Goal: Task Accomplishment & Management: Complete application form

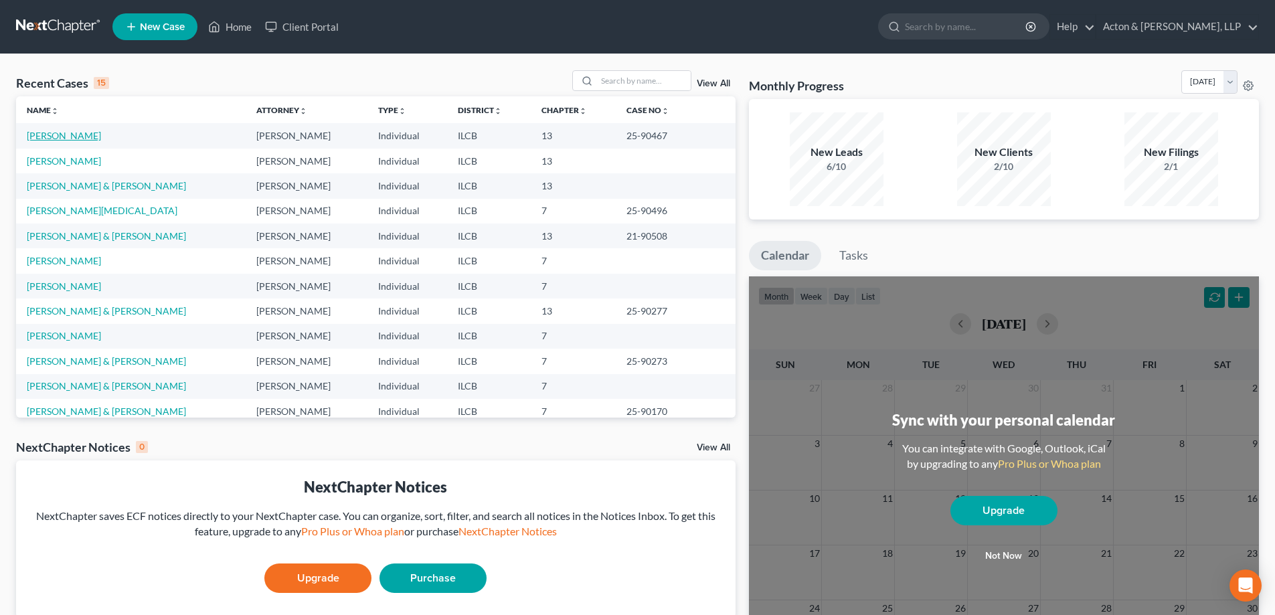
click at [47, 133] on link "[PERSON_NAME]" at bounding box center [64, 135] width 74 height 11
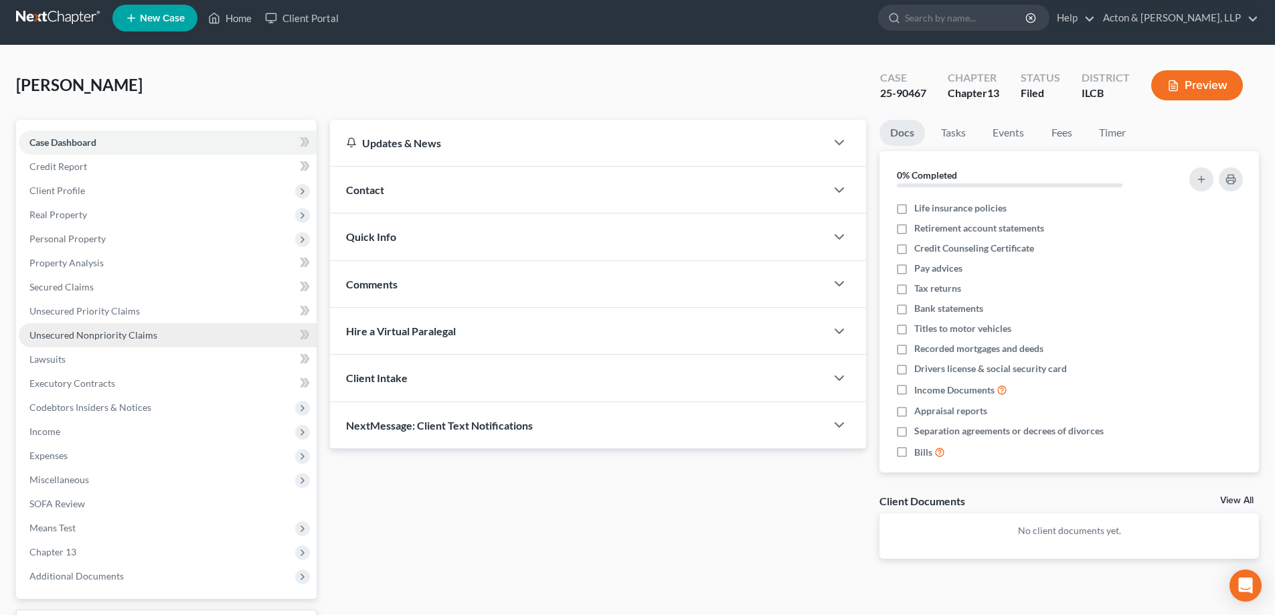
scroll to position [120, 0]
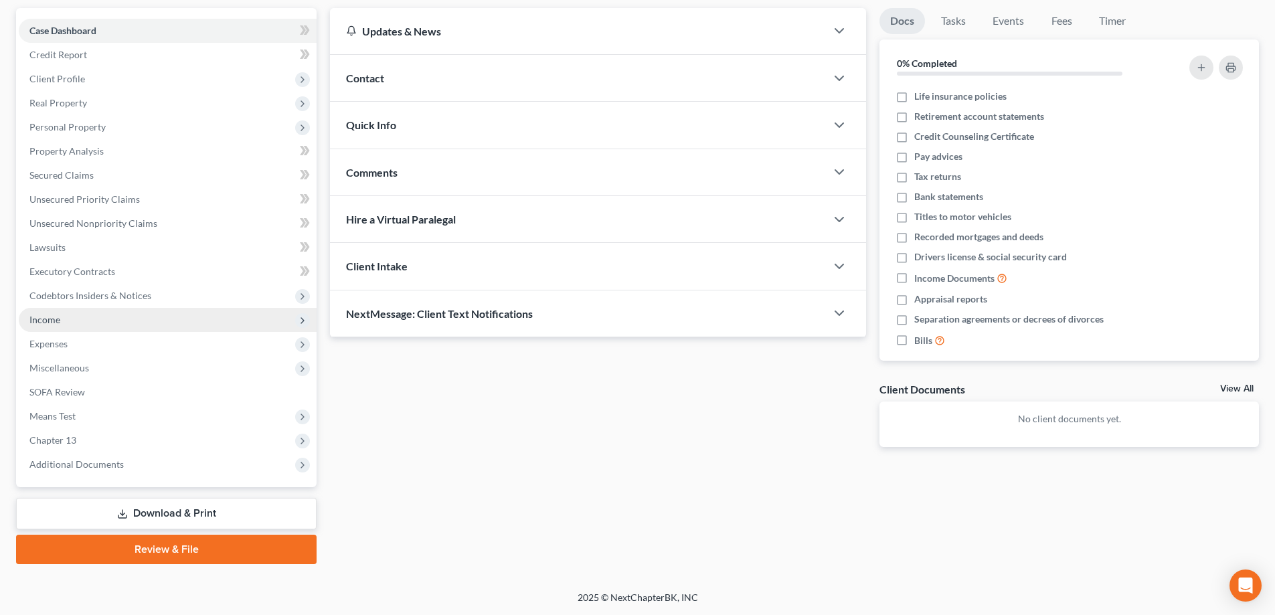
click at [48, 317] on span "Income" at bounding box center [44, 319] width 31 height 11
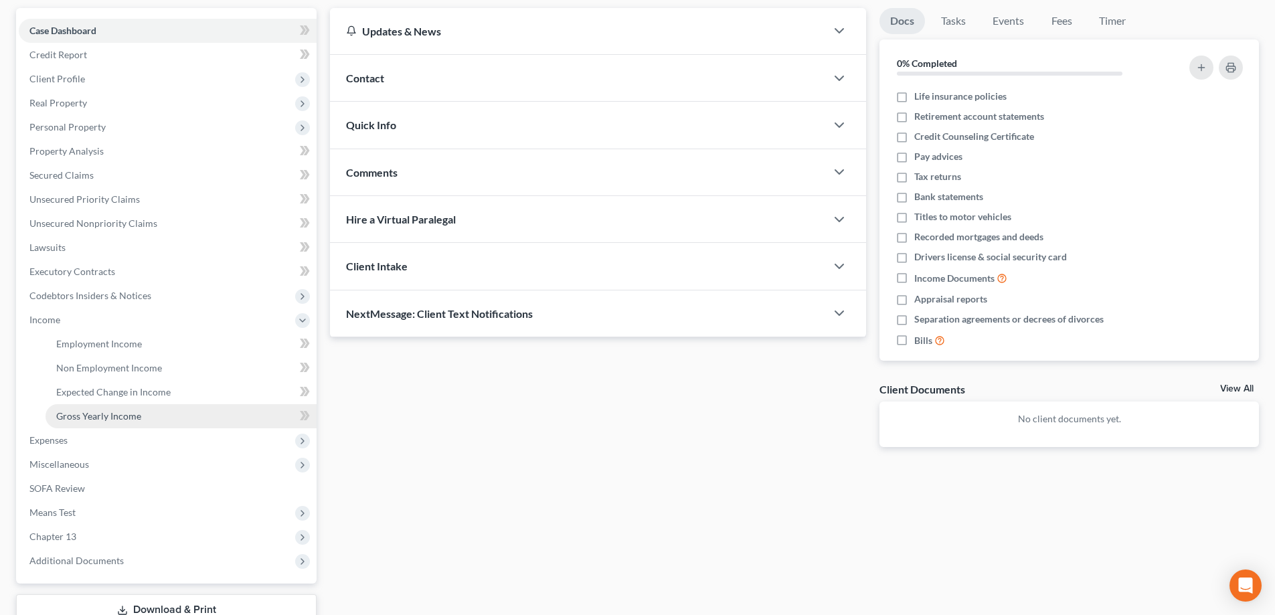
click at [86, 411] on span "Gross Yearly Income" at bounding box center [98, 415] width 85 height 11
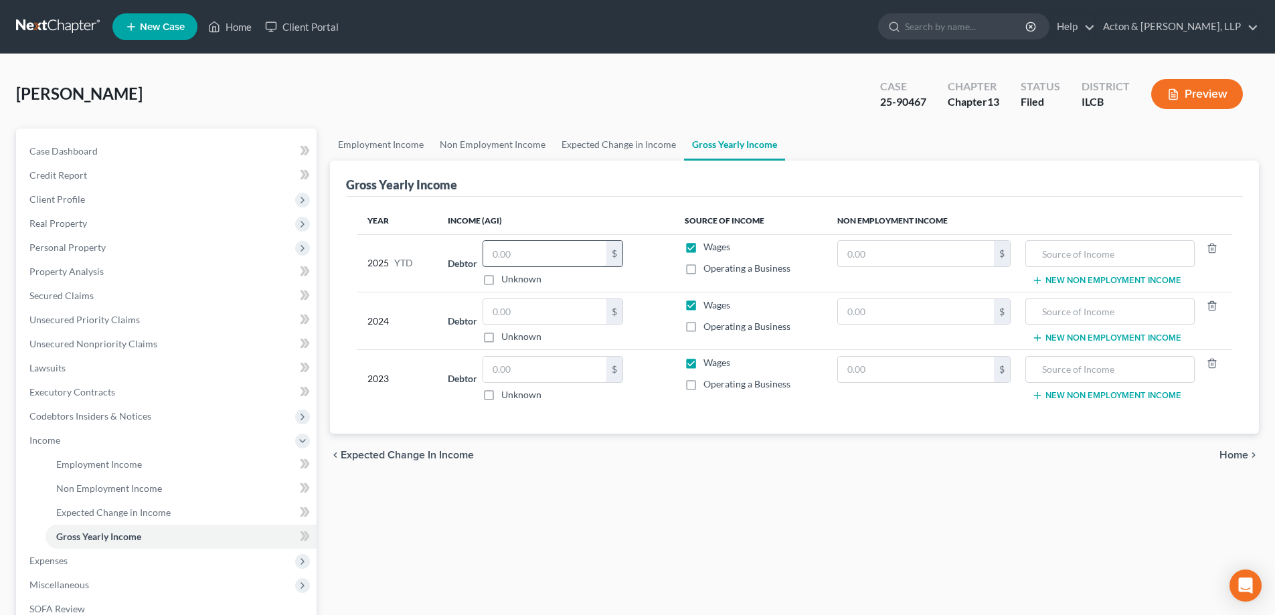
click at [490, 248] on input "text" at bounding box center [544, 253] width 123 height 25
type input "10,200"
click at [484, 307] on div "$" at bounding box center [552, 311] width 141 height 27
click at [493, 313] on input "text" at bounding box center [544, 311] width 123 height 25
type input "36,500"
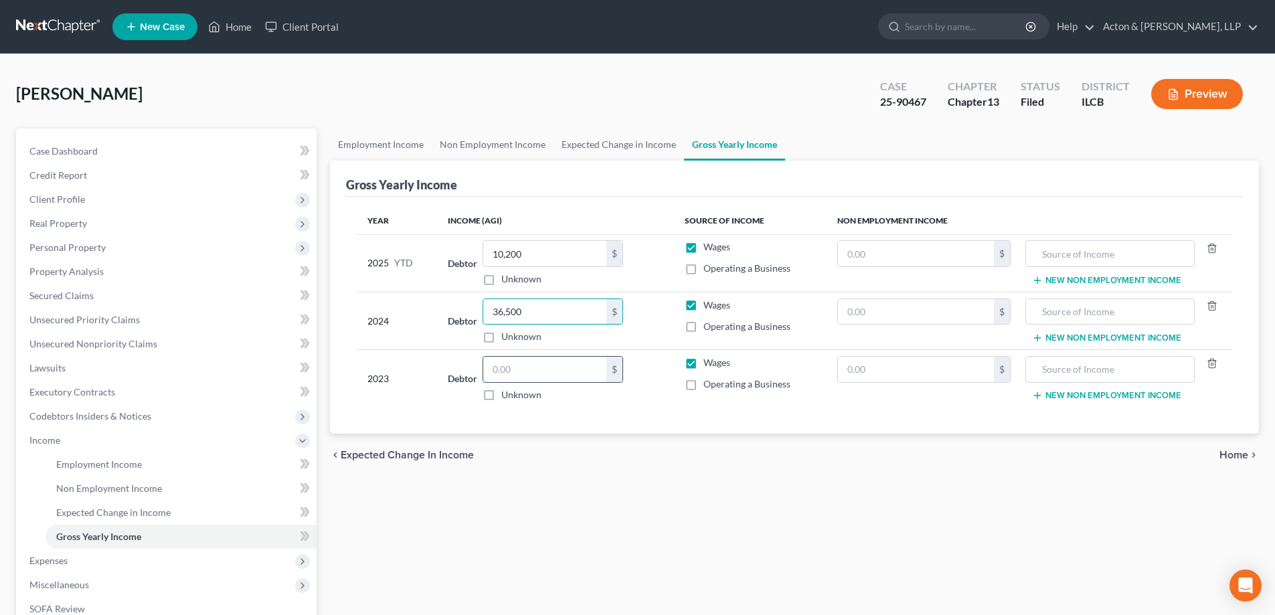
click at [489, 361] on input "text" at bounding box center [544, 369] width 123 height 25
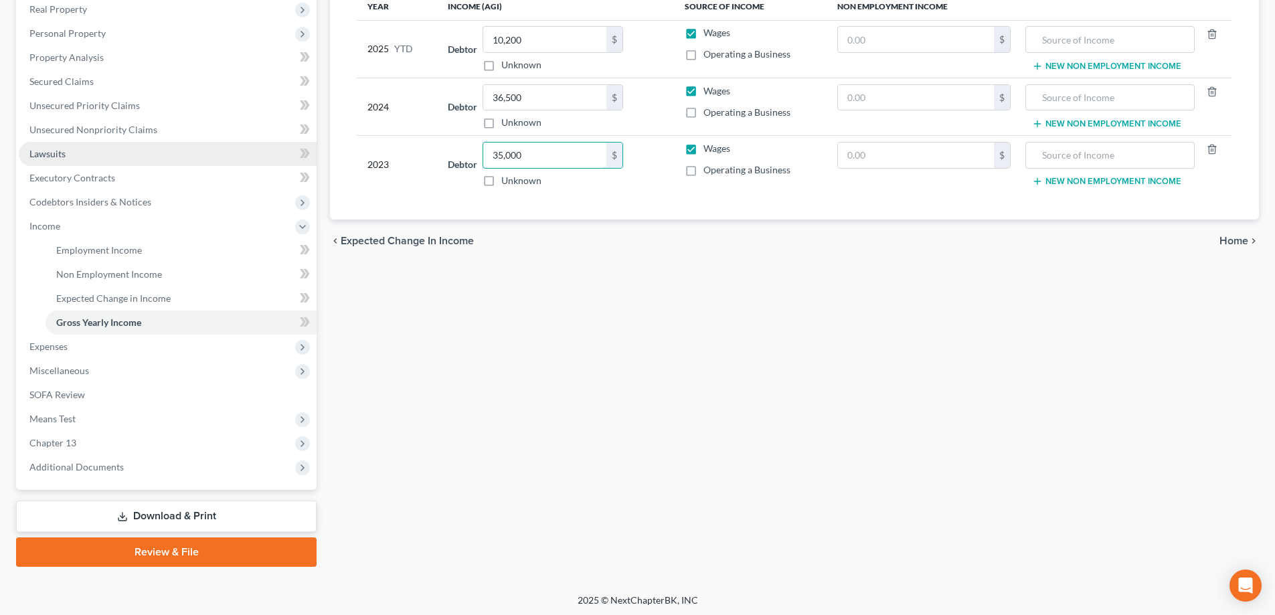
scroll to position [217, 0]
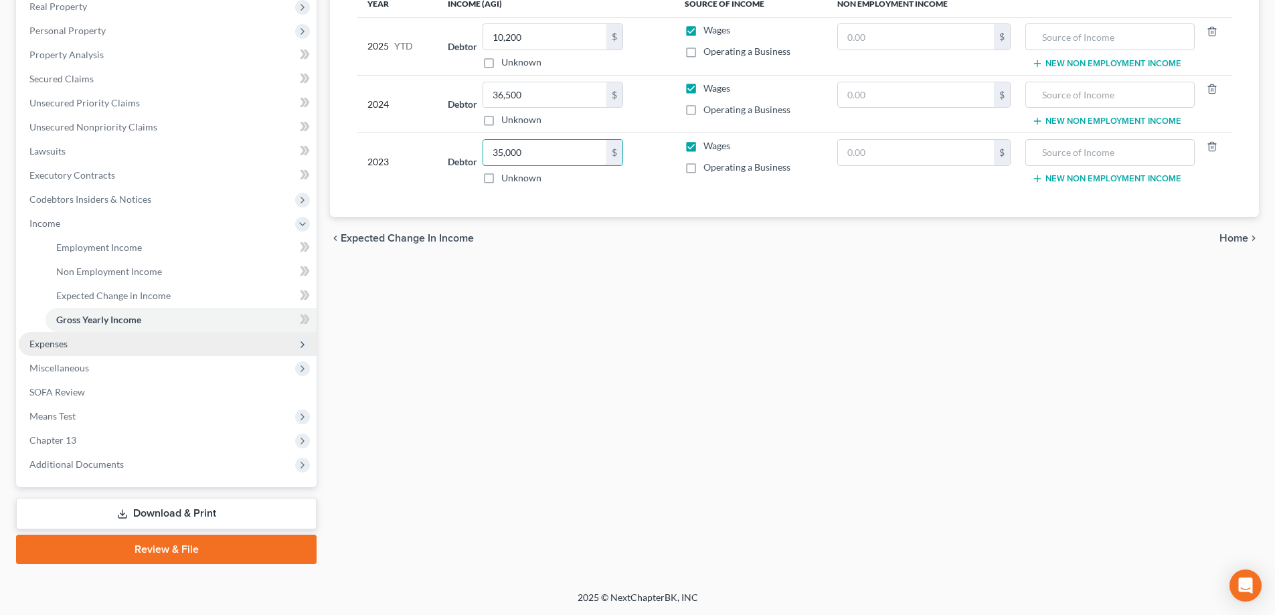
type input "35,000"
click at [59, 344] on span "Expenses" at bounding box center [48, 343] width 38 height 11
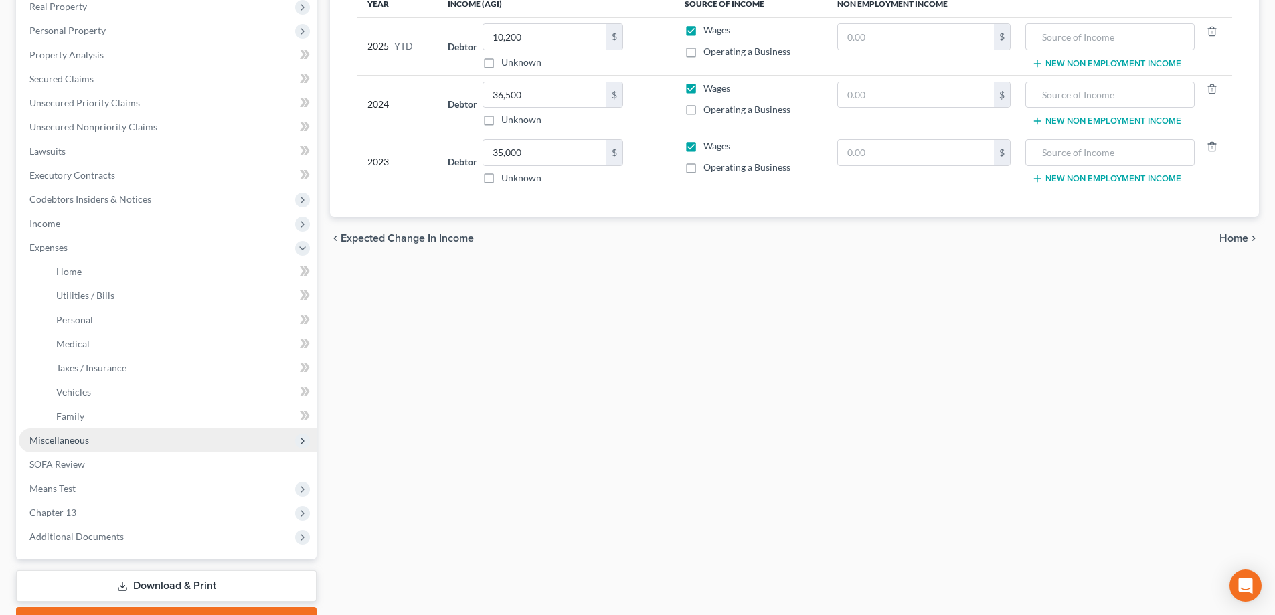
click at [75, 439] on span "Miscellaneous" at bounding box center [59, 439] width 60 height 11
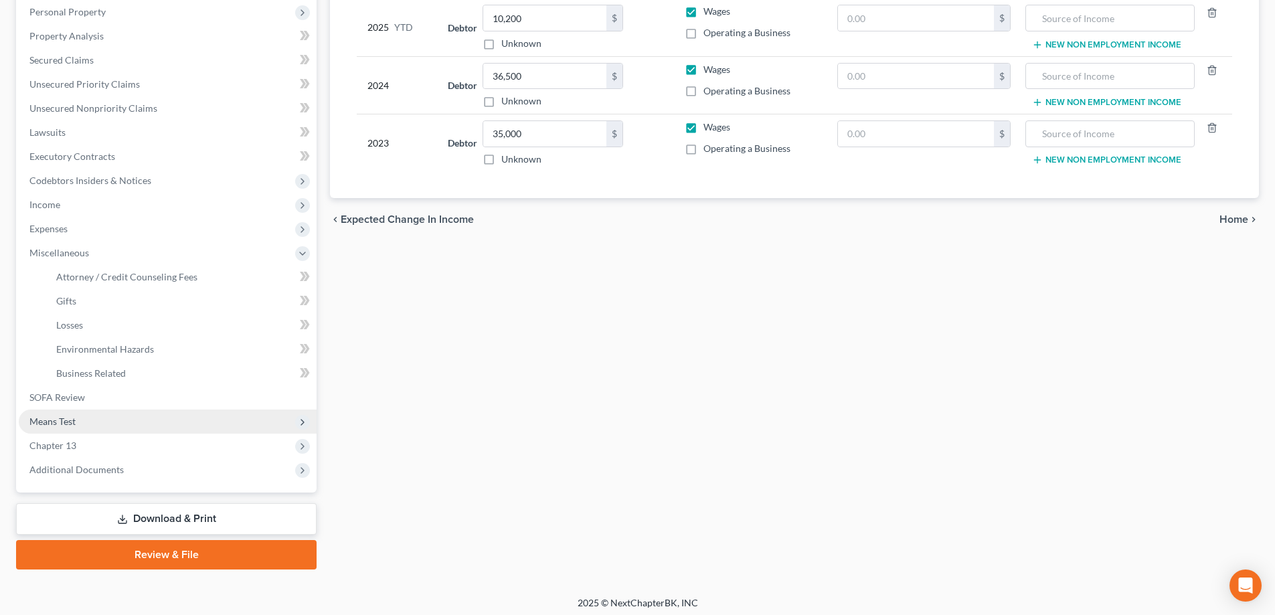
scroll to position [241, 0]
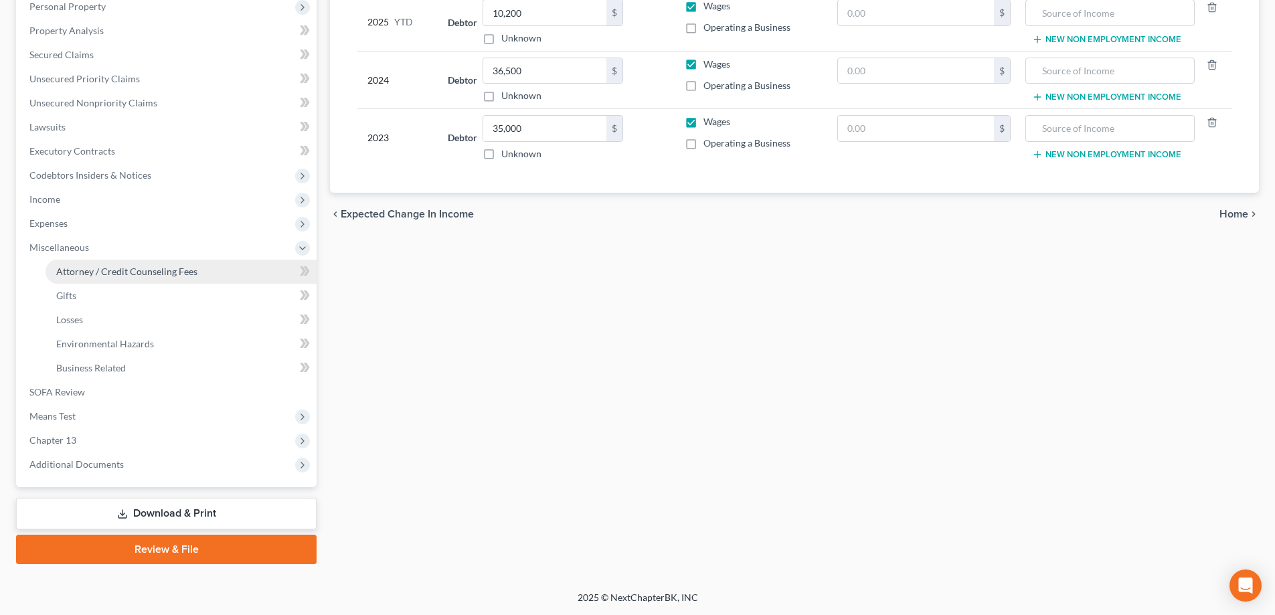
click at [149, 264] on link "Attorney / Credit Counseling Fees" at bounding box center [181, 272] width 271 height 24
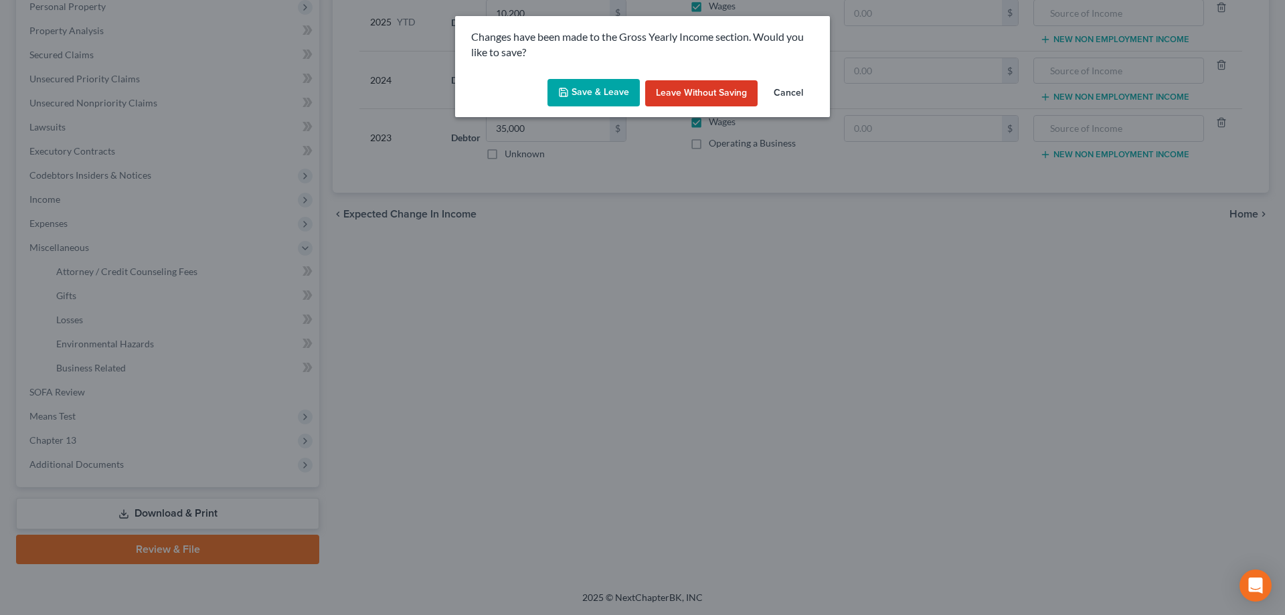
click at [603, 88] on button "Save & Leave" at bounding box center [593, 93] width 92 height 28
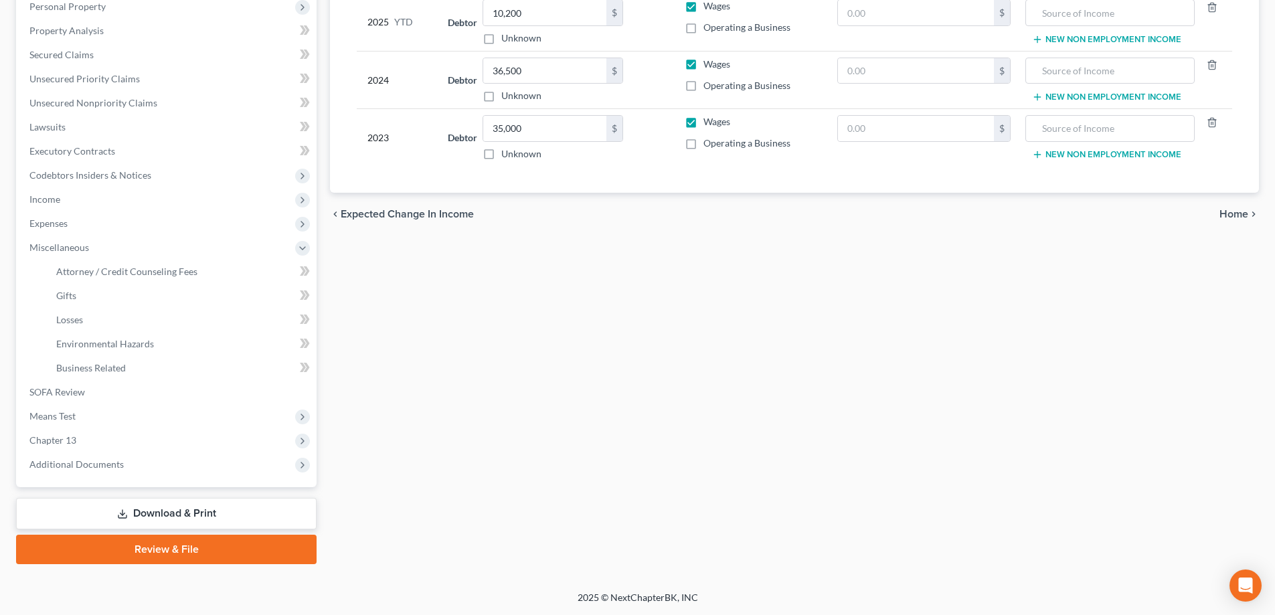
select select "0"
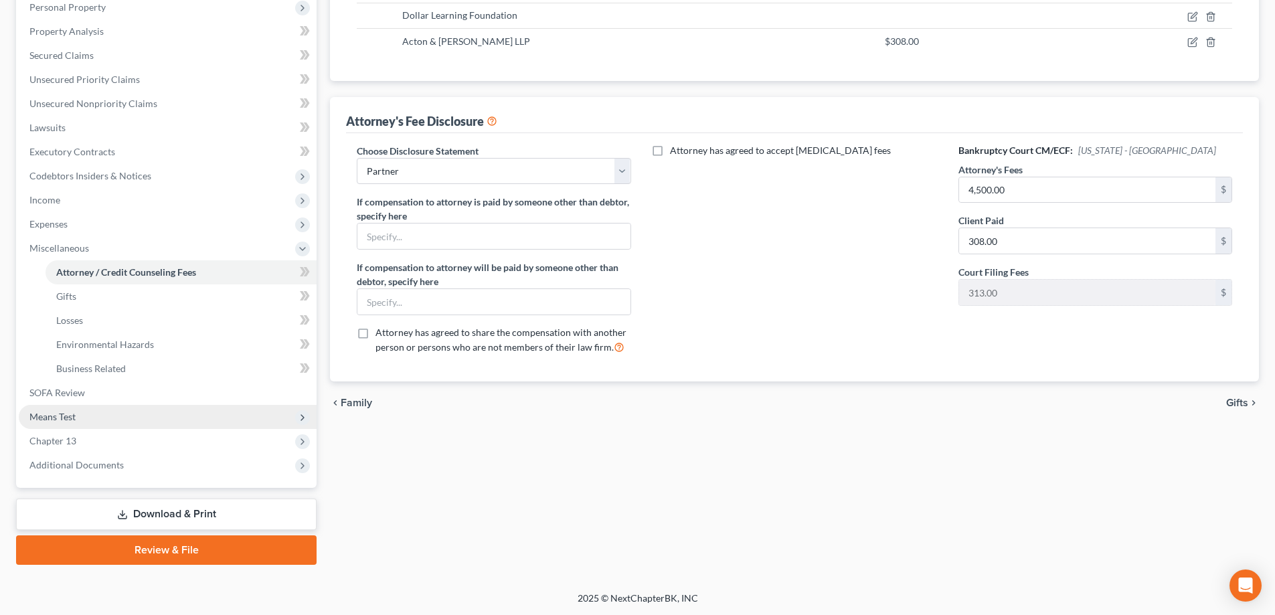
scroll to position [241, 0]
click at [82, 390] on span "SOFA Review" at bounding box center [57, 391] width 56 height 11
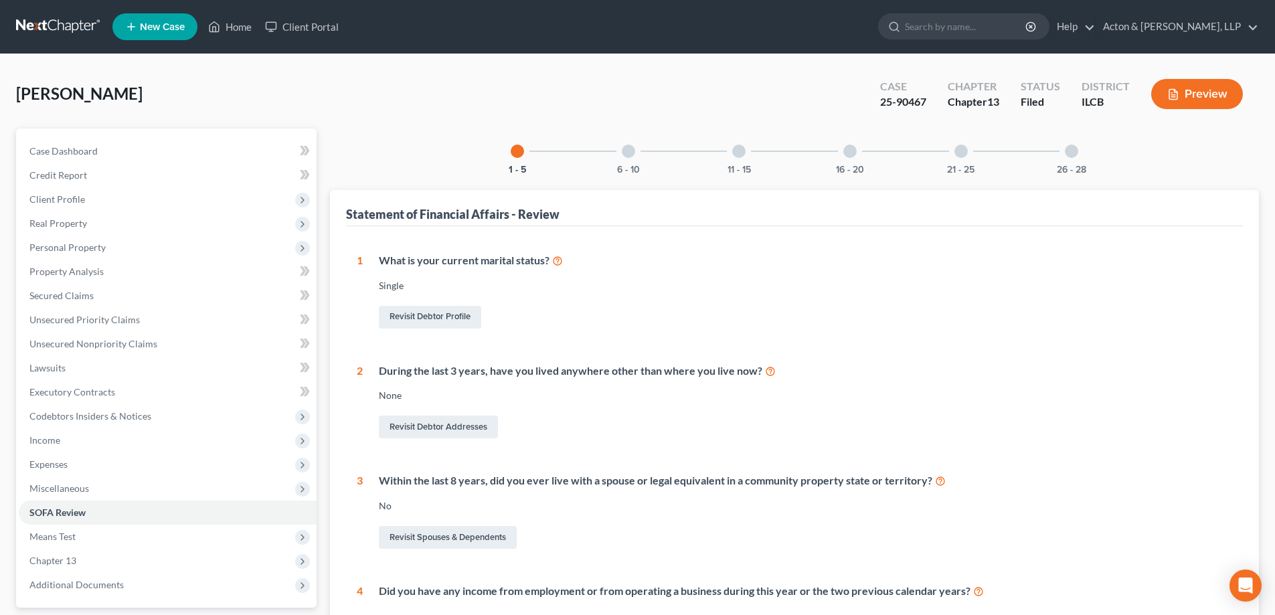
click at [627, 149] on div at bounding box center [628, 151] width 13 height 13
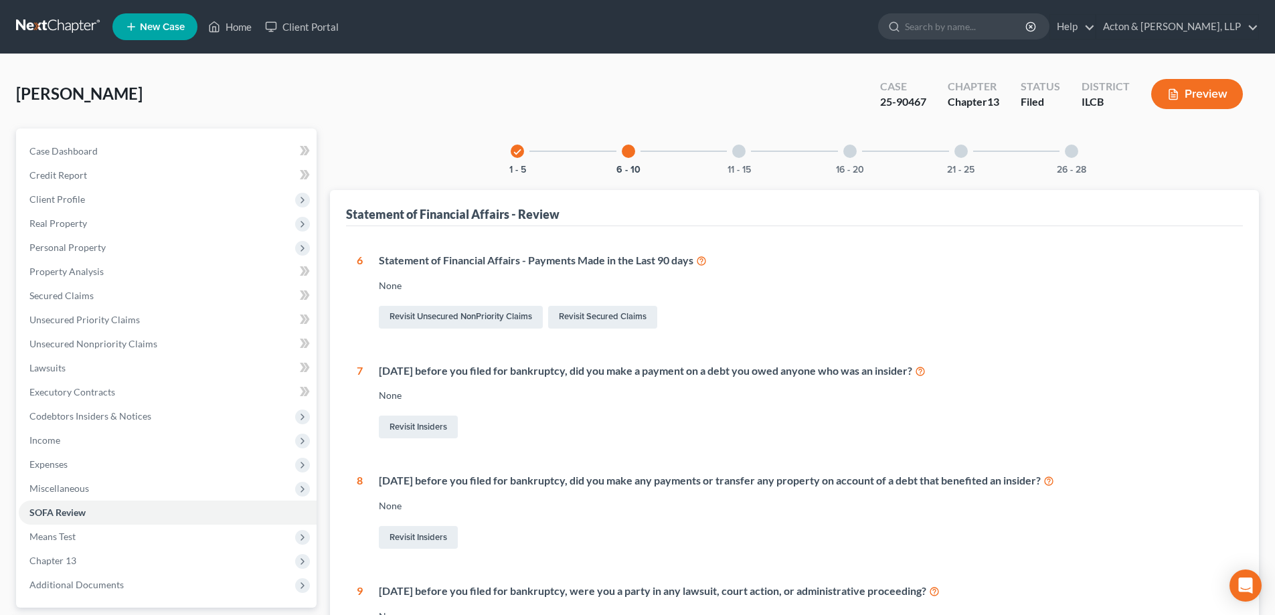
click at [737, 151] on div at bounding box center [738, 151] width 13 height 13
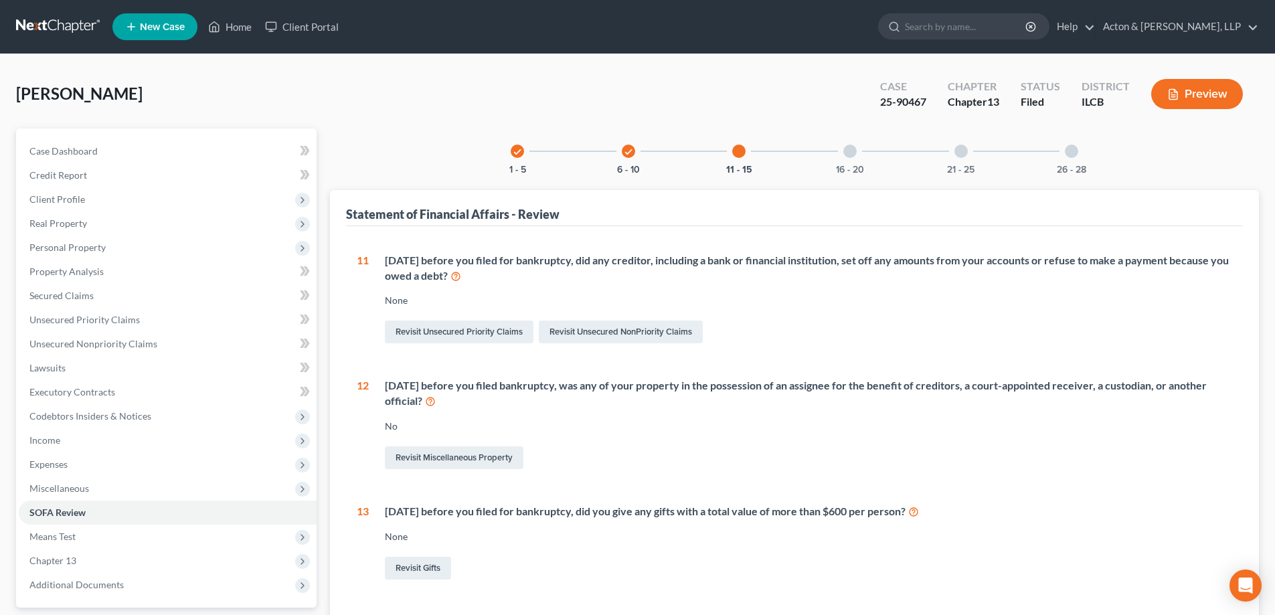
click at [853, 153] on div at bounding box center [849, 151] width 13 height 13
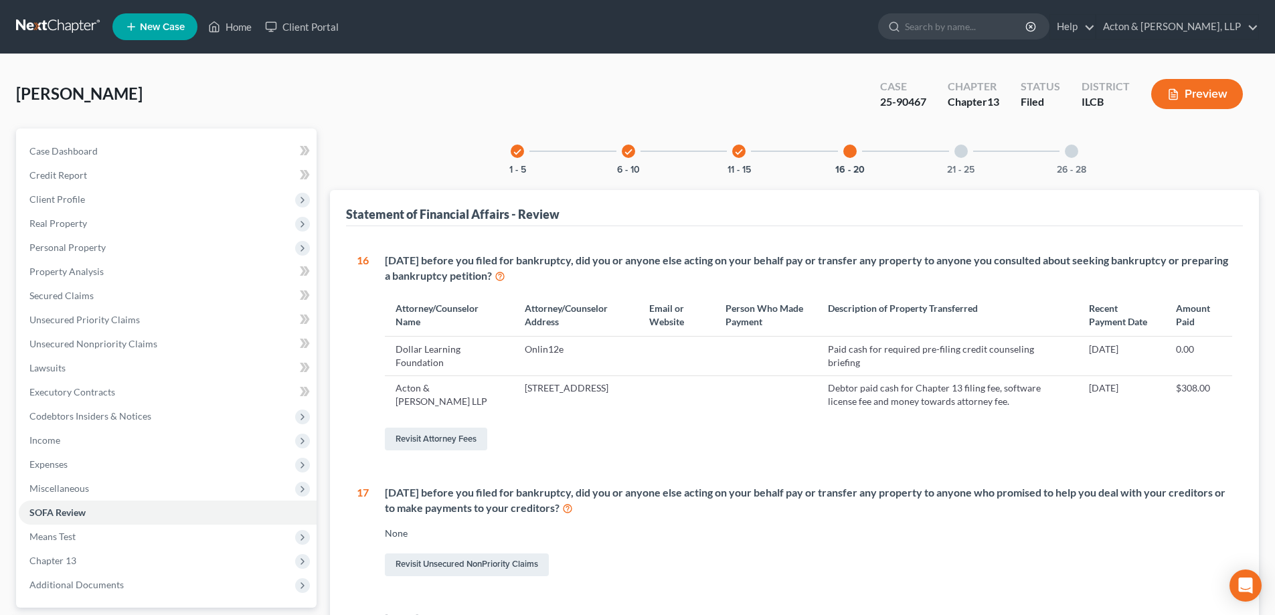
click at [961, 152] on div at bounding box center [960, 151] width 13 height 13
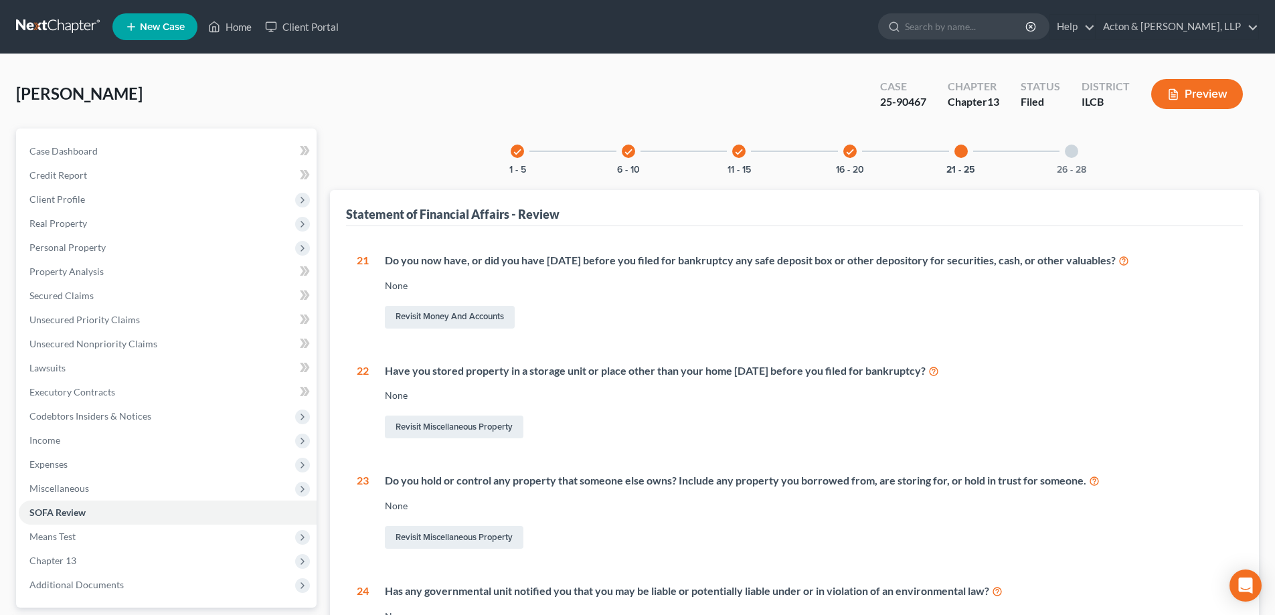
click at [1069, 155] on div at bounding box center [1071, 151] width 13 height 13
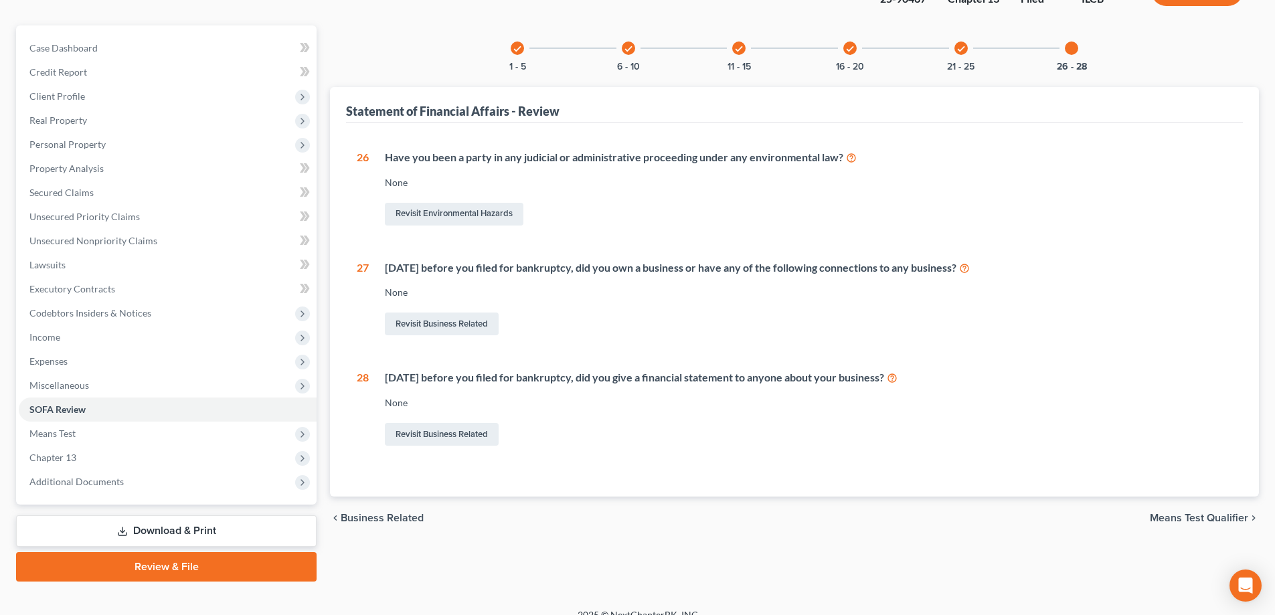
scroll to position [120, 0]
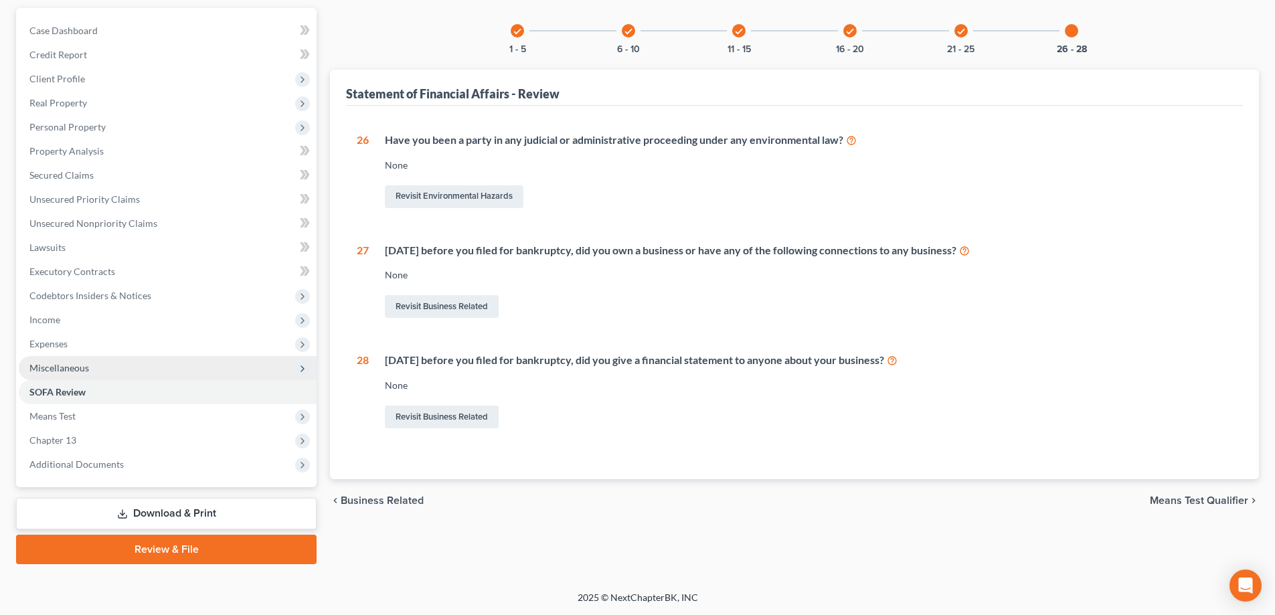
click at [98, 359] on span "Miscellaneous" at bounding box center [168, 368] width 298 height 24
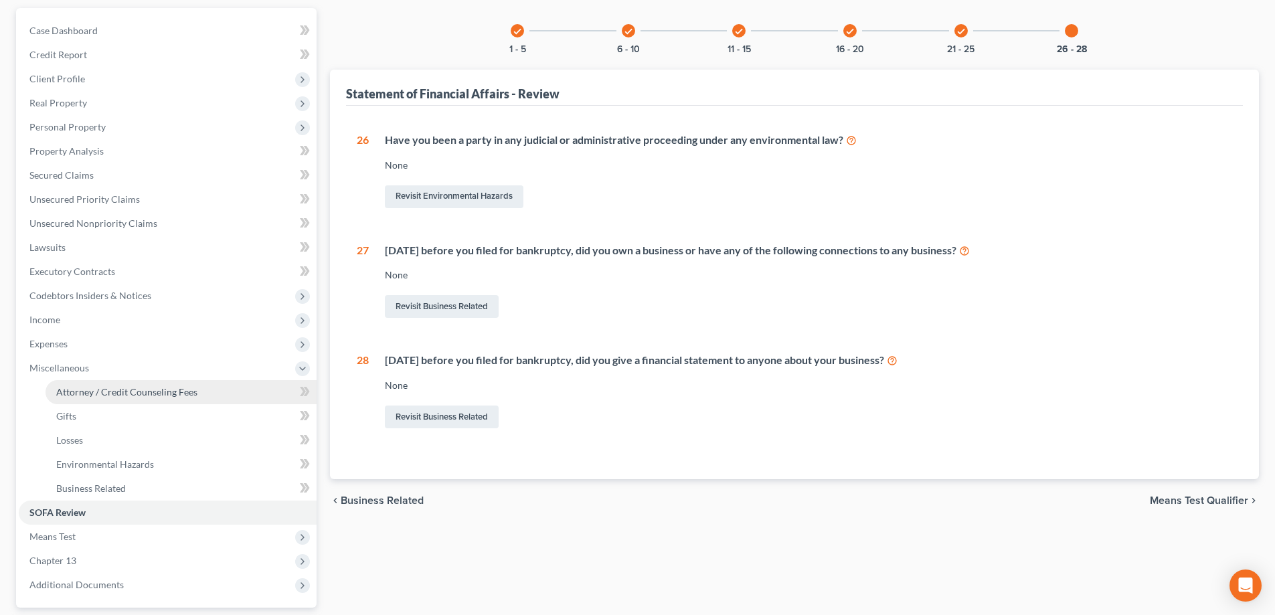
click at [166, 390] on span "Attorney / Credit Counseling Fees" at bounding box center [126, 391] width 141 height 11
select select "0"
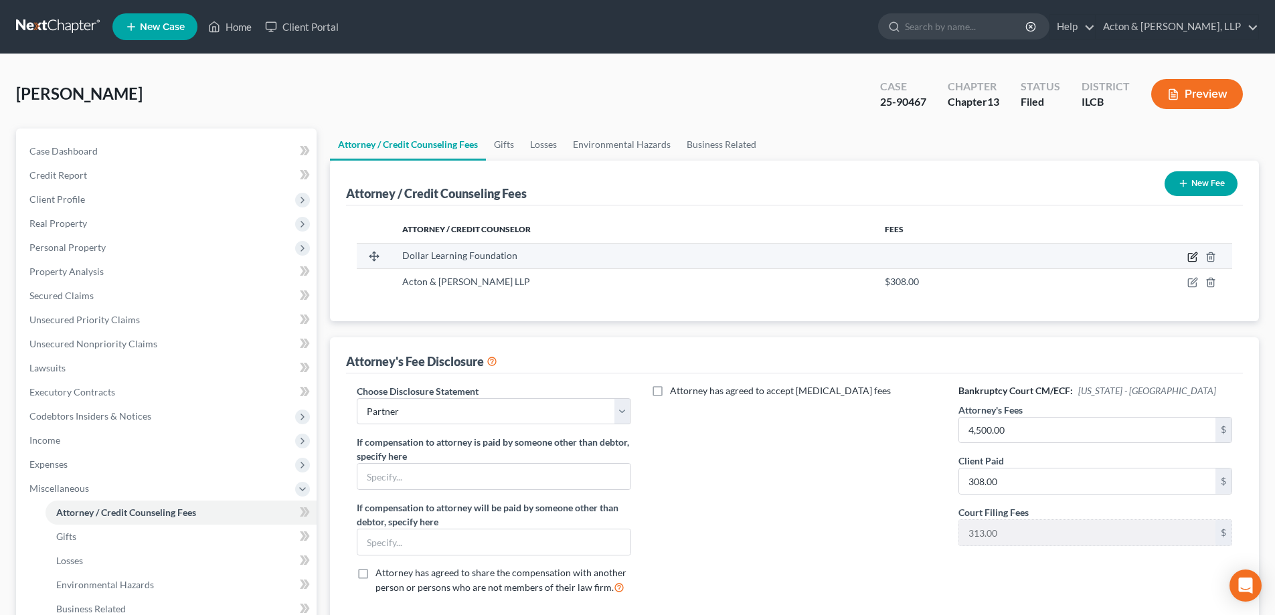
click at [1195, 257] on icon "button" at bounding box center [1193, 255] width 6 height 6
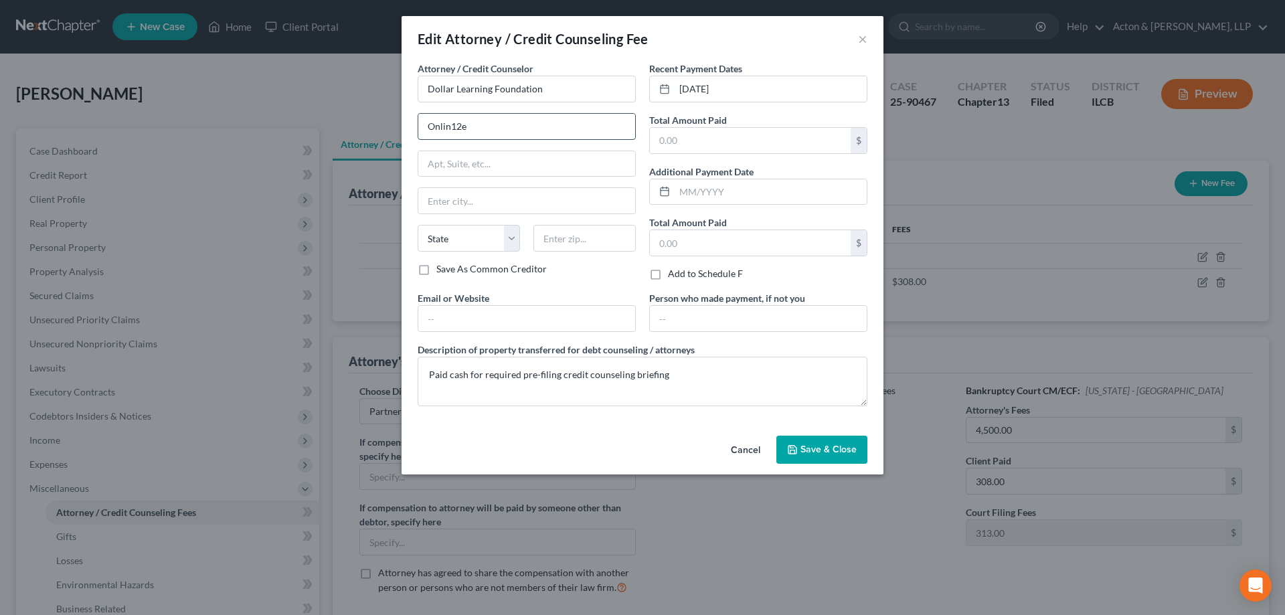
click at [481, 126] on input "Onlin12e" at bounding box center [526, 126] width 217 height 25
type input "Online"
click at [527, 315] on input "text" at bounding box center [526, 318] width 217 height 25
click at [697, 381] on textarea "Paid cash for required pre-filing credit counseling briefing" at bounding box center [643, 382] width 450 height 50
drag, startPoint x: 657, startPoint y: 140, endPoint x: 683, endPoint y: 145, distance: 26.0
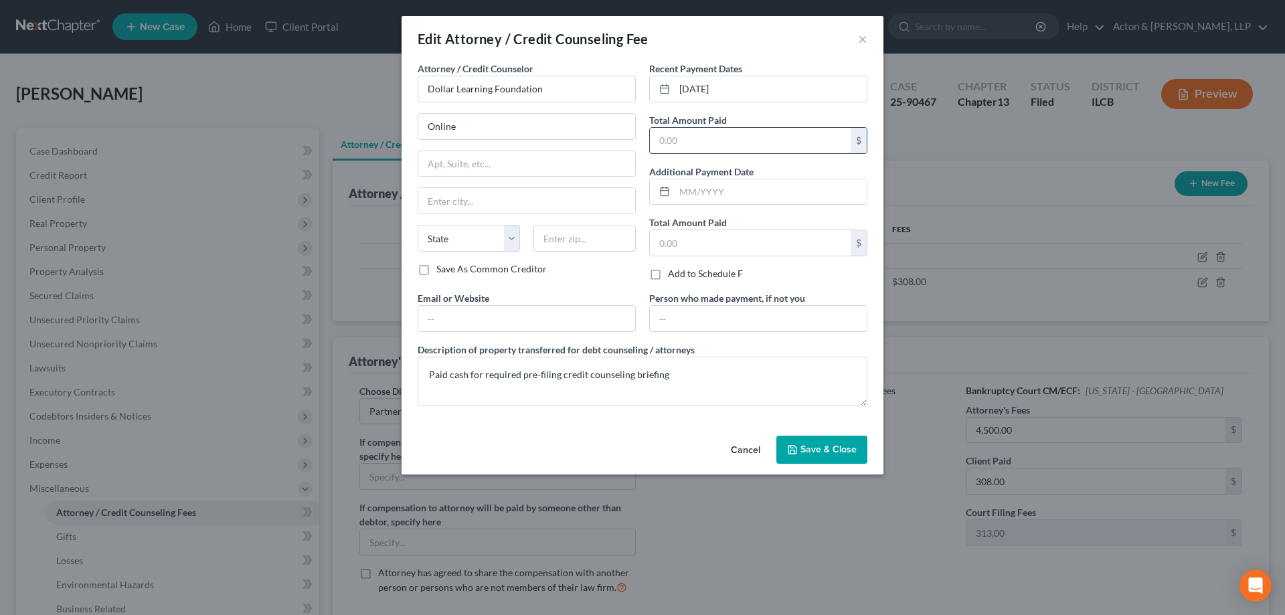
click at [657, 140] on input "text" at bounding box center [750, 140] width 201 height 25
type input "12"
click at [733, 369] on textarea "Paid cash for required pre-filing credit counseling briefing" at bounding box center [643, 382] width 450 height 50
click at [833, 454] on span "Save & Close" at bounding box center [828, 449] width 56 height 11
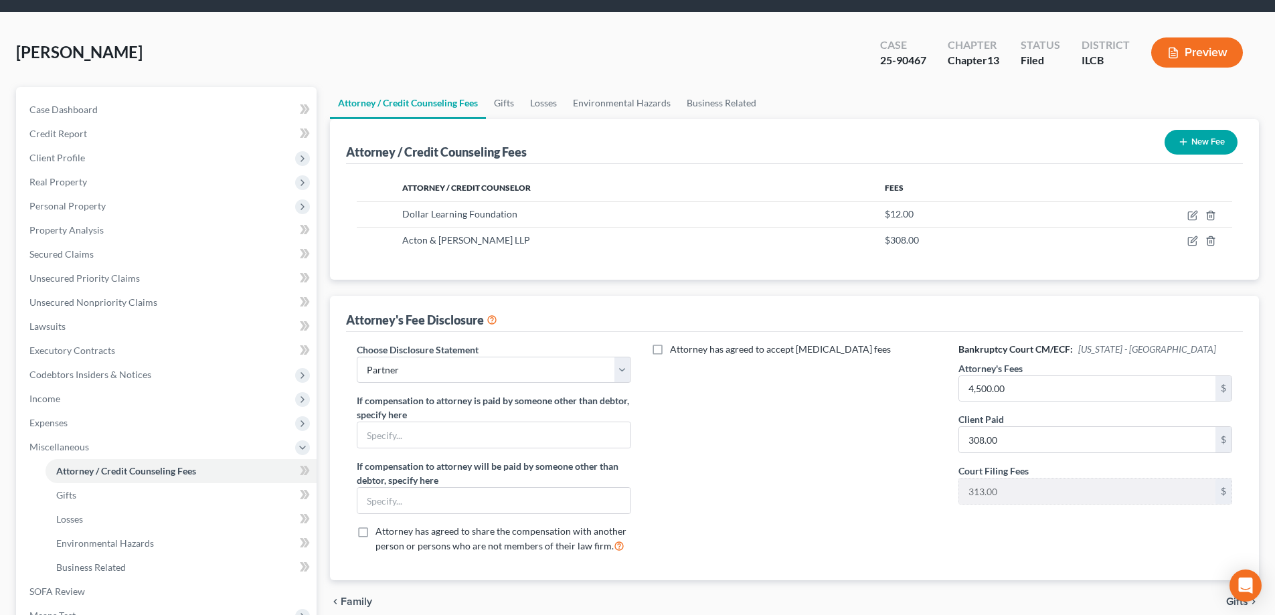
scroll to position [241, 0]
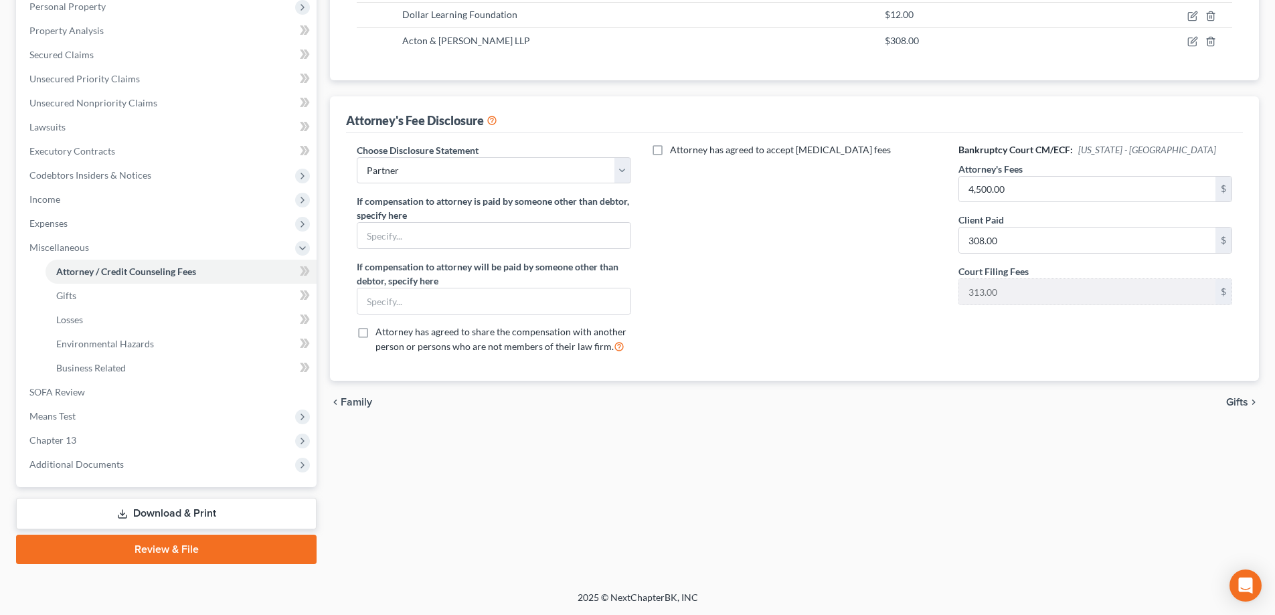
click at [165, 511] on link "Download & Print" at bounding box center [166, 513] width 300 height 31
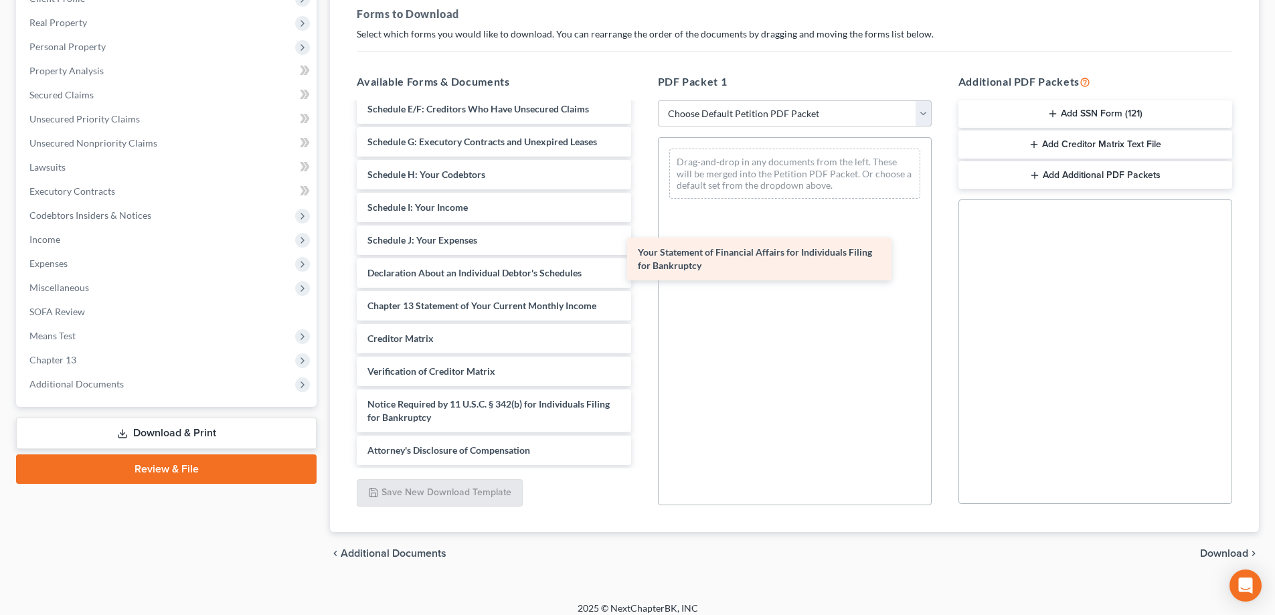
scroll to position [187, 0]
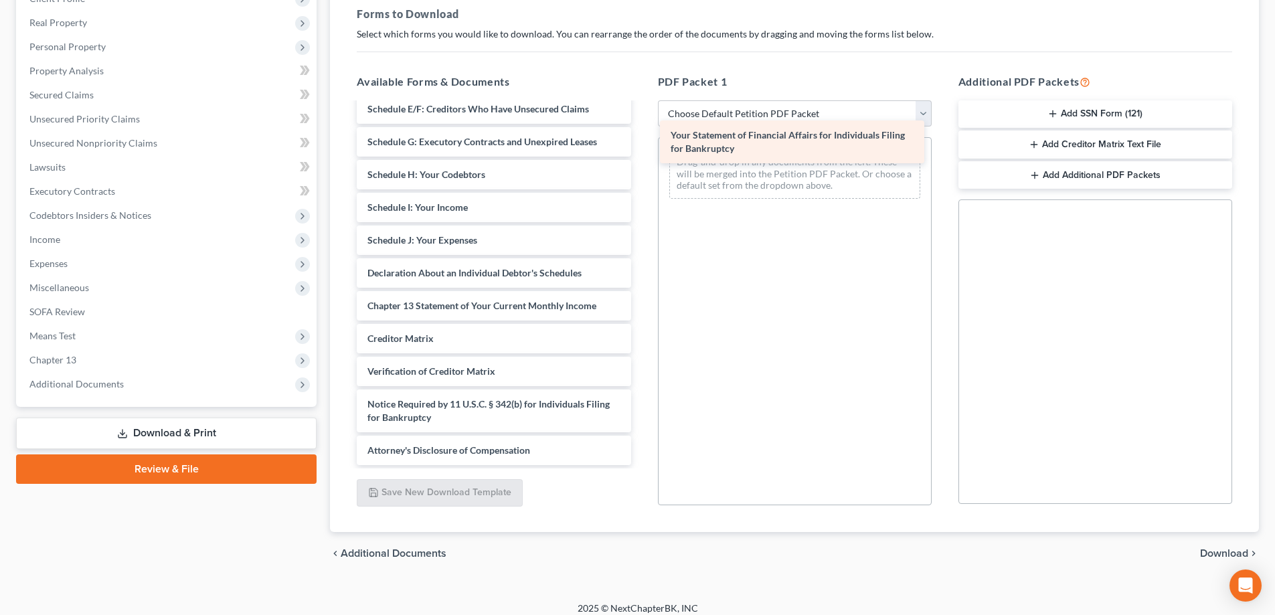
drag, startPoint x: 459, startPoint y: 300, endPoint x: 762, endPoint y: 144, distance: 341.2
click at [641, 144] on div "Your Statement of Financial Affairs for Individuals Filing for Bankruptcy Volun…" at bounding box center [493, 191] width 295 height 548
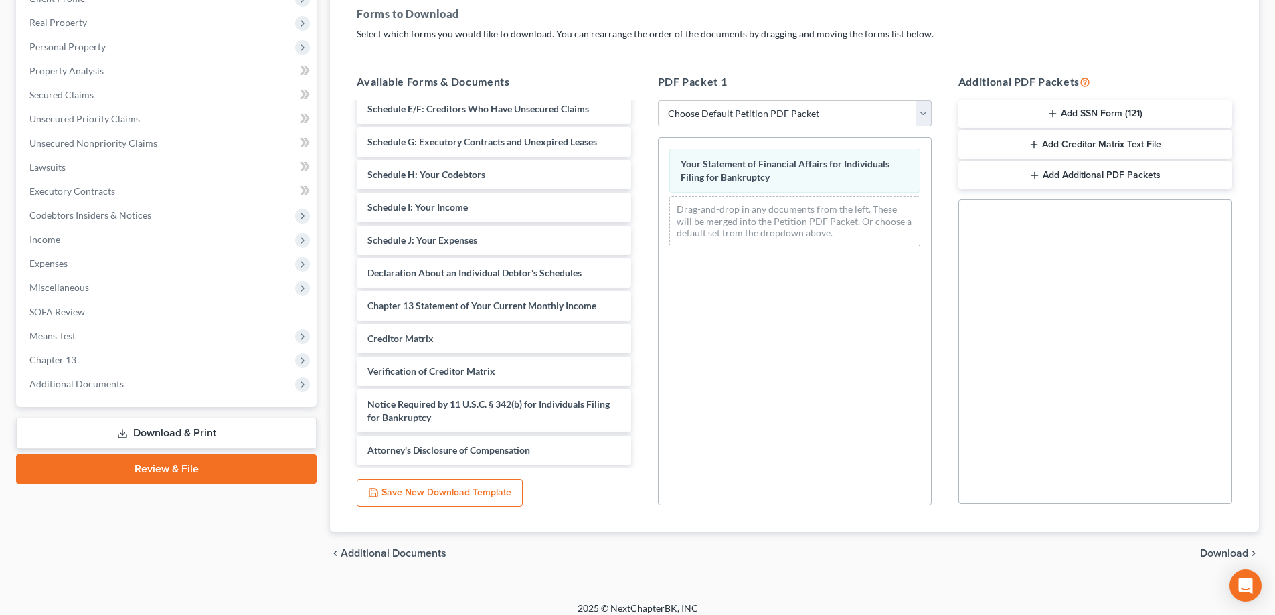
click at [1222, 554] on span "Download" at bounding box center [1224, 553] width 48 height 11
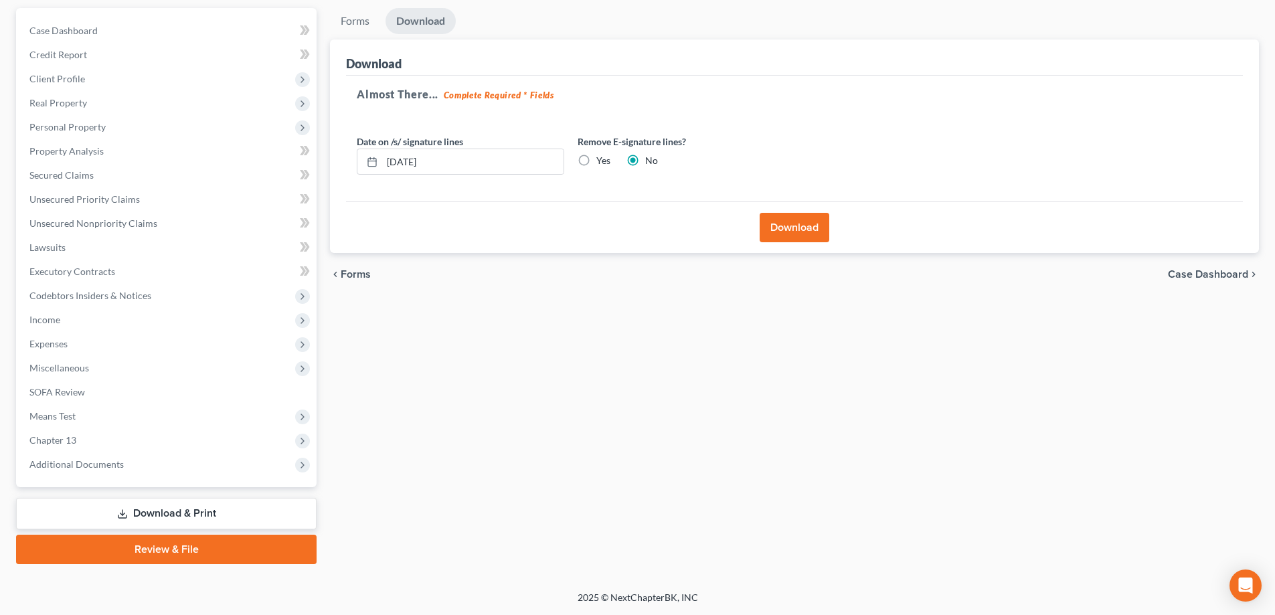
click at [806, 230] on button "Download" at bounding box center [795, 227] width 70 height 29
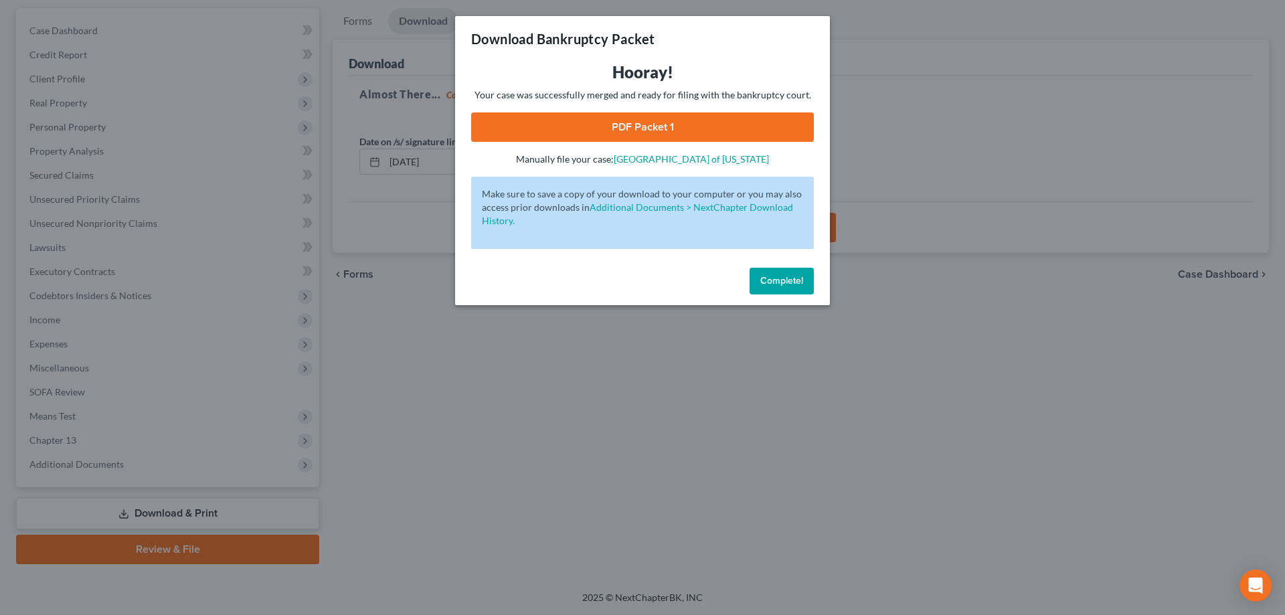
click at [642, 126] on link "PDF Packet 1" at bounding box center [642, 126] width 343 height 29
click at [782, 276] on span "Complete!" at bounding box center [781, 280] width 43 height 11
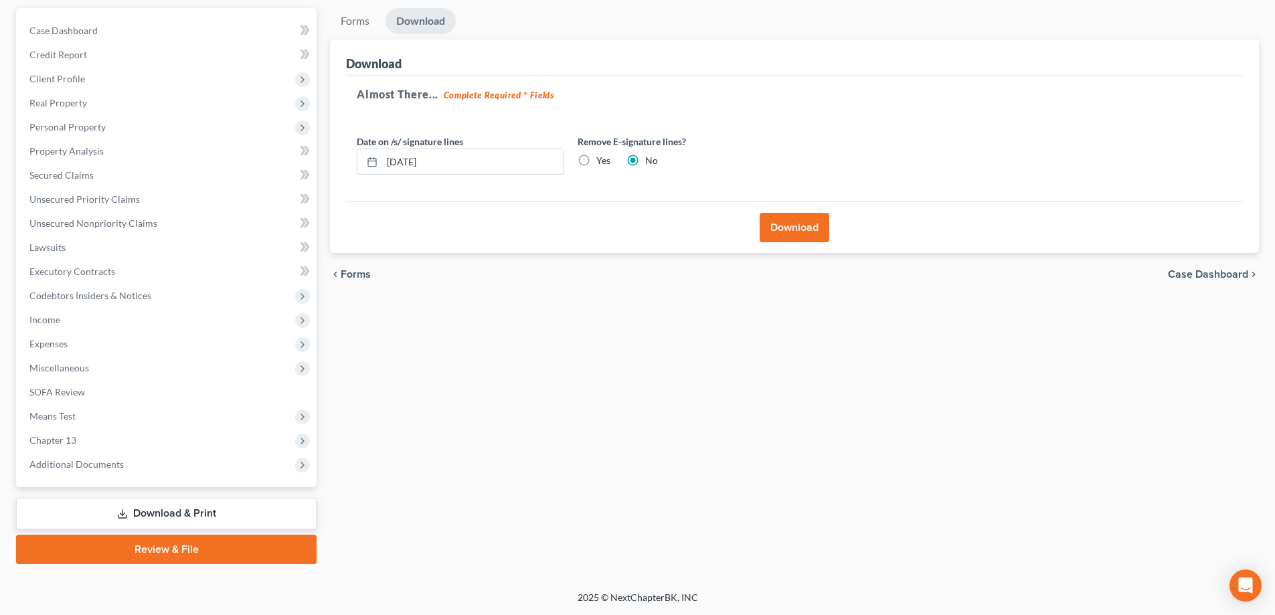
click at [189, 512] on link "Download & Print" at bounding box center [166, 513] width 300 height 31
click at [177, 513] on link "Download & Print" at bounding box center [166, 513] width 300 height 31
click at [49, 323] on span "Income" at bounding box center [44, 319] width 31 height 11
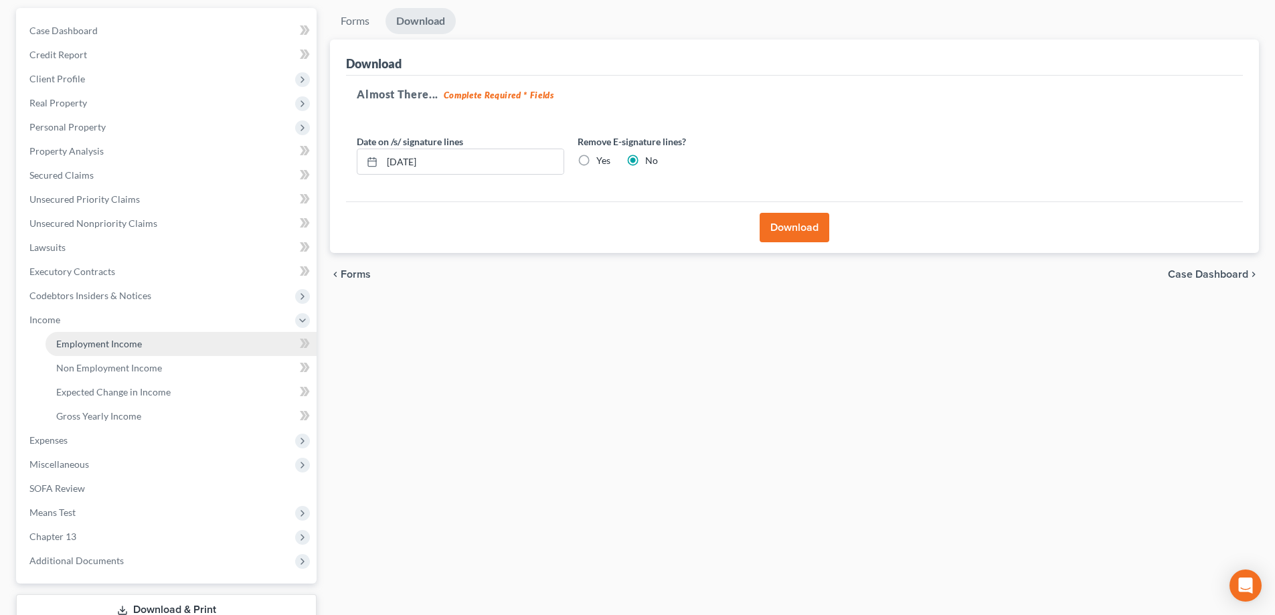
click at [66, 343] on span "Employment Income" at bounding box center [99, 343] width 86 height 11
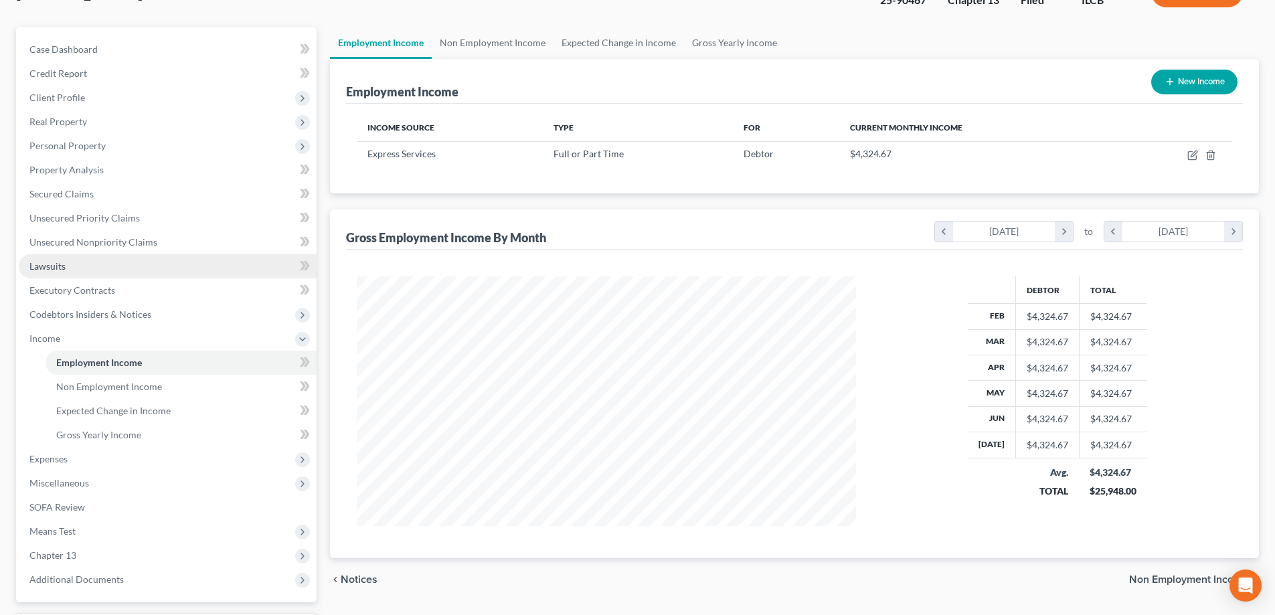
scroll to position [217, 0]
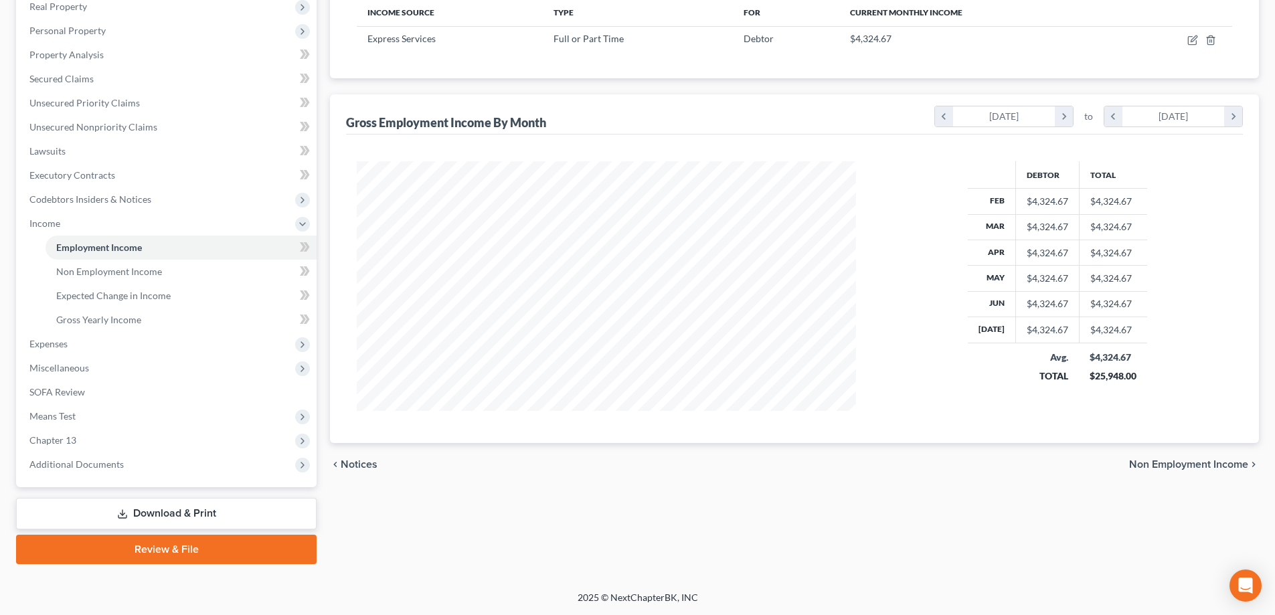
click at [149, 506] on link "Download & Print" at bounding box center [166, 513] width 300 height 31
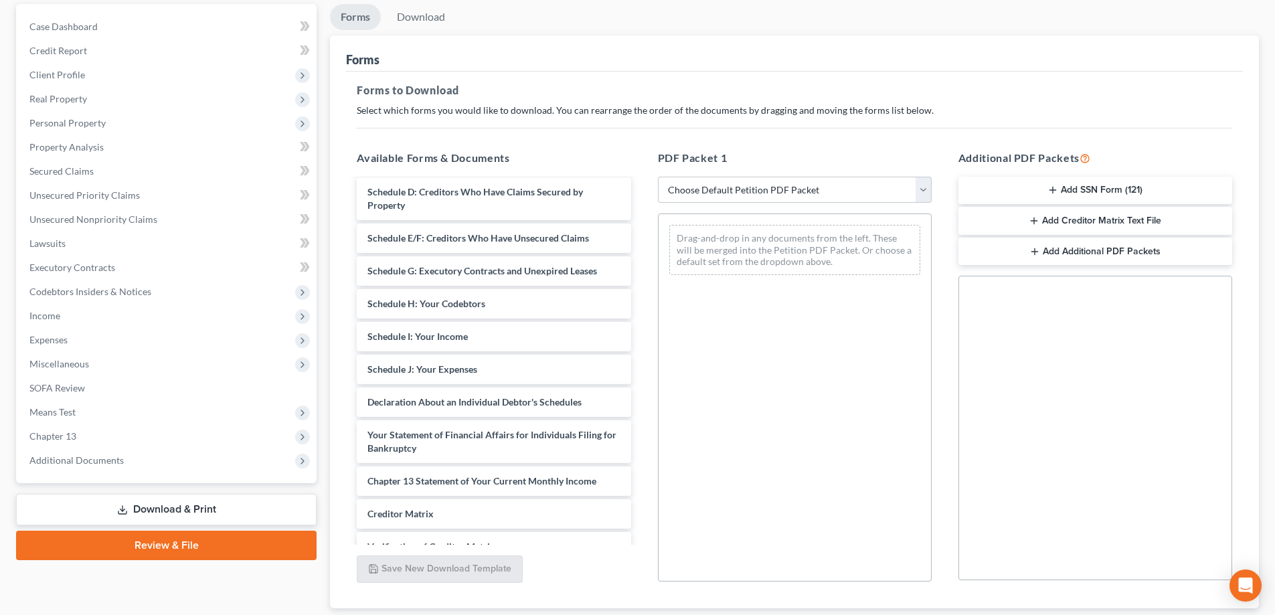
scroll to position [134, 0]
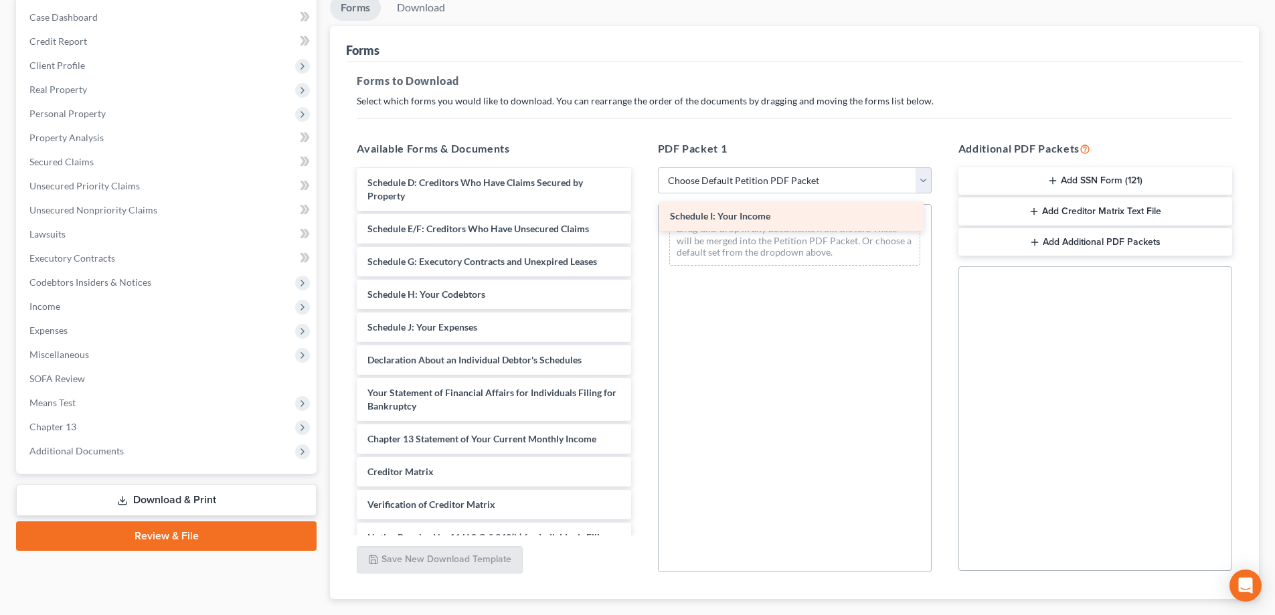
drag, startPoint x: 420, startPoint y: 330, endPoint x: 723, endPoint y: 219, distance: 322.2
click at [641, 219] on div "Schedule I: Your Income Voluntary Petition for Individuals Filing for Bankruptc…" at bounding box center [493, 317] width 295 height 561
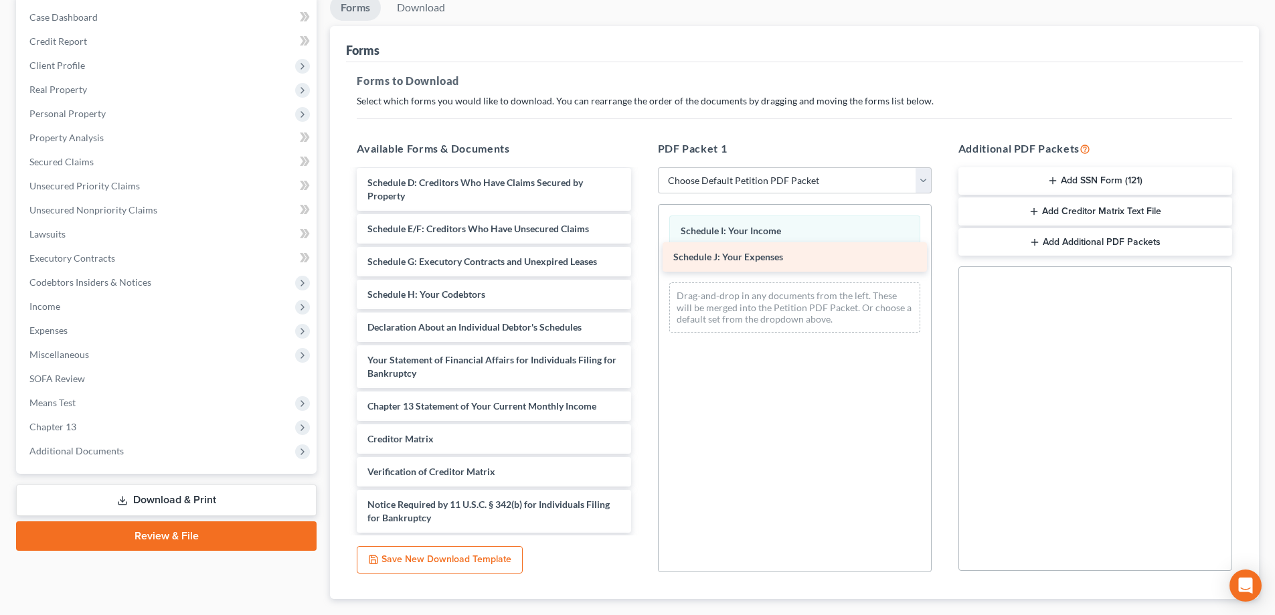
drag, startPoint x: 446, startPoint y: 329, endPoint x: 752, endPoint y: 259, distance: 313.8
click at [641, 259] on div "Schedule J: Your Expenses Voluntary Petition for Individuals Filing for Bankrup…" at bounding box center [493, 301] width 295 height 529
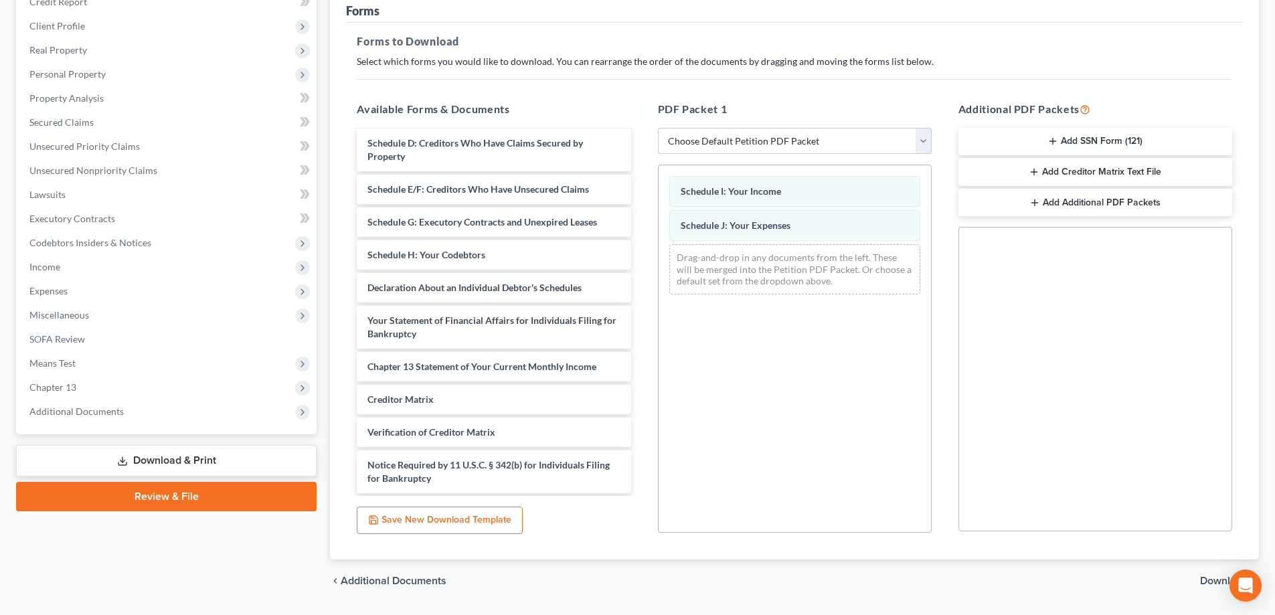
scroll to position [211, 0]
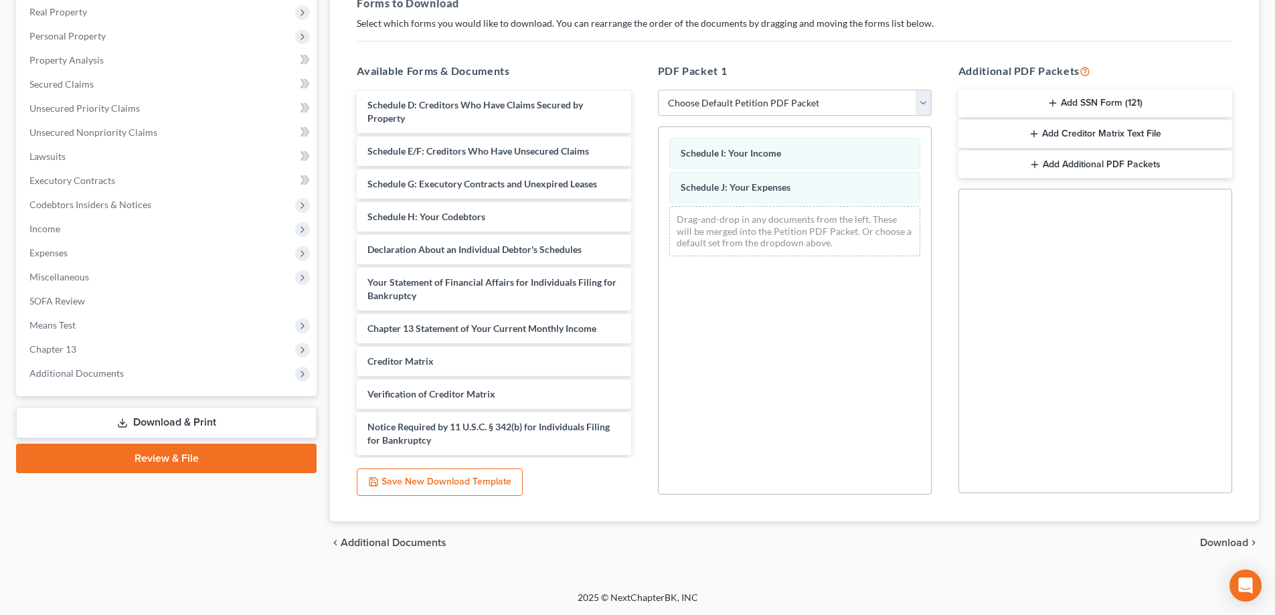
click at [1220, 545] on span "Download" at bounding box center [1224, 542] width 48 height 11
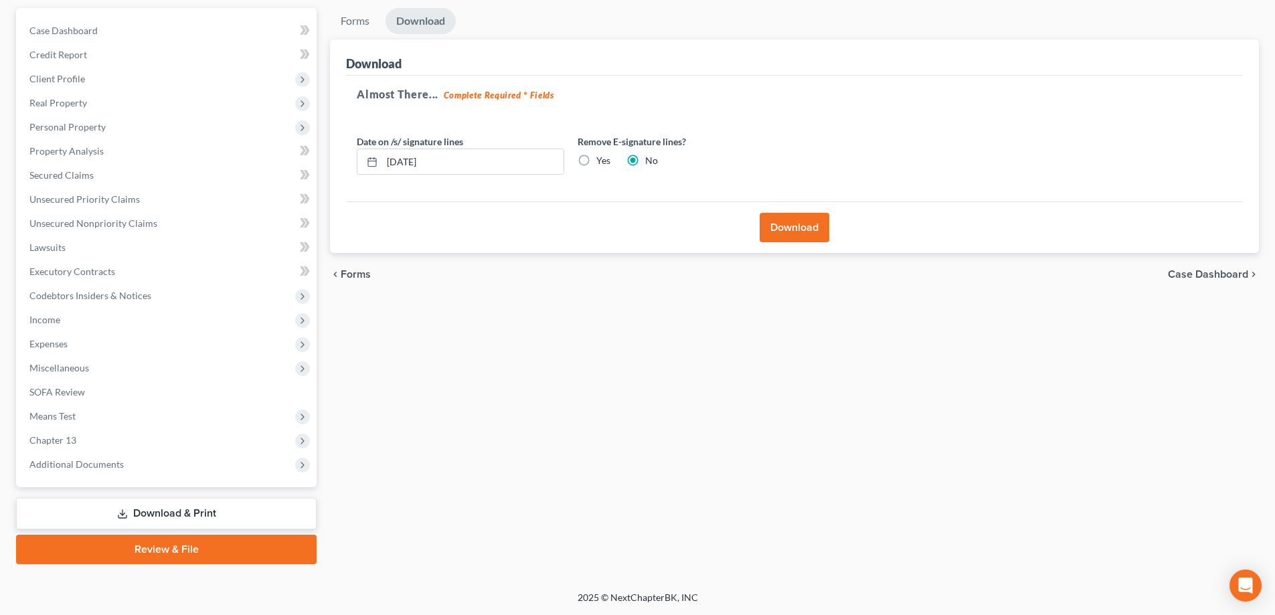
click at [805, 228] on button "Download" at bounding box center [795, 227] width 70 height 29
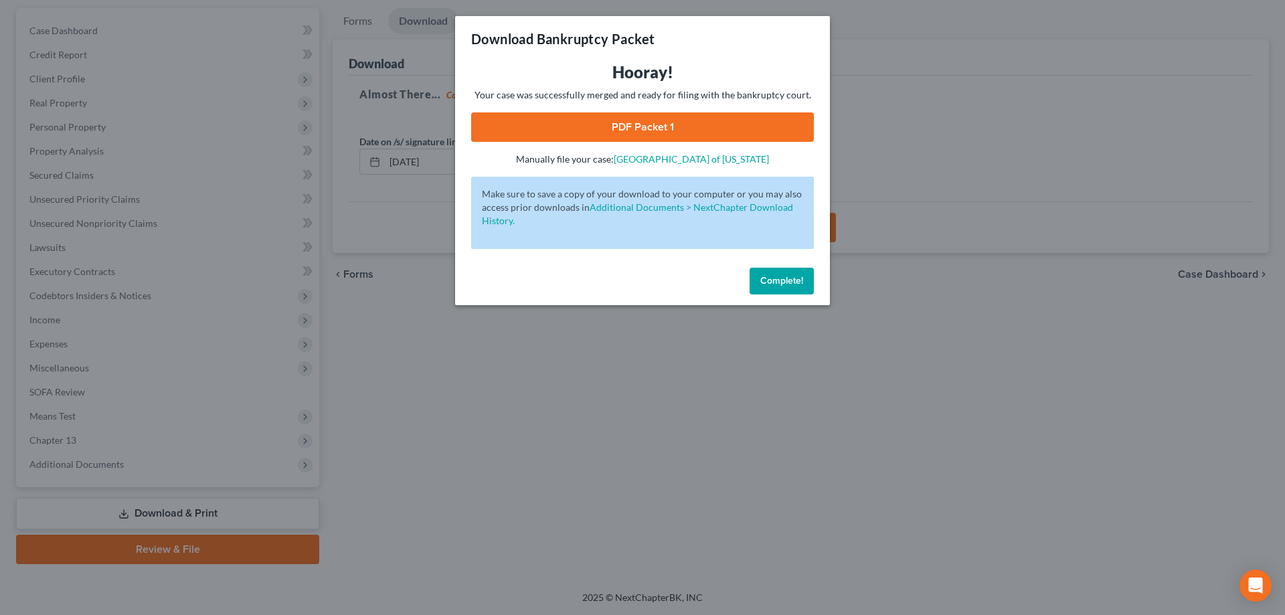
click at [606, 126] on link "PDF Packet 1" at bounding box center [642, 126] width 343 height 29
click at [794, 282] on span "Complete!" at bounding box center [781, 280] width 43 height 11
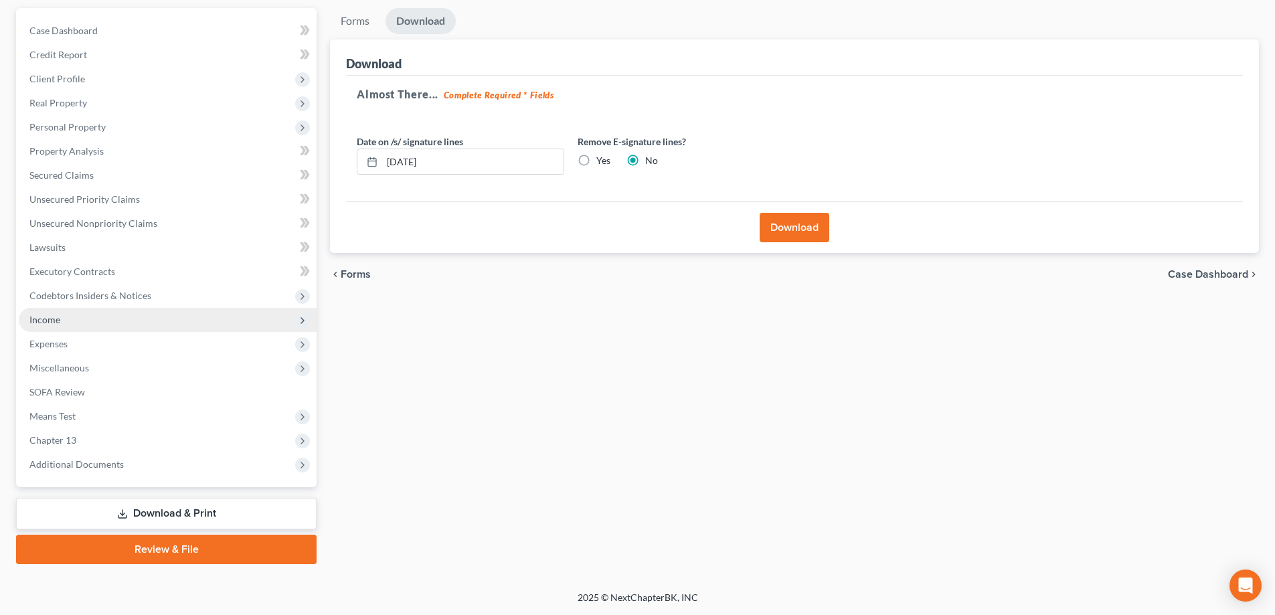
click at [59, 323] on span "Income" at bounding box center [44, 319] width 31 height 11
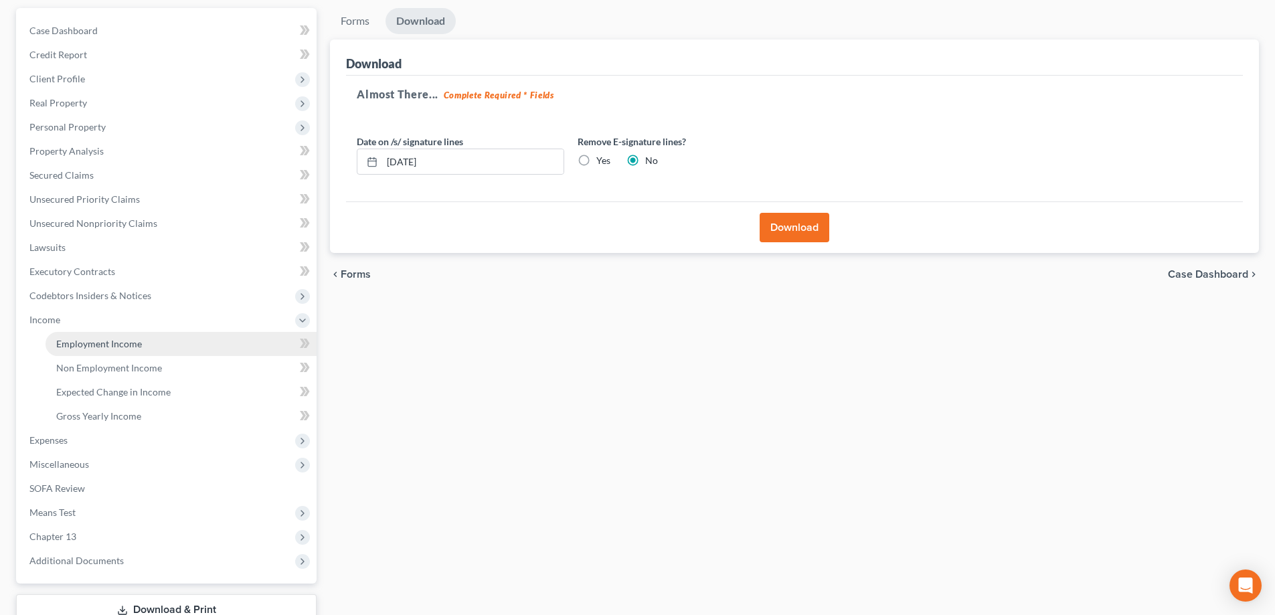
click at [90, 351] on link "Employment Income" at bounding box center [181, 344] width 271 height 24
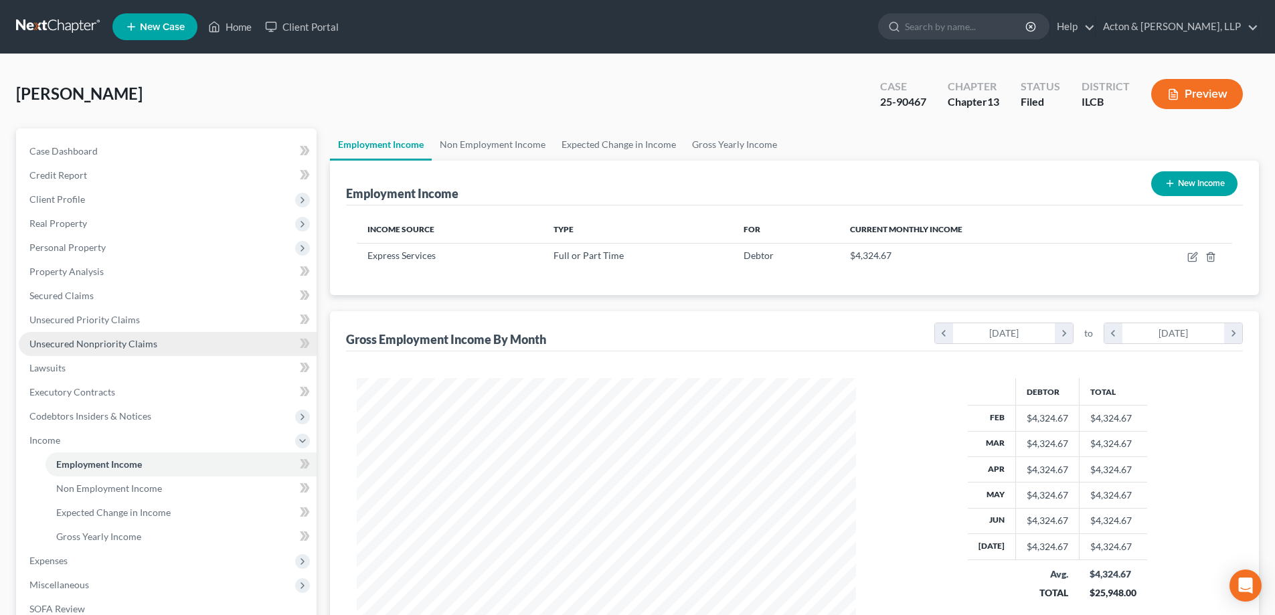
scroll to position [217, 0]
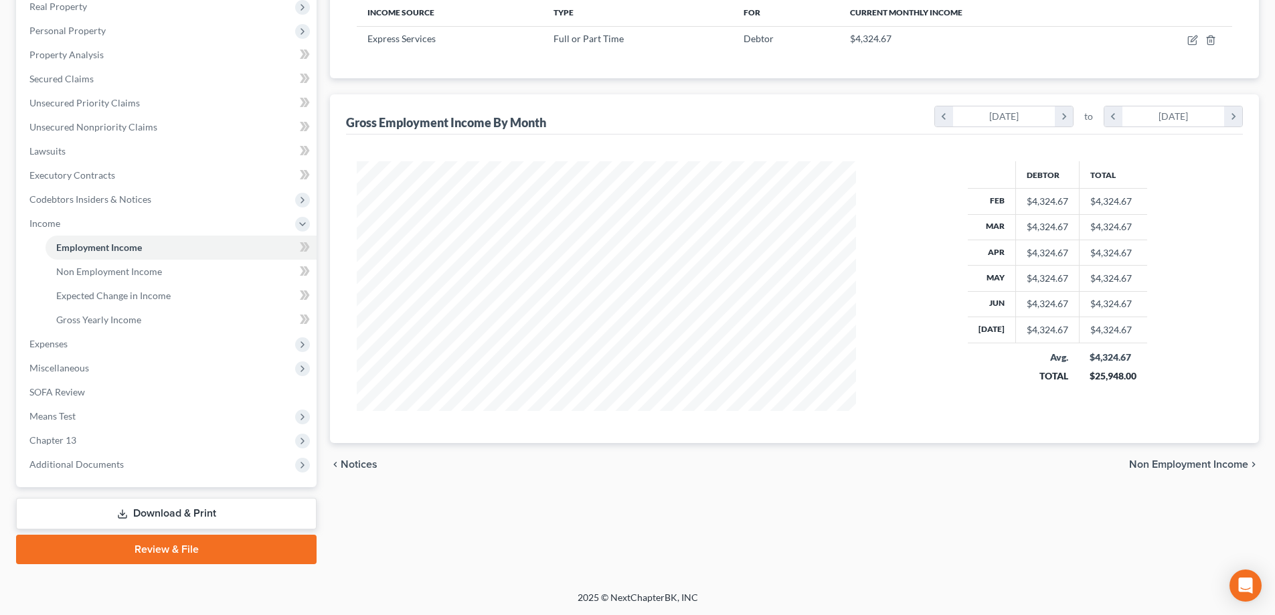
click at [161, 515] on link "Download & Print" at bounding box center [166, 513] width 300 height 31
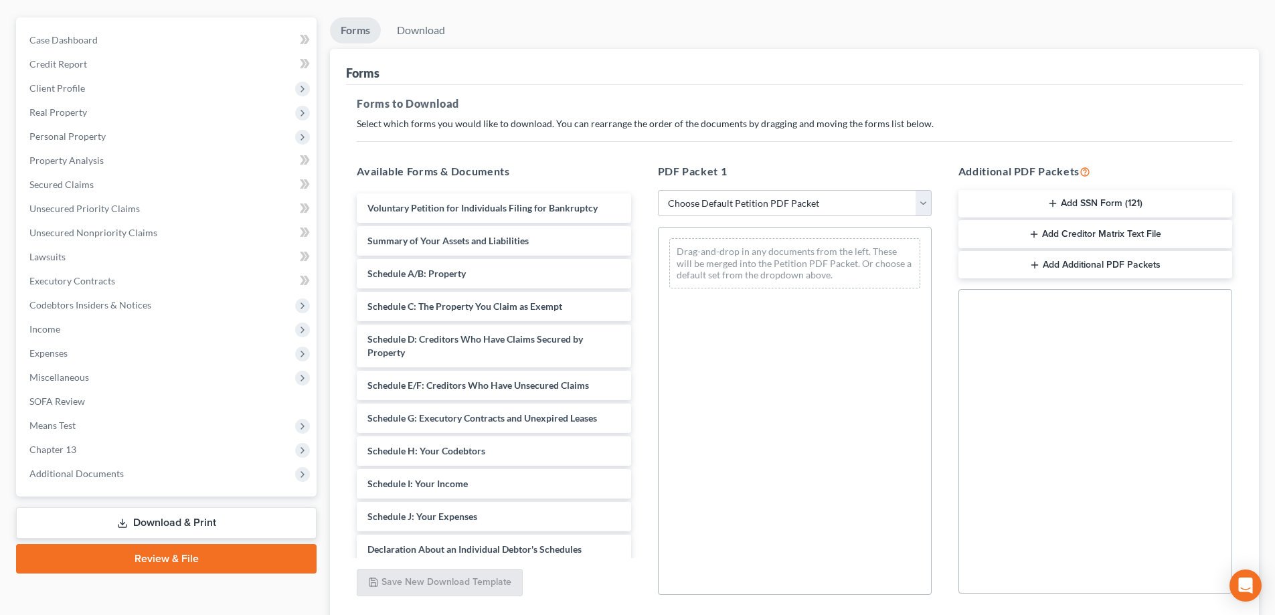
scroll to position [211, 0]
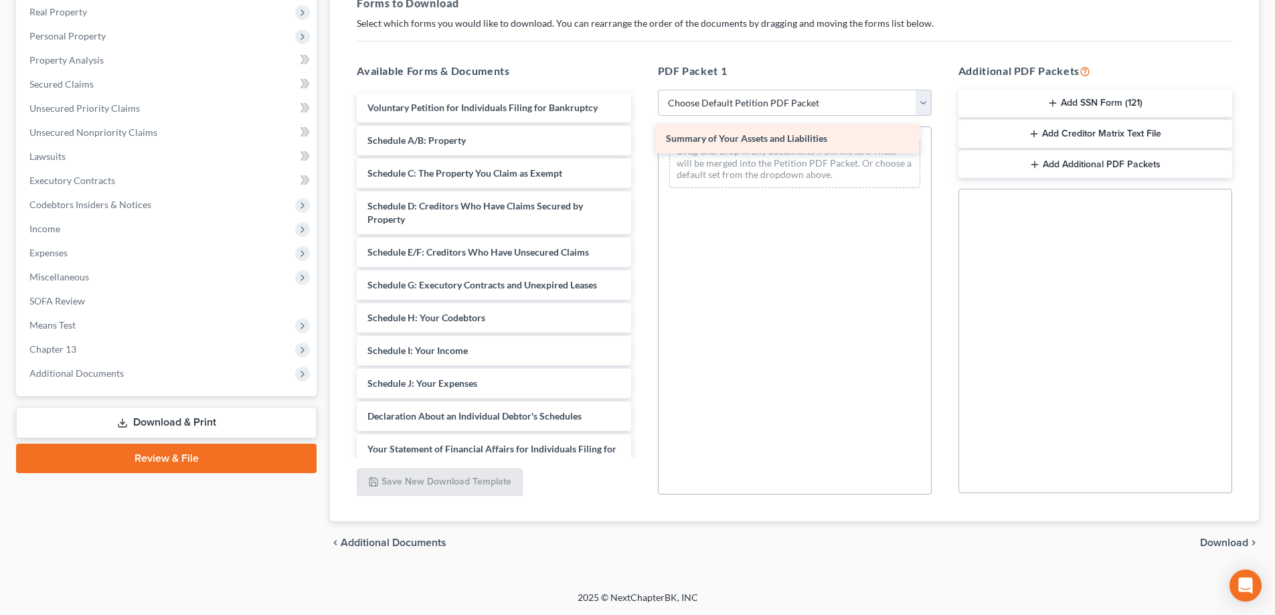
drag, startPoint x: 472, startPoint y: 138, endPoint x: 769, endPoint y: 133, distance: 297.2
click at [641, 133] on div "Summary of Your Assets and Liabilities Voluntary Petition for Individuals Filin…" at bounding box center [493, 373] width 295 height 561
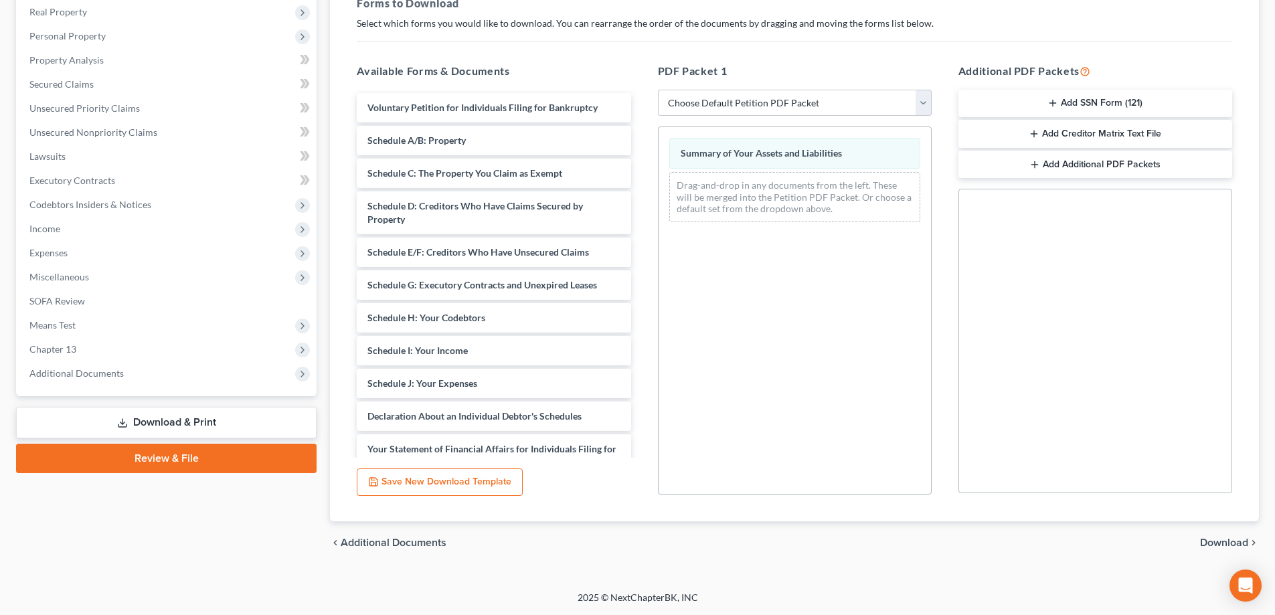
click at [1227, 537] on span "Download" at bounding box center [1224, 542] width 48 height 11
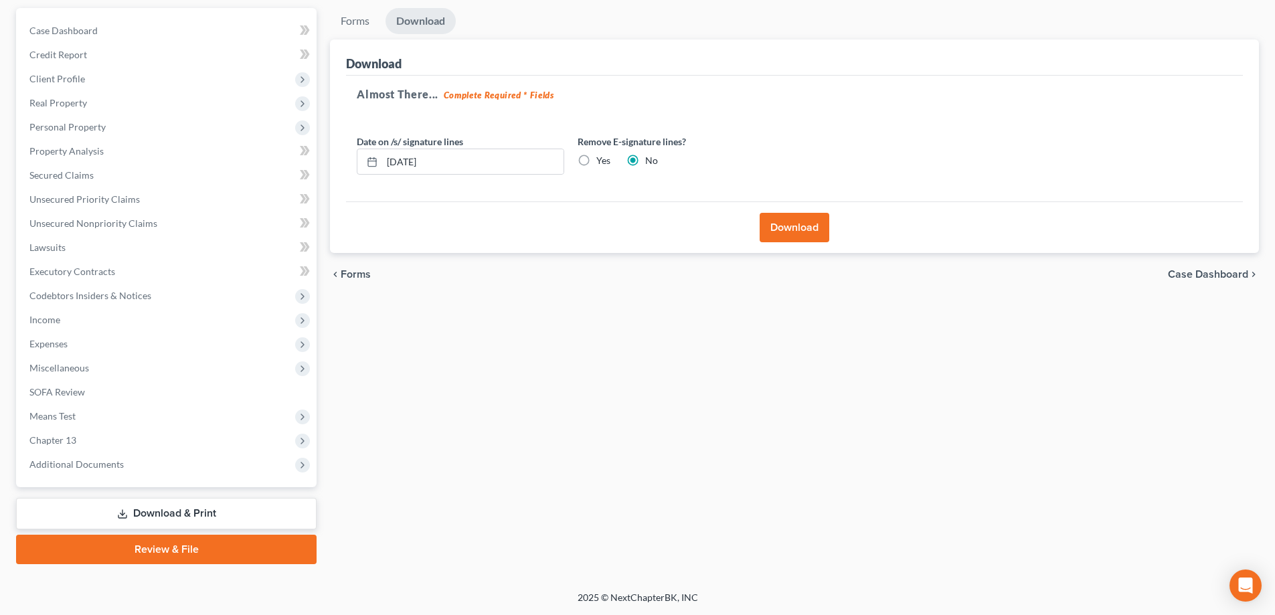
click at [797, 229] on button "Download" at bounding box center [795, 227] width 70 height 29
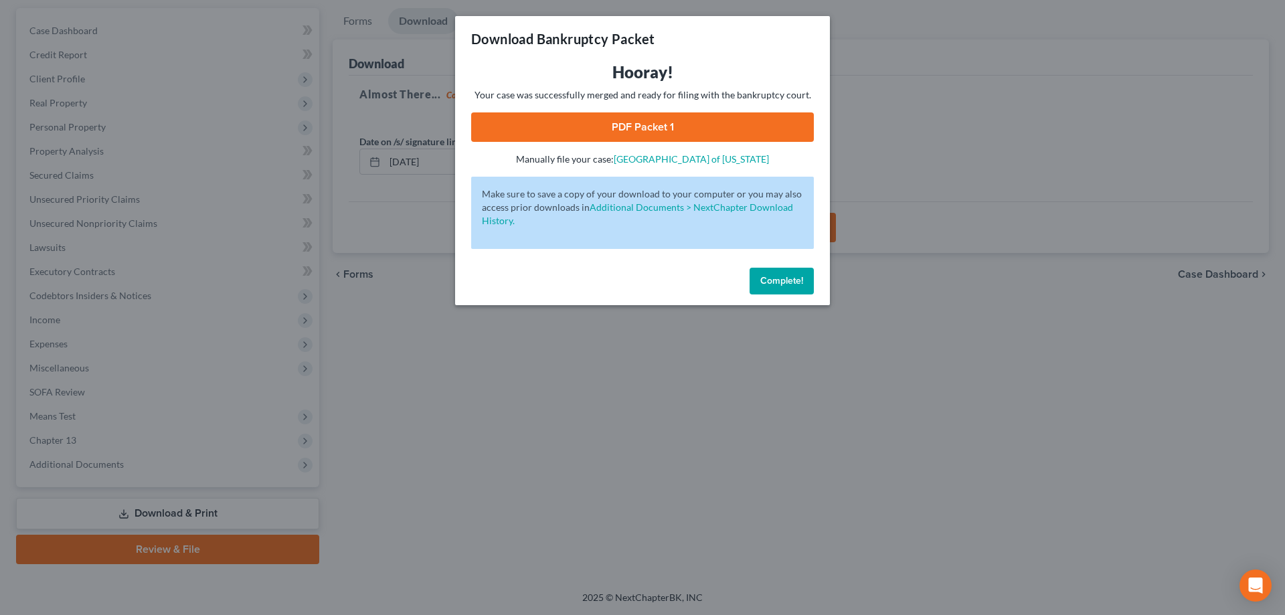
click at [661, 114] on link "PDF Packet 1" at bounding box center [642, 126] width 343 height 29
click at [758, 278] on button "Complete!" at bounding box center [781, 281] width 64 height 27
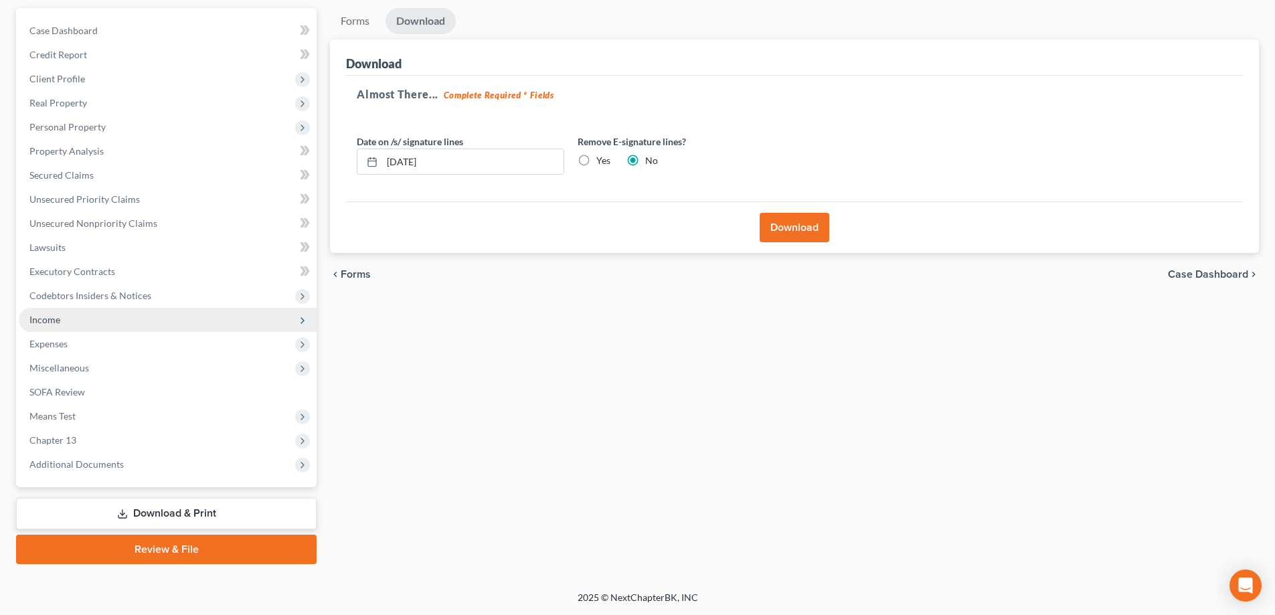
click at [48, 317] on span "Income" at bounding box center [44, 319] width 31 height 11
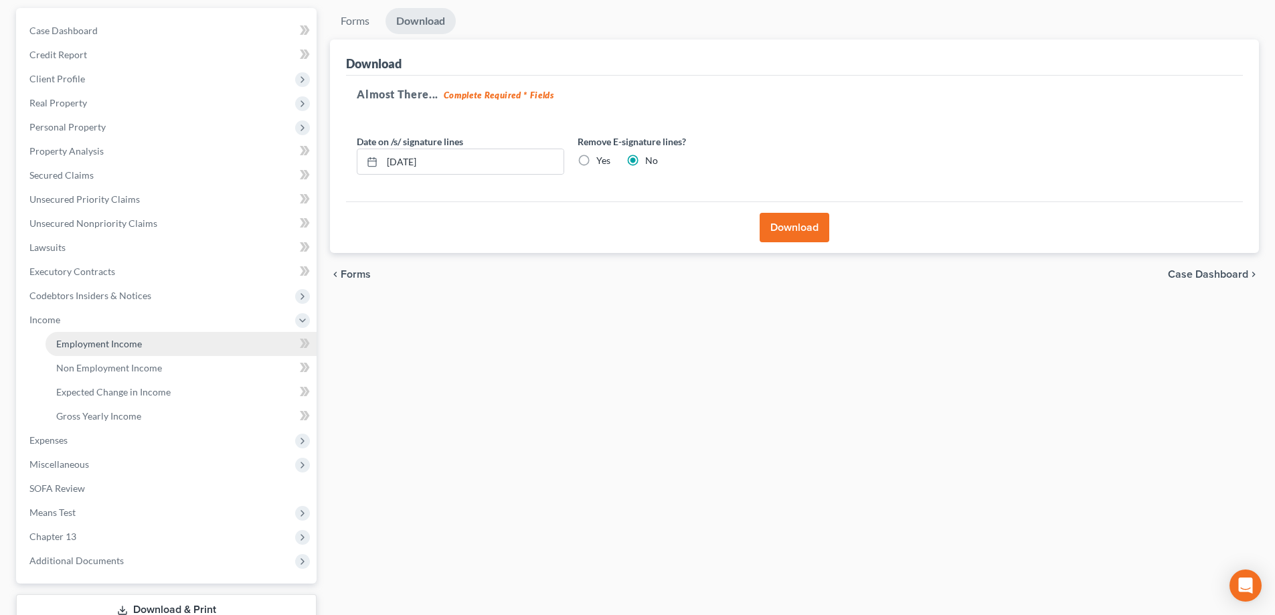
click at [74, 345] on span "Employment Income" at bounding box center [99, 343] width 86 height 11
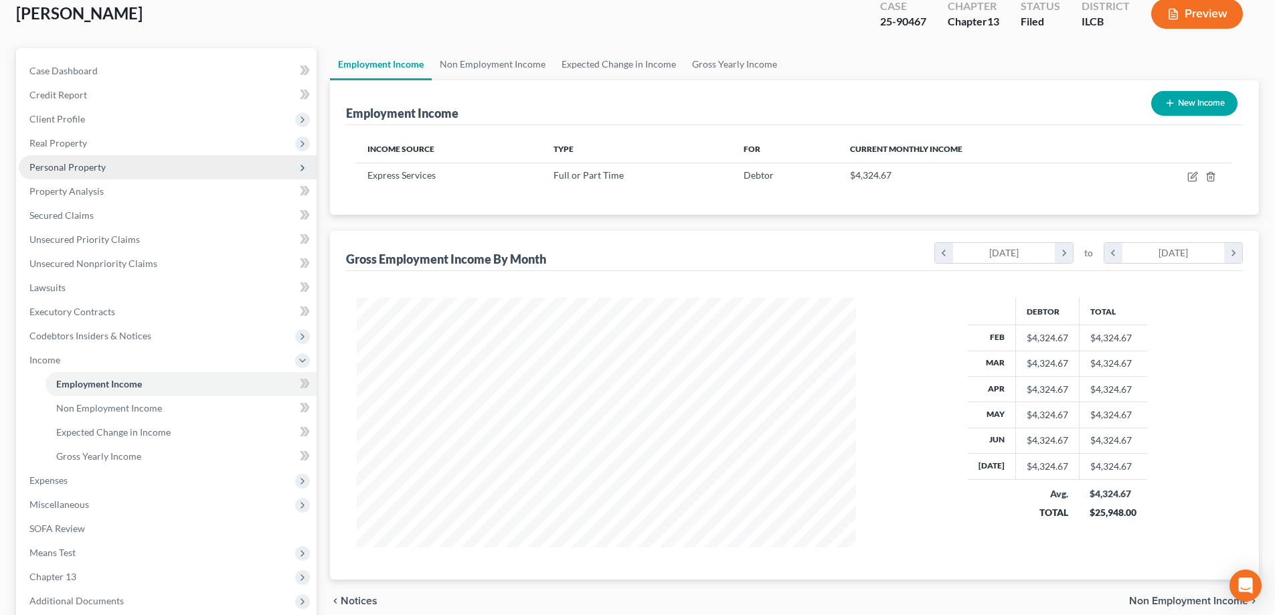
scroll to position [217, 0]
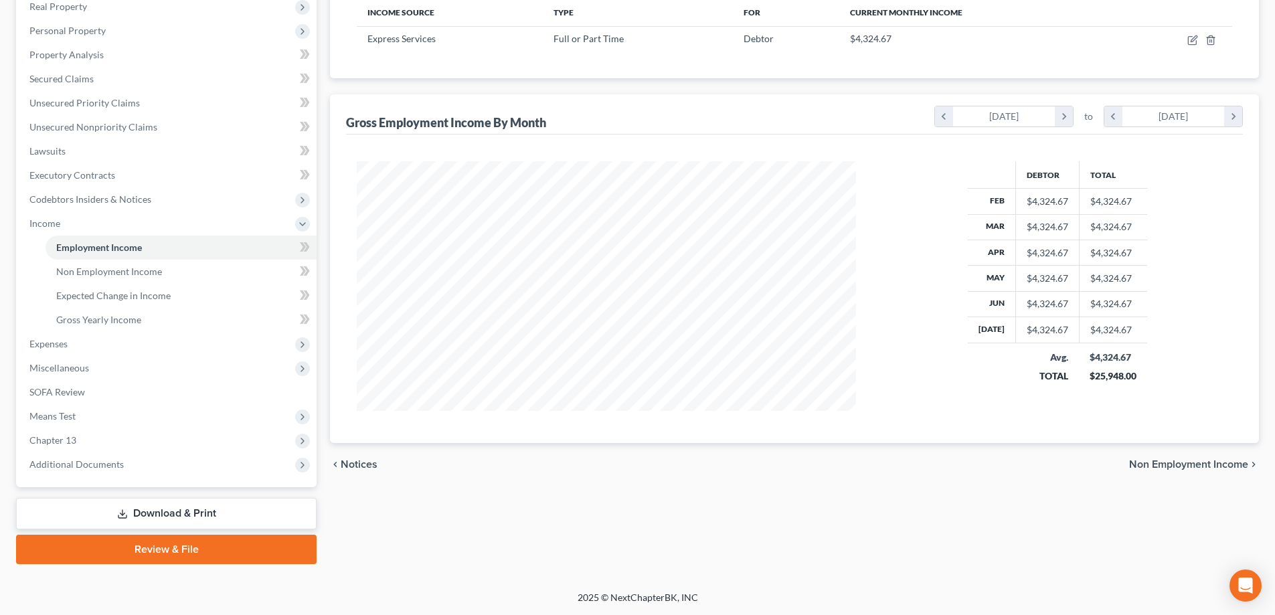
click at [226, 525] on link "Download & Print" at bounding box center [166, 513] width 300 height 31
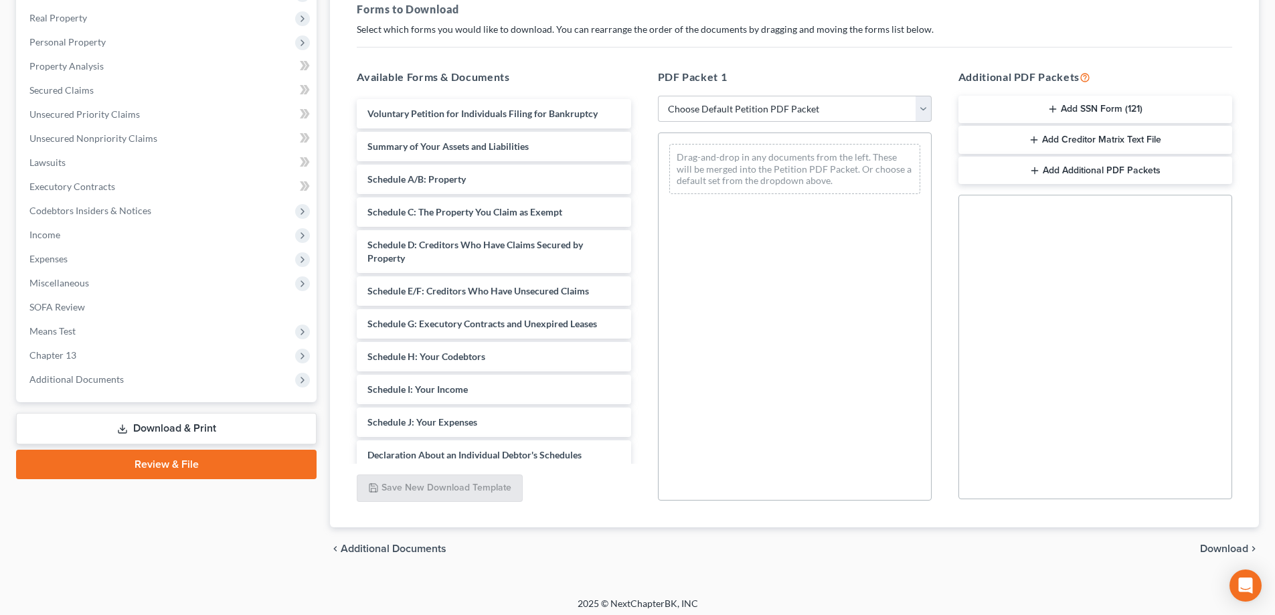
scroll to position [211, 0]
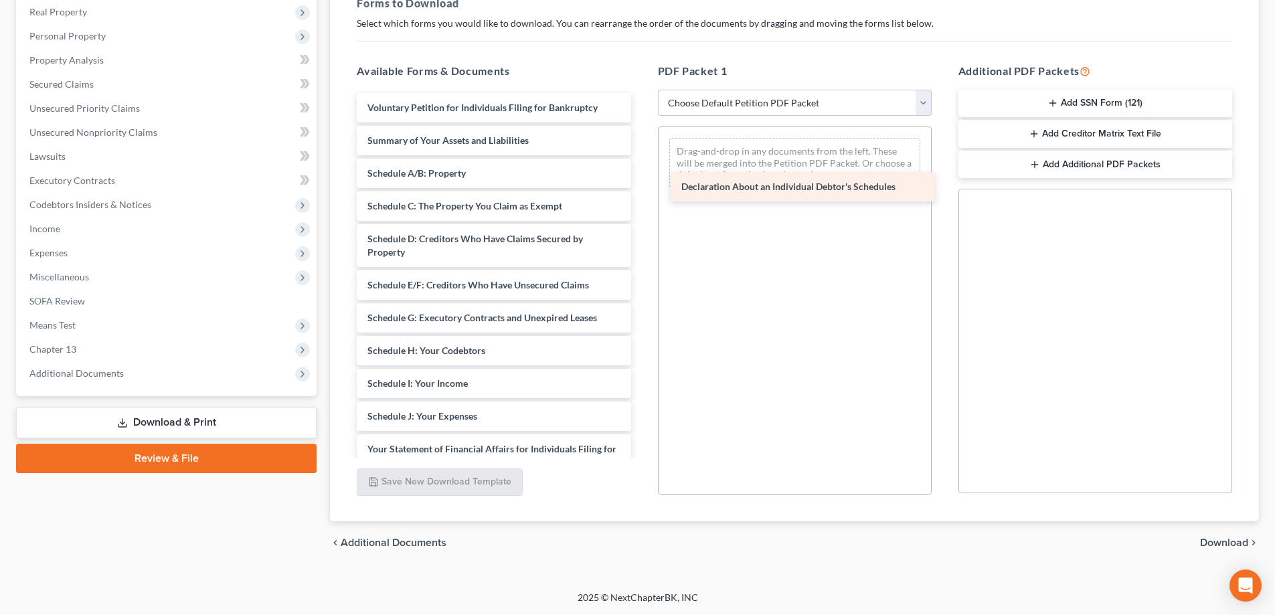
drag, startPoint x: 430, startPoint y: 448, endPoint x: 743, endPoint y: 186, distance: 408.1
click at [641, 186] on div "Declaration About an Individual Debtor's Schedules Voluntary Petition for Indiv…" at bounding box center [493, 373] width 295 height 561
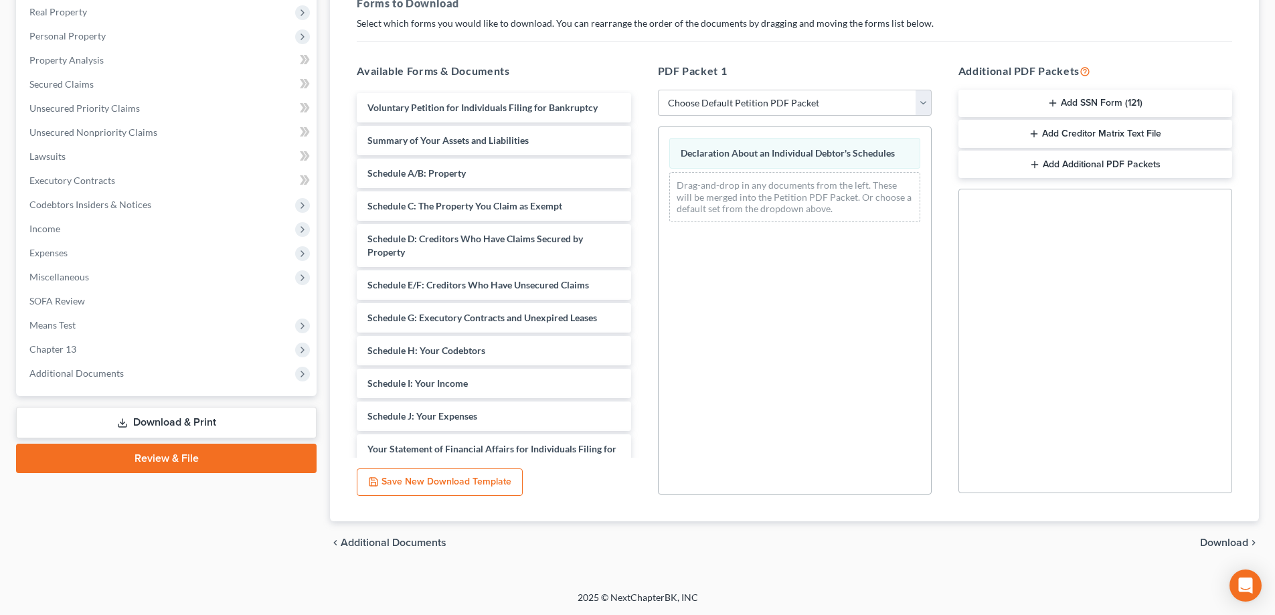
click at [1233, 538] on span "Download" at bounding box center [1224, 542] width 48 height 11
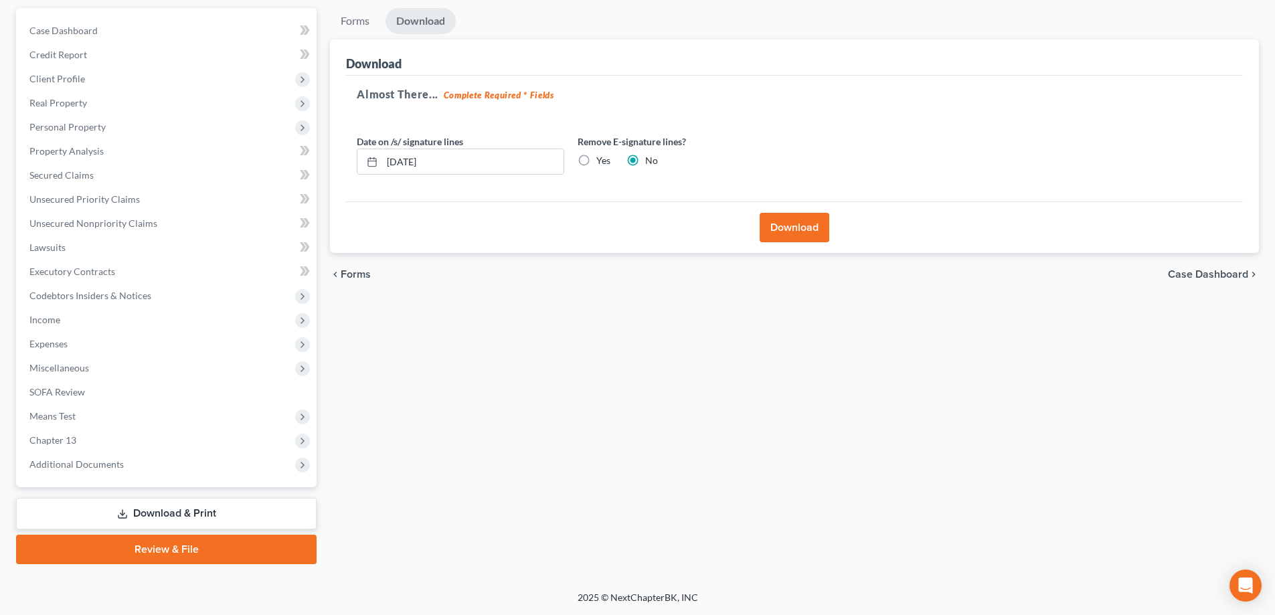
scroll to position [120, 0]
click at [774, 226] on button "Download" at bounding box center [795, 227] width 70 height 29
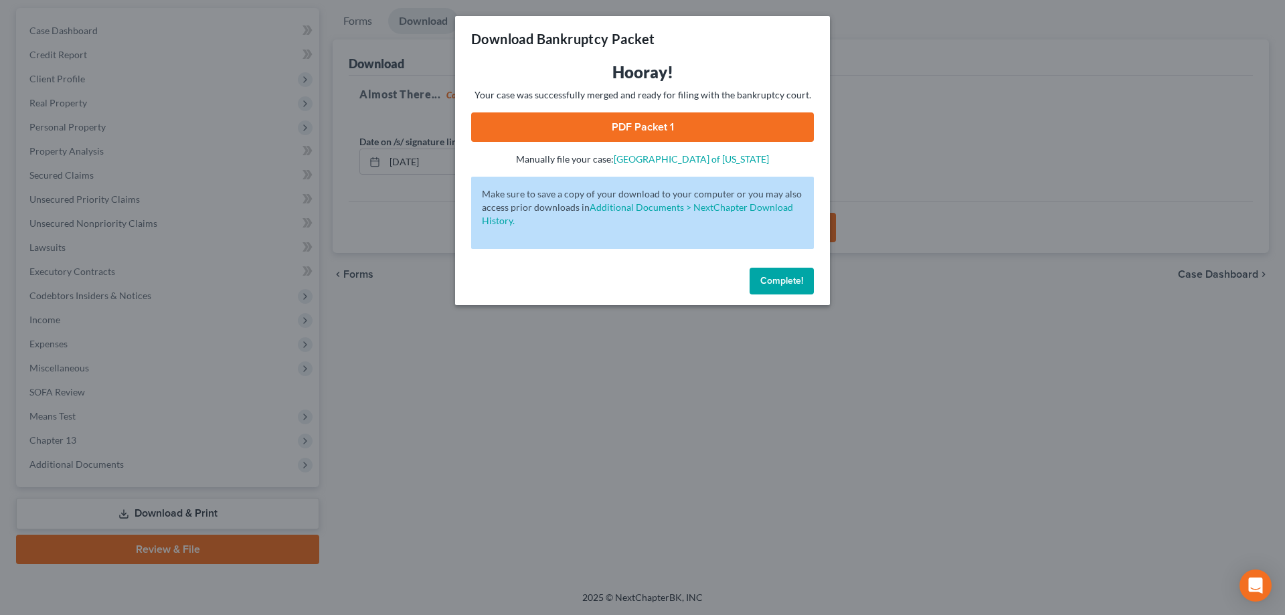
click at [566, 118] on link "PDF Packet 1" at bounding box center [642, 126] width 343 height 29
click at [778, 283] on span "Complete!" at bounding box center [781, 280] width 43 height 11
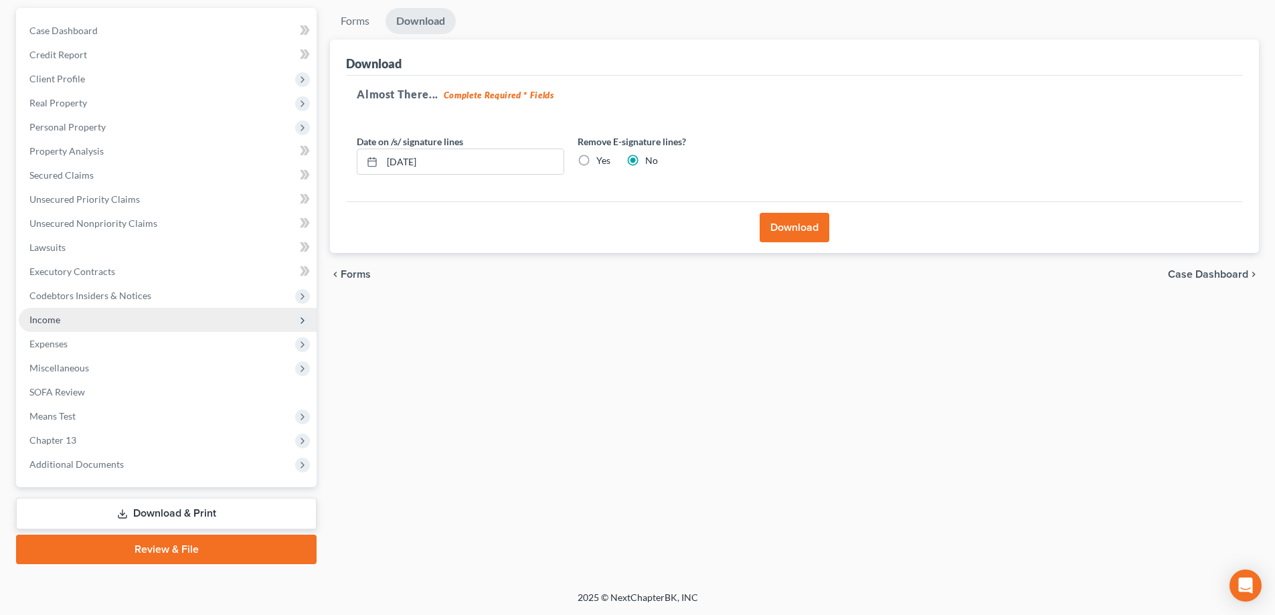
click at [68, 325] on span "Income" at bounding box center [168, 320] width 298 height 24
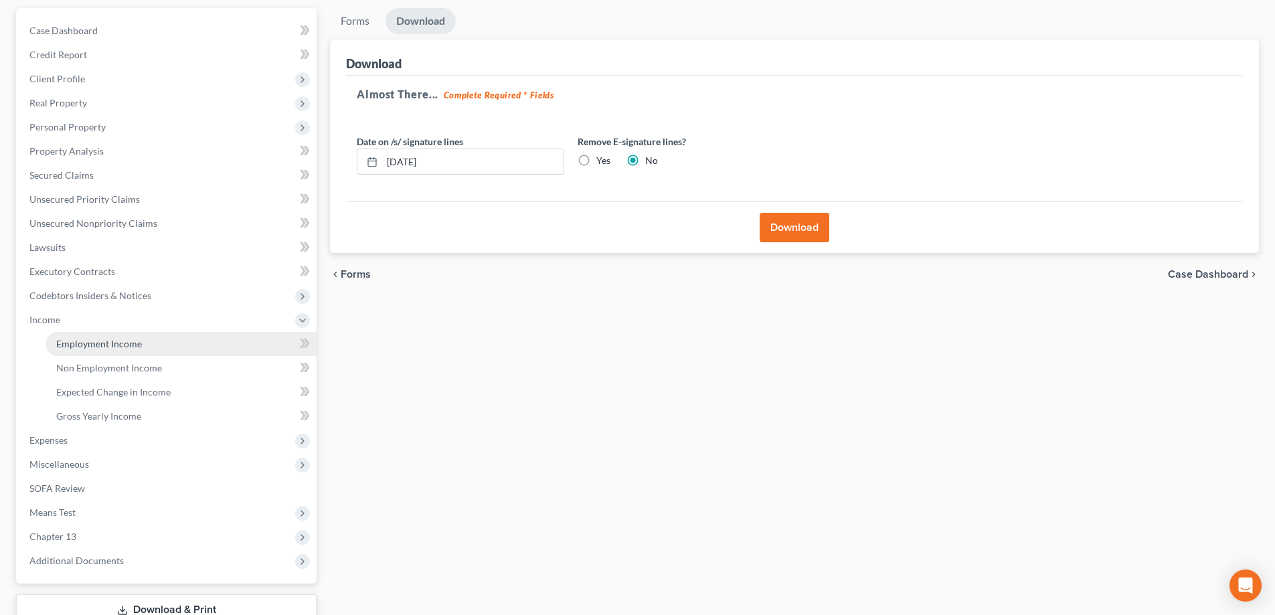
click at [107, 346] on span "Employment Income" at bounding box center [99, 343] width 86 height 11
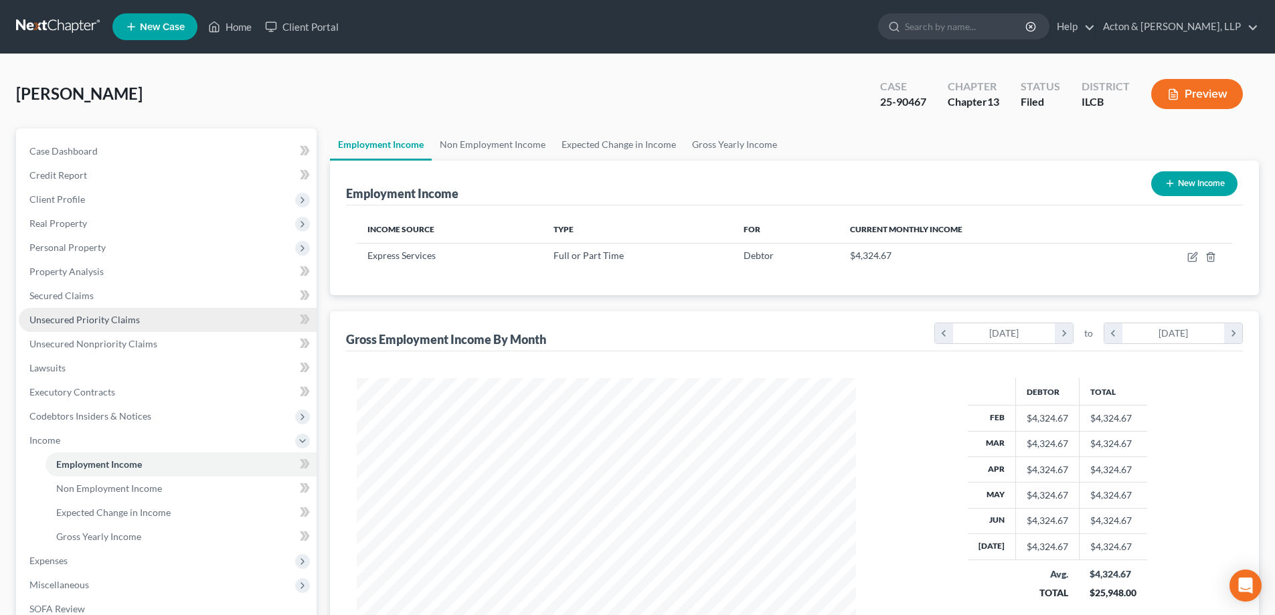
scroll to position [217, 0]
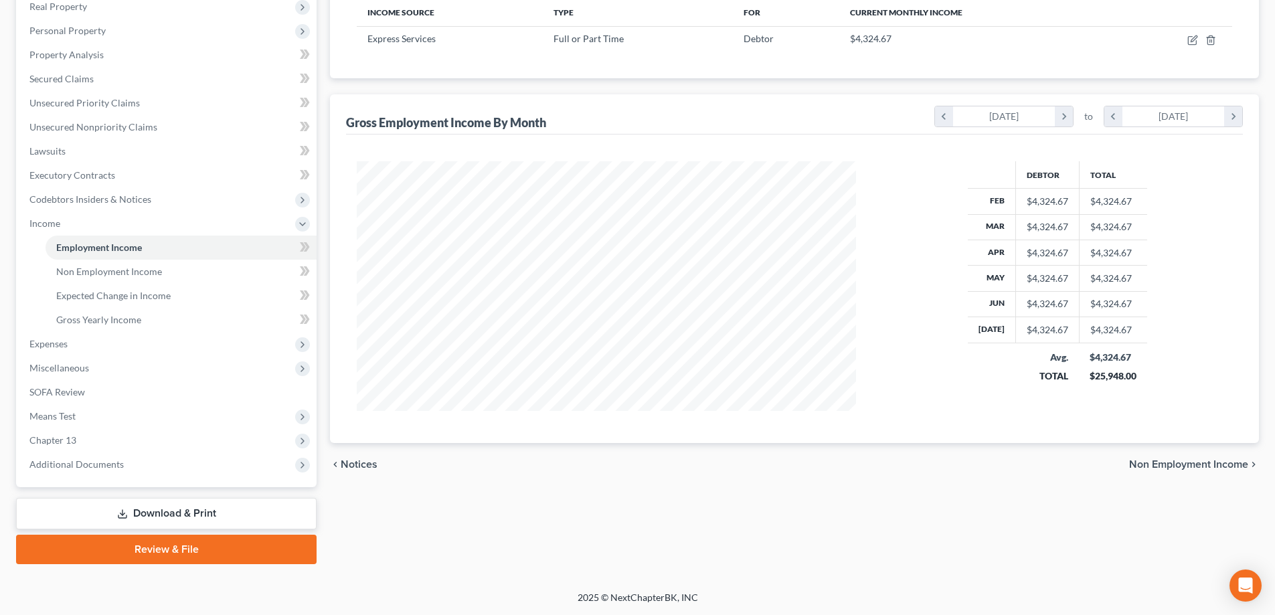
drag, startPoint x: 124, startPoint y: 513, endPoint x: 225, endPoint y: 490, distance: 103.7
click at [126, 512] on icon at bounding box center [122, 514] width 11 height 11
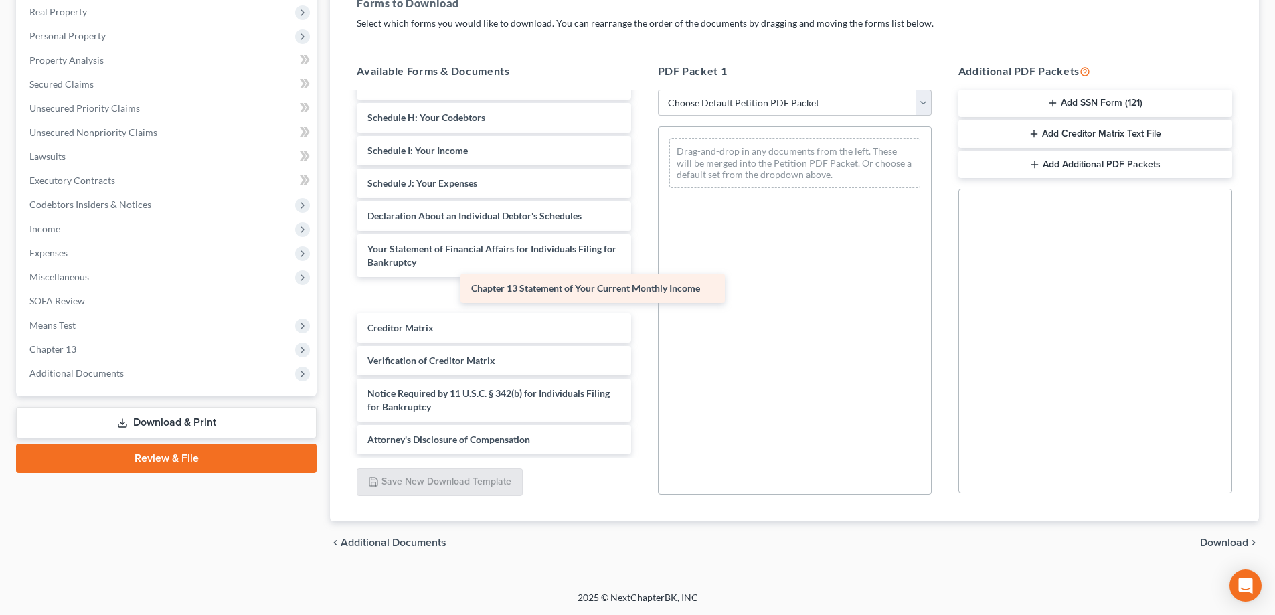
scroll to position [200, 0]
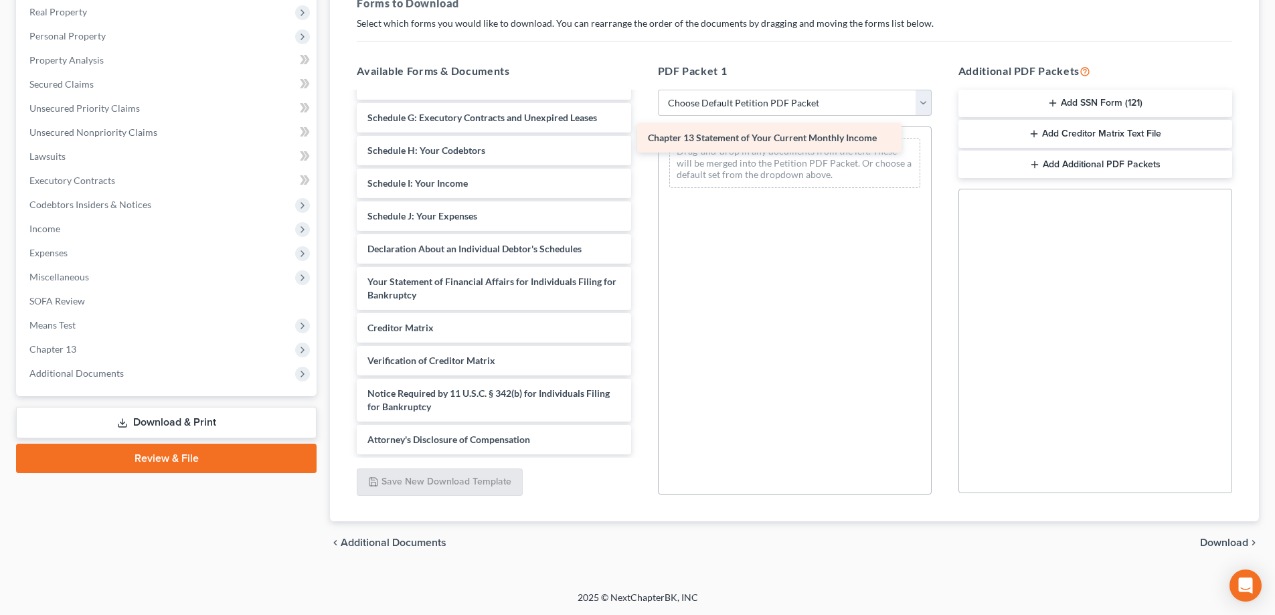
drag, startPoint x: 493, startPoint y: 294, endPoint x: 778, endPoint y: 137, distance: 325.9
click at [641, 137] on div "Chapter 13 Statement of Your Current Monthly Income Voluntary Petition for Indi…" at bounding box center [493, 173] width 295 height 561
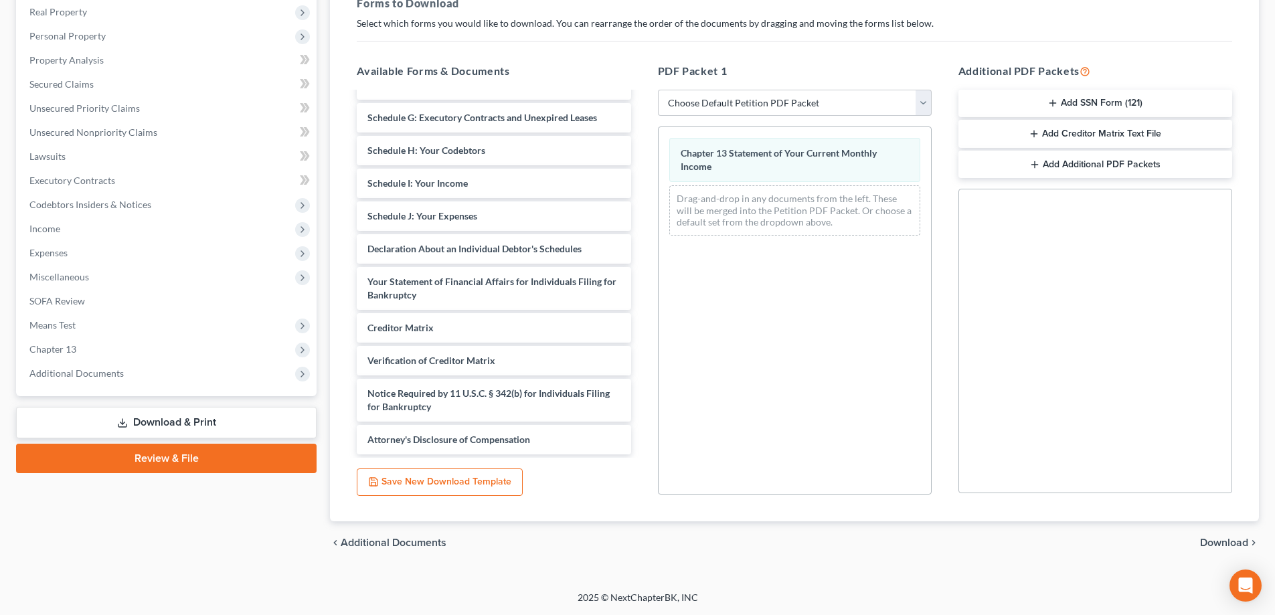
click at [1230, 541] on span "Download" at bounding box center [1224, 542] width 48 height 11
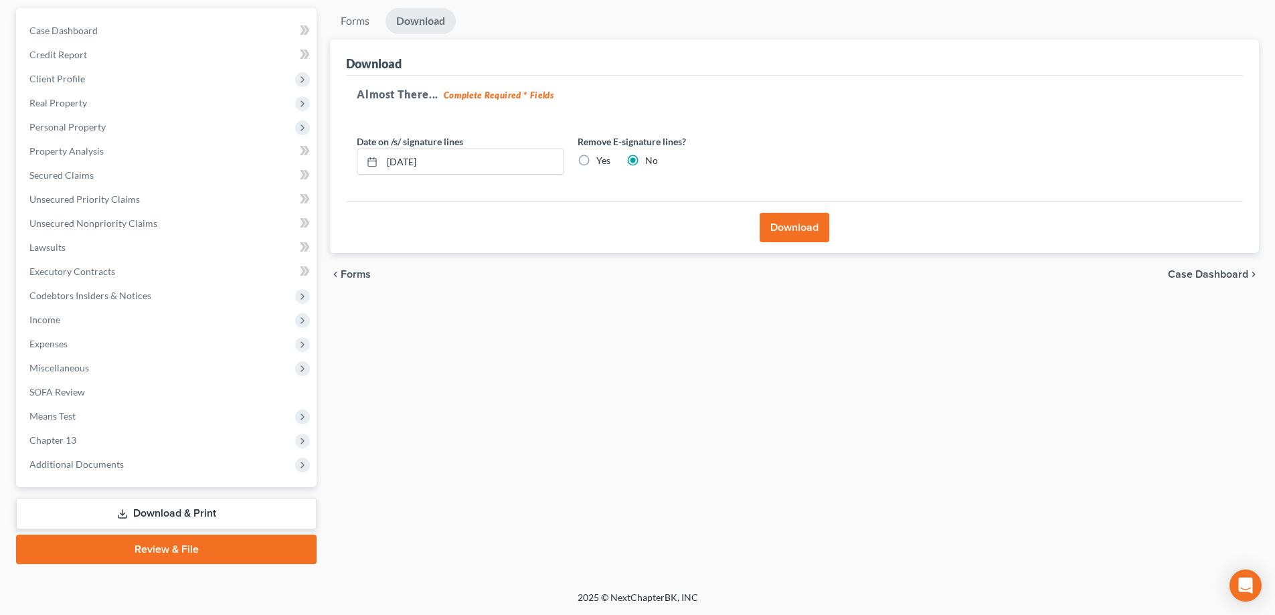
click at [793, 218] on button "Download" at bounding box center [795, 227] width 70 height 29
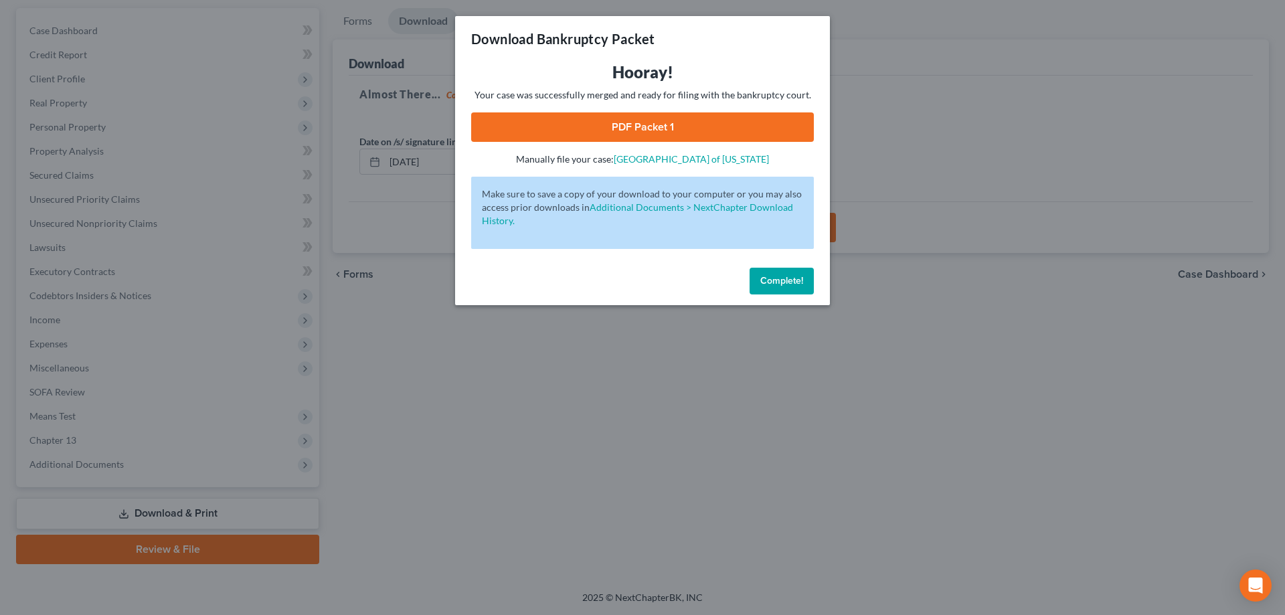
click at [606, 135] on link "PDF Packet 1" at bounding box center [642, 126] width 343 height 29
click at [771, 279] on span "Complete!" at bounding box center [781, 280] width 43 height 11
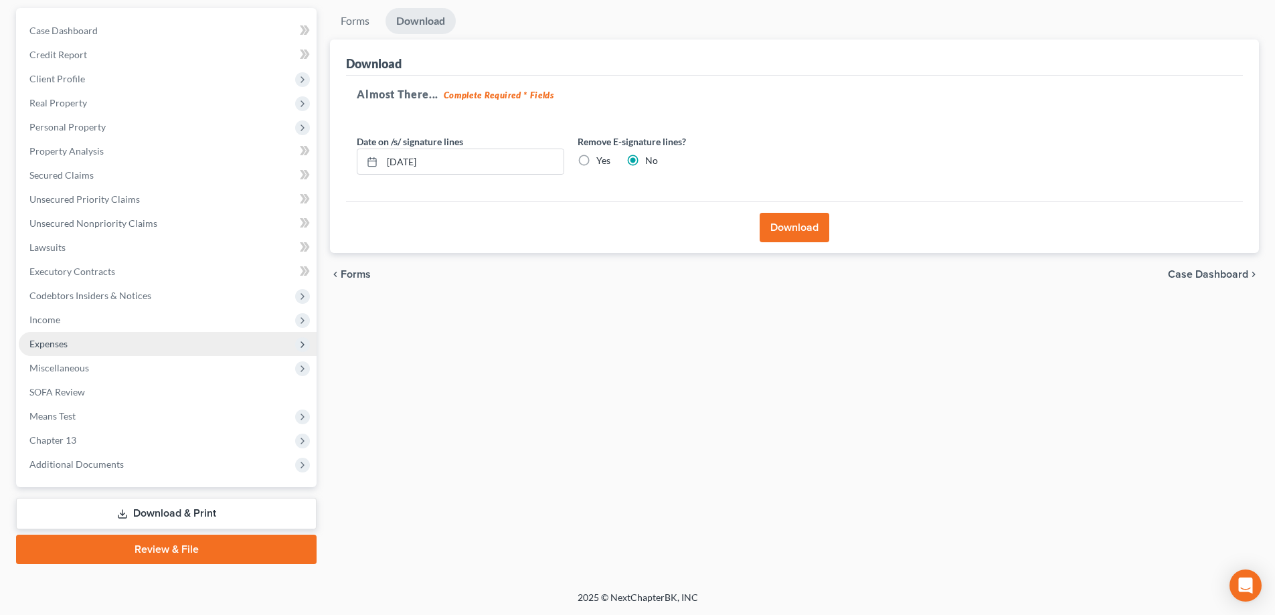
click at [50, 347] on span "Expenses" at bounding box center [48, 343] width 38 height 11
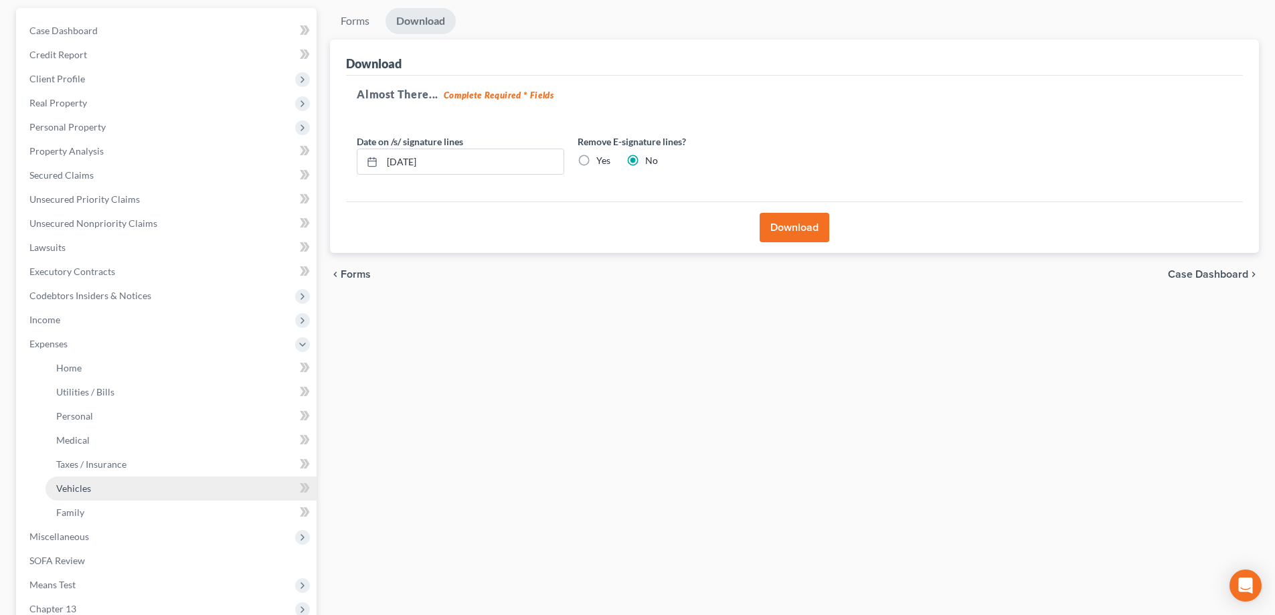
click at [77, 489] on span "Vehicles" at bounding box center [73, 487] width 35 height 11
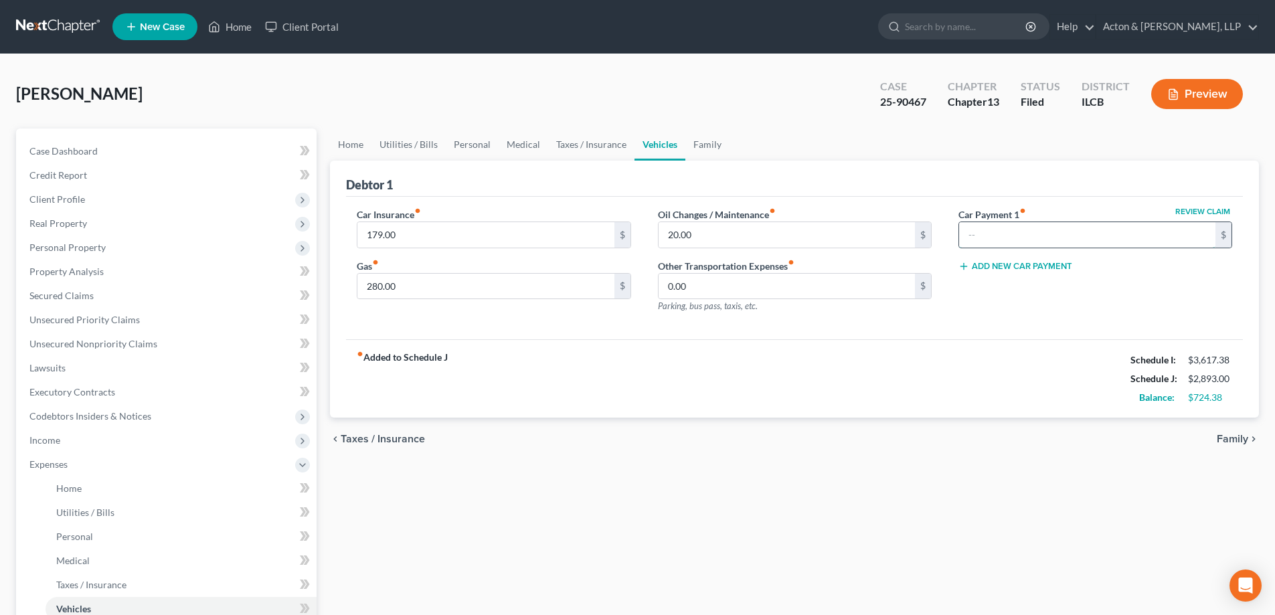
click at [975, 229] on input "text" at bounding box center [1087, 234] width 256 height 25
type input "664"
click at [892, 331] on div "Car Insurance fiber_manual_record 179.00 $ Gas fiber_manual_record 280.00 $ Oil…" at bounding box center [794, 268] width 897 height 143
click at [745, 293] on input "0.00" at bounding box center [786, 286] width 256 height 25
click at [727, 331] on div "Car Insurance fiber_manual_record 179.00 $ Gas fiber_manual_record 280.00 $ Oil…" at bounding box center [794, 268] width 897 height 143
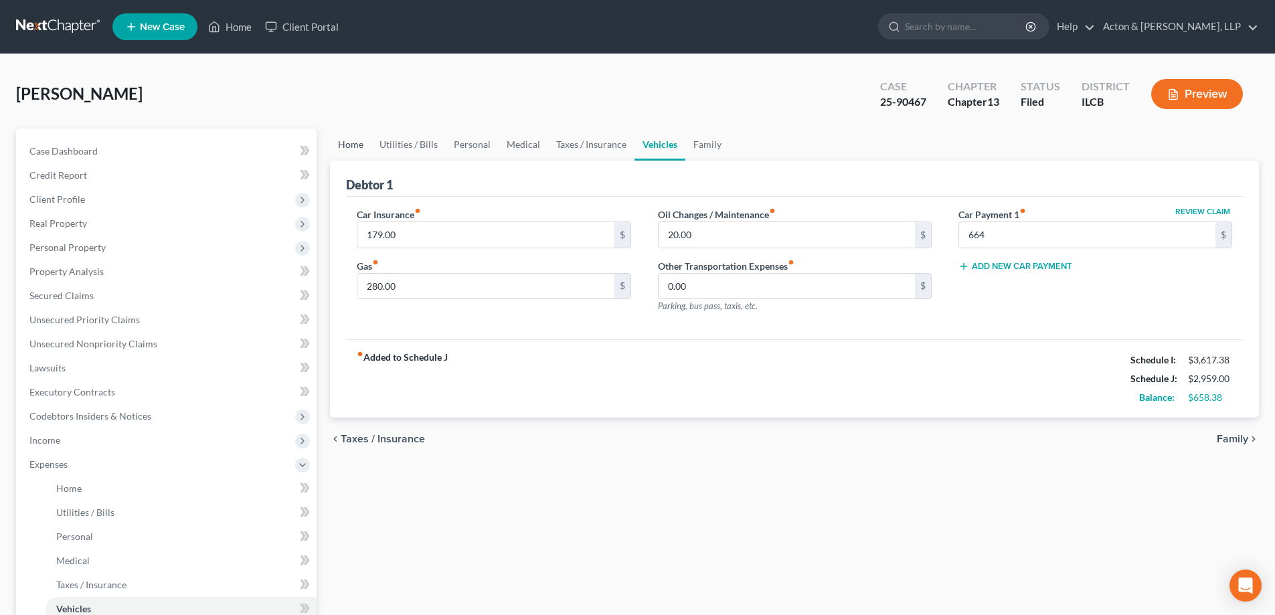
click at [347, 139] on link "Home" at bounding box center [350, 144] width 41 height 32
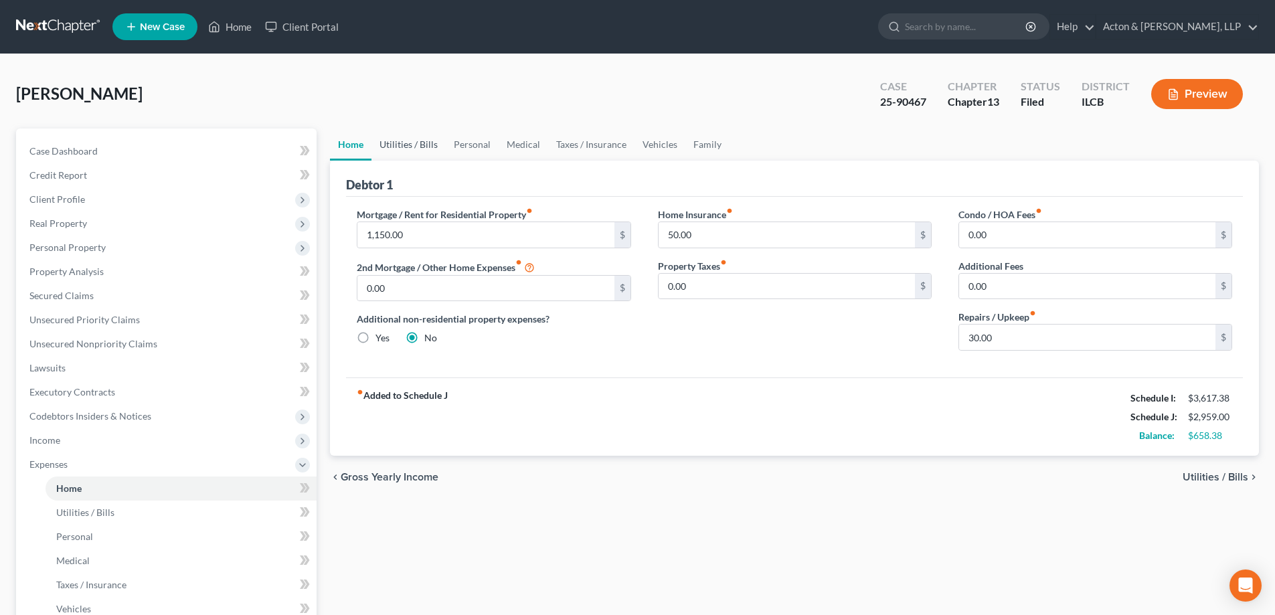
click at [404, 139] on link "Utilities / Bills" at bounding box center [408, 144] width 74 height 32
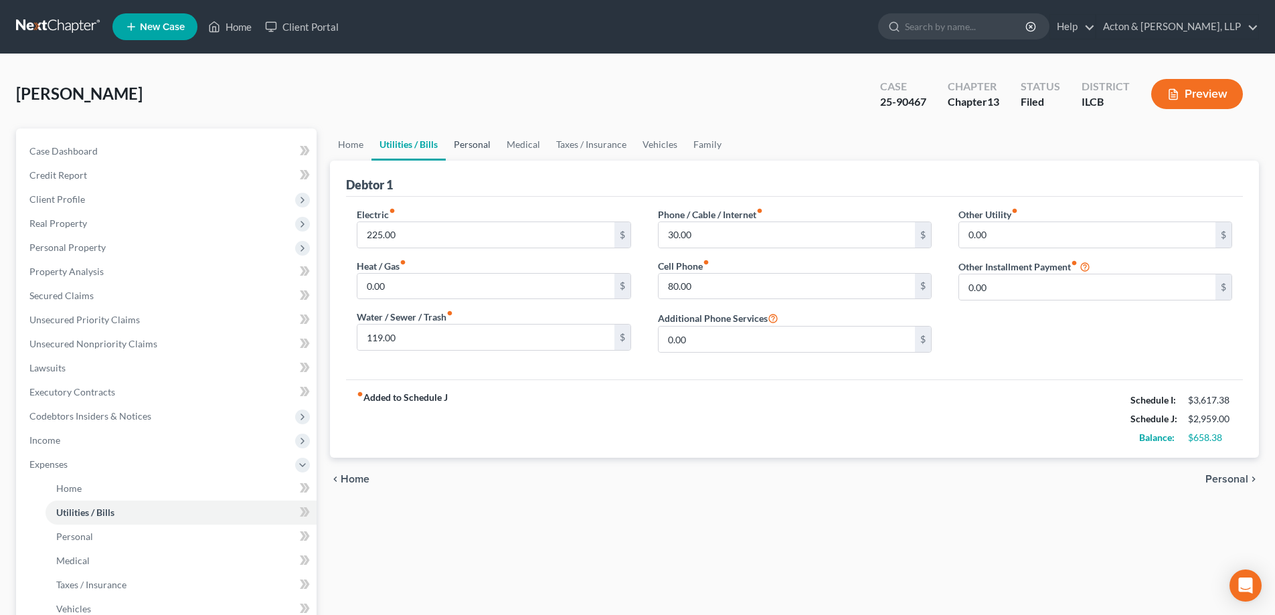
click at [468, 145] on link "Personal" at bounding box center [472, 144] width 53 height 32
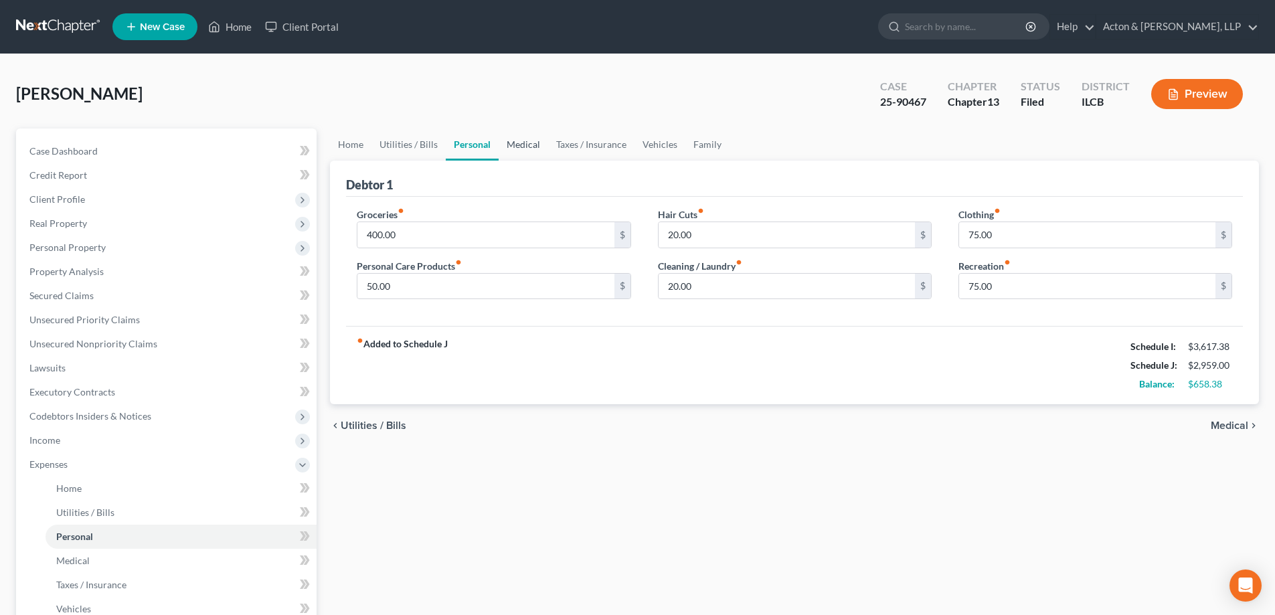
click at [516, 143] on link "Medical" at bounding box center [524, 144] width 50 height 32
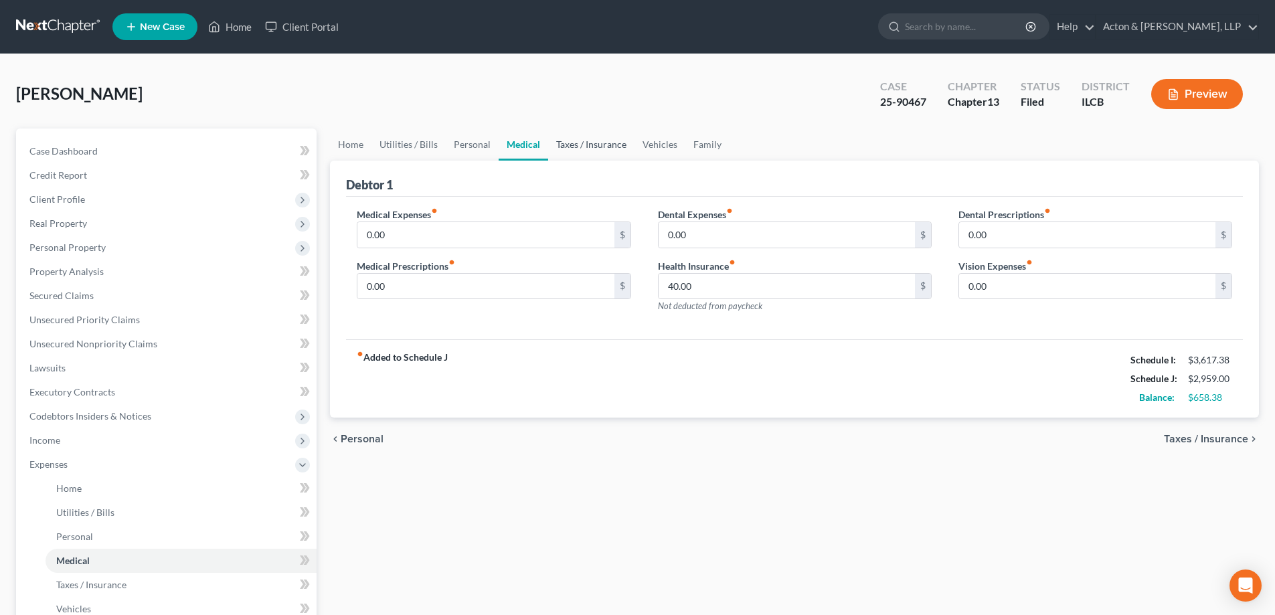
click at [594, 139] on link "Taxes / Insurance" at bounding box center [591, 144] width 86 height 32
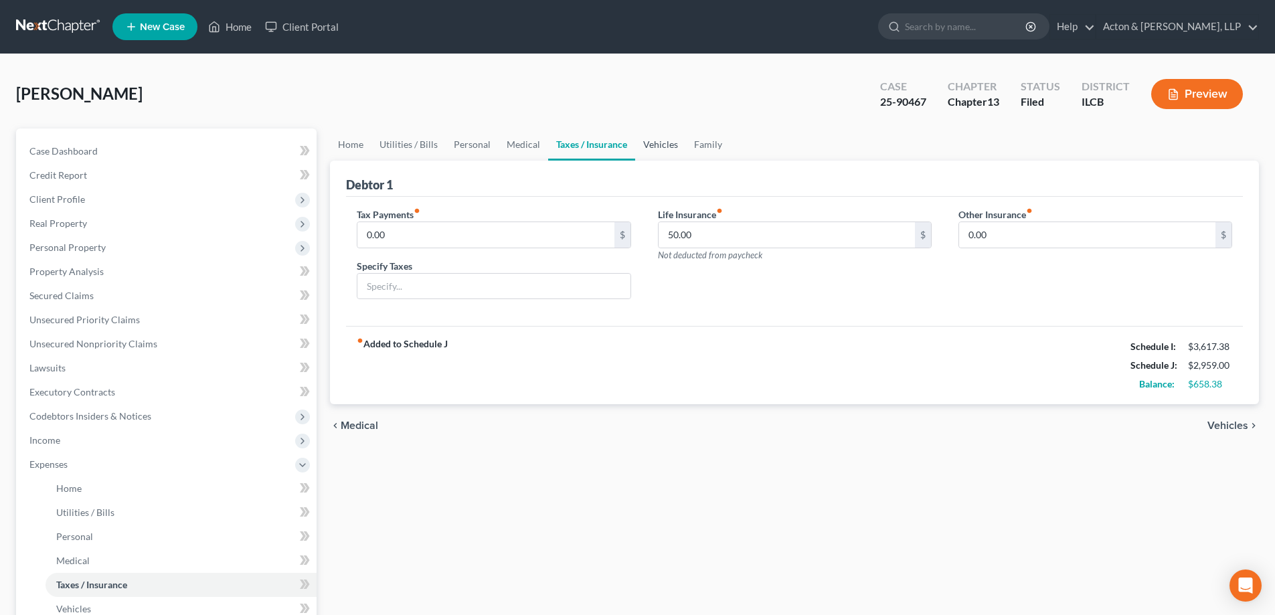
click at [643, 141] on link "Vehicles" at bounding box center [660, 144] width 51 height 32
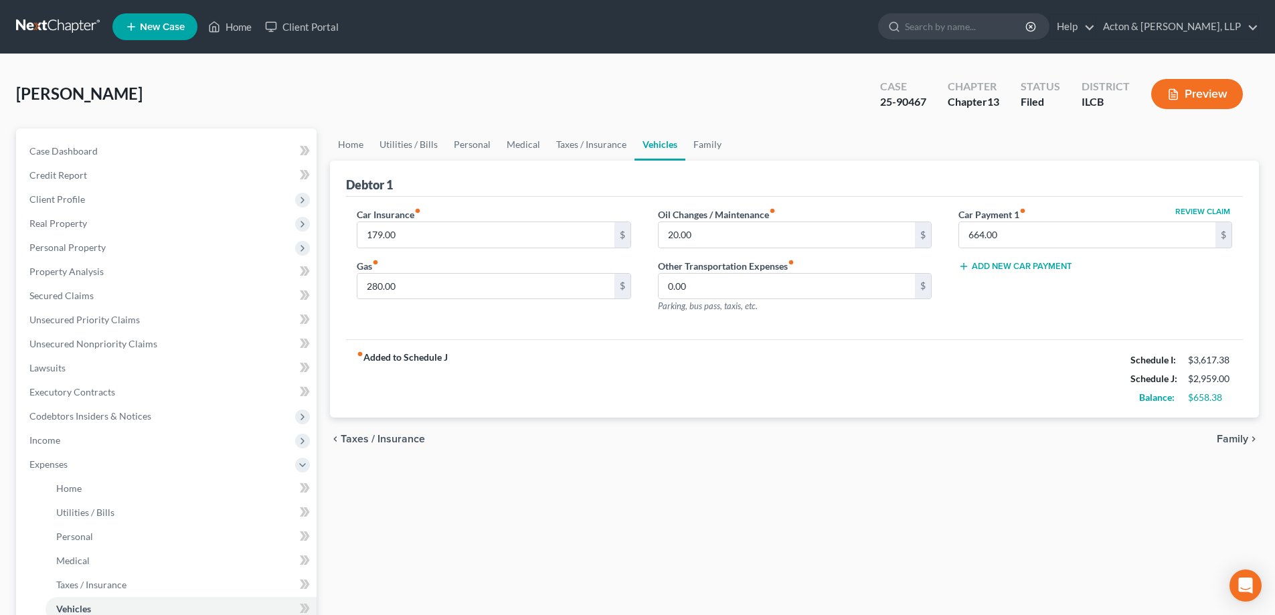
click at [524, 342] on div "fiber_manual_record Added to Schedule J Schedule I: $3,617.38 Schedule J: $2,95…" at bounding box center [794, 378] width 897 height 78
click at [1041, 238] on input "664.00" at bounding box center [1087, 234] width 256 height 25
click at [844, 317] on div "Oil Changes / Maintenance fiber_manual_record 20.00 $ Other Transportation Expe…" at bounding box center [794, 265] width 300 height 116
click at [995, 234] on input "1" at bounding box center [1087, 234] width 256 height 25
type input "664"
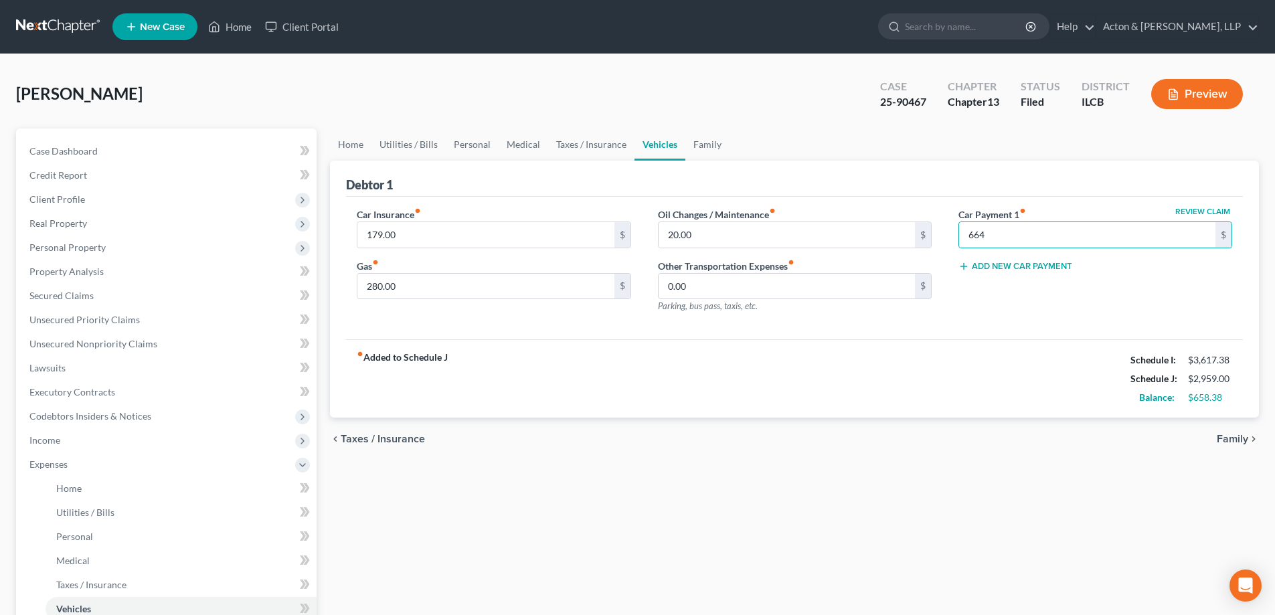
click at [857, 394] on div "fiber_manual_record Added to Schedule J Schedule I: $3,617.38 Schedule J: $2,95…" at bounding box center [794, 378] width 897 height 78
click at [812, 331] on div "Car Insurance fiber_manual_record 179.00 $ Gas fiber_manual_record 280.00 $ Oil…" at bounding box center [794, 268] width 897 height 143
click at [701, 141] on link "Family" at bounding box center [707, 144] width 44 height 32
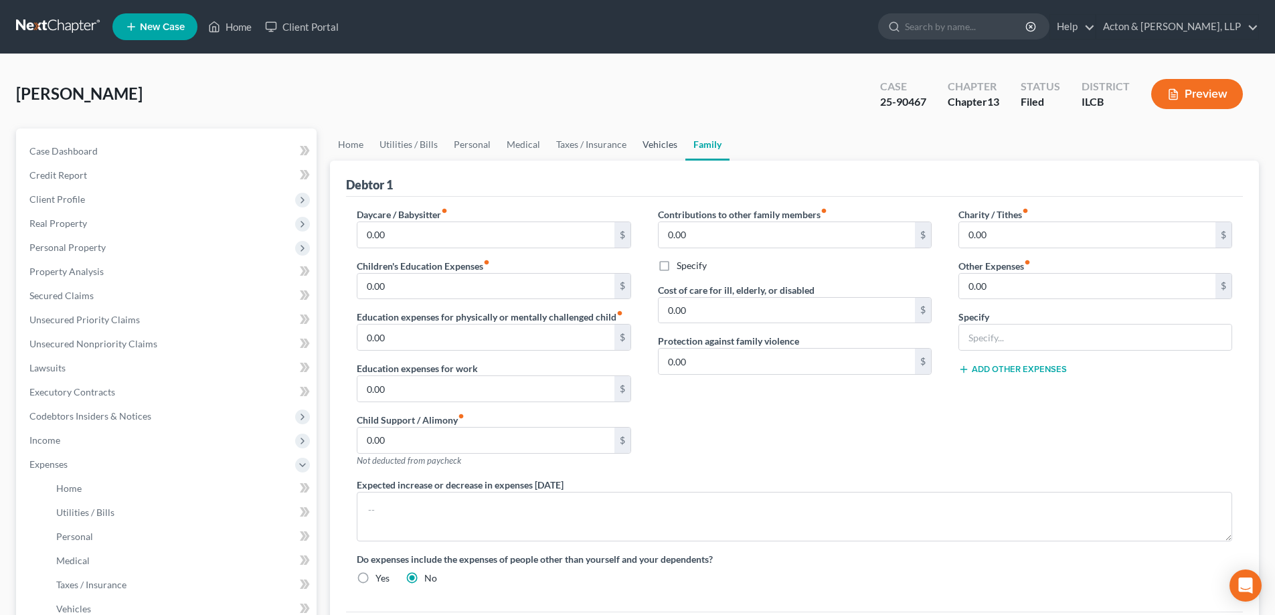
click at [658, 143] on link "Vehicles" at bounding box center [659, 144] width 51 height 32
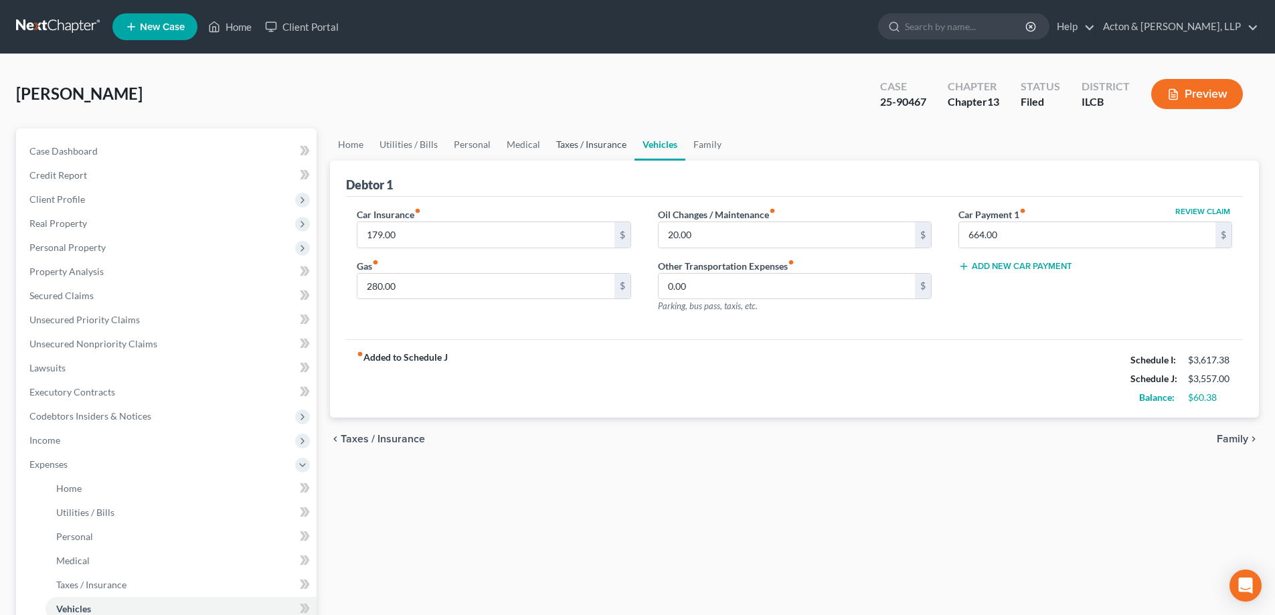
click at [604, 143] on link "Taxes / Insurance" at bounding box center [591, 144] width 86 height 32
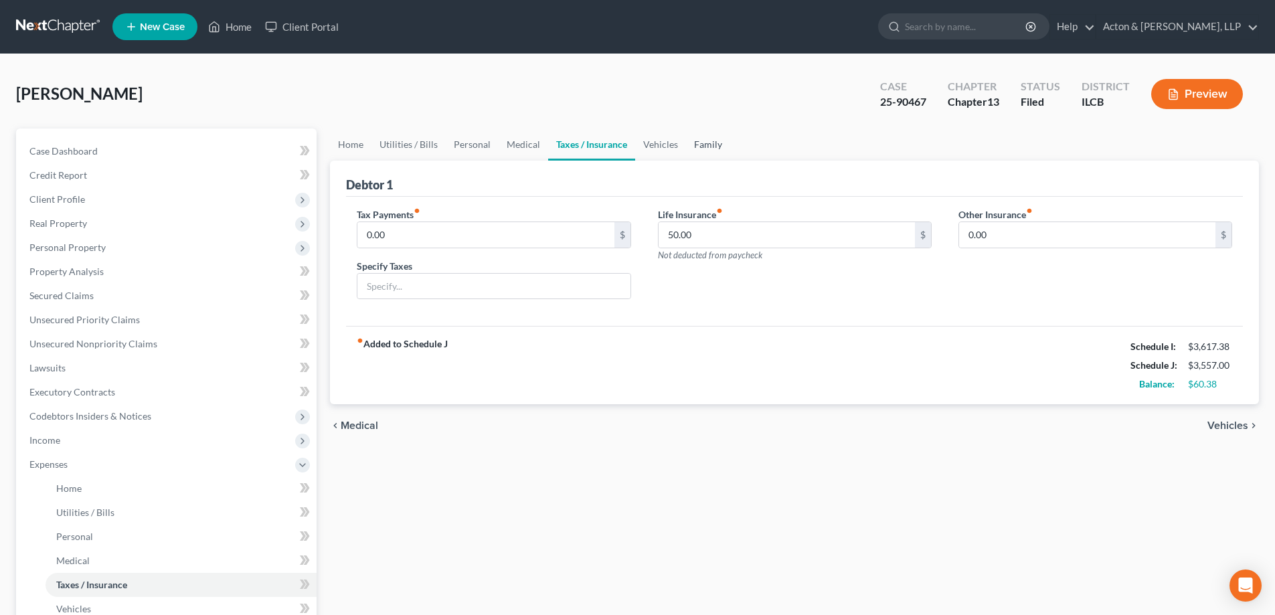
click at [694, 143] on link "Family" at bounding box center [708, 144] width 44 height 32
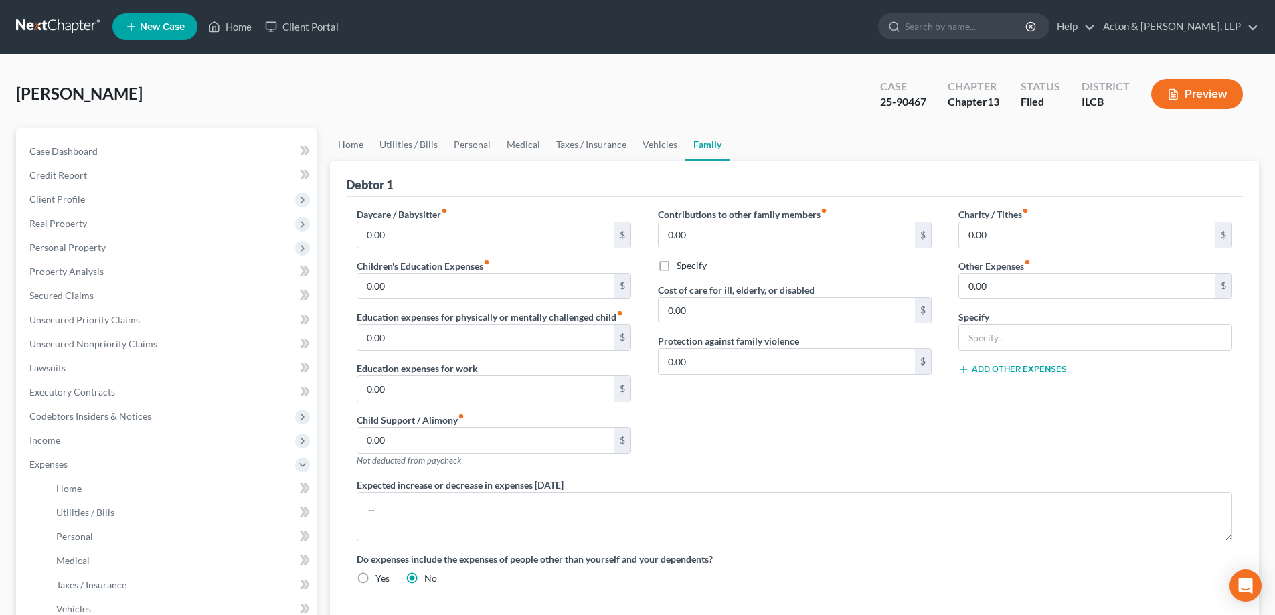
click at [741, 446] on div "Contributions to other family members fiber_manual_record 0.00 $ Specify Cost o…" at bounding box center [794, 342] width 300 height 270
click at [347, 147] on link "Home" at bounding box center [350, 144] width 41 height 32
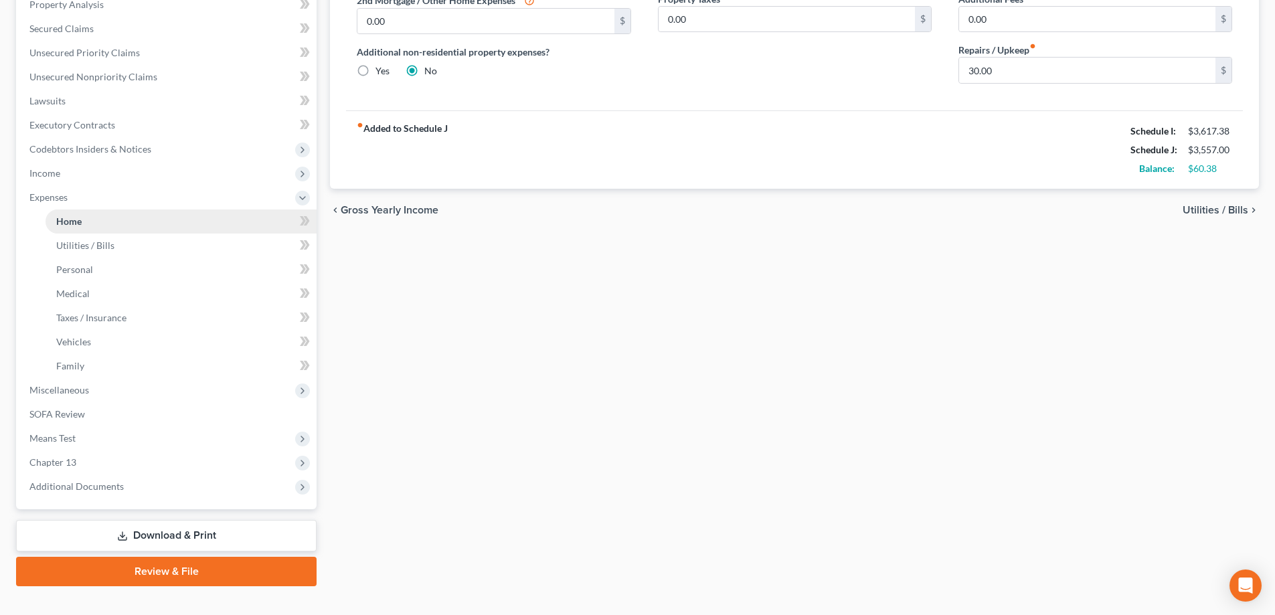
scroll to position [268, 0]
click at [53, 164] on span "Income" at bounding box center [168, 173] width 298 height 24
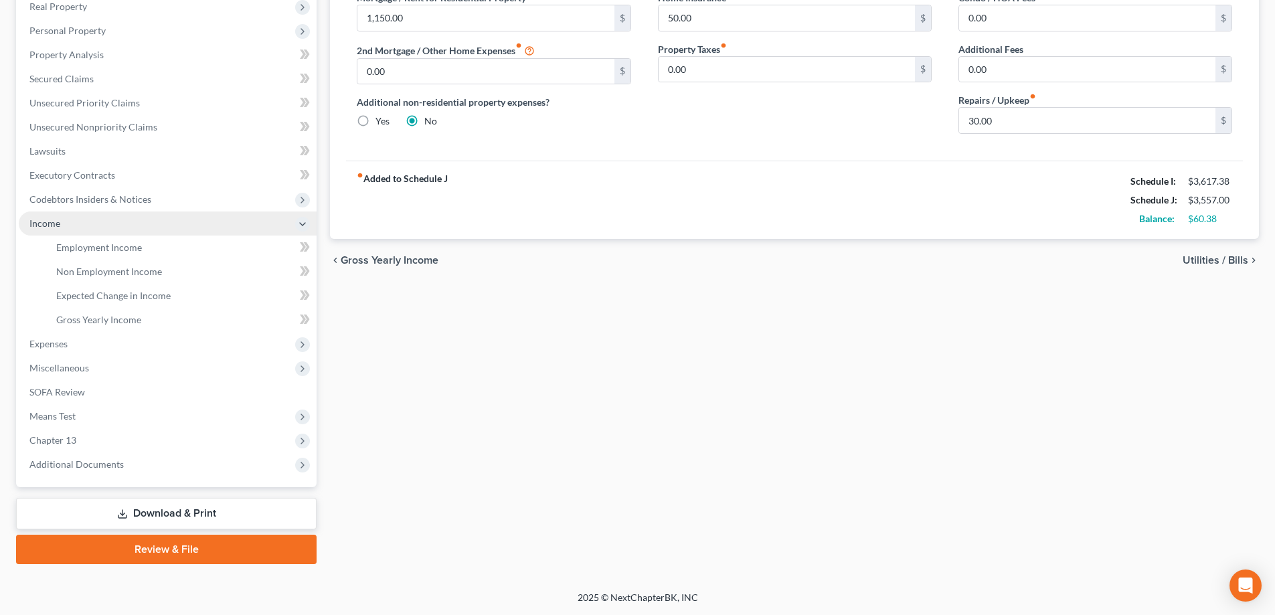
scroll to position [217, 0]
click at [103, 246] on span "Employment Income" at bounding box center [99, 247] width 86 height 11
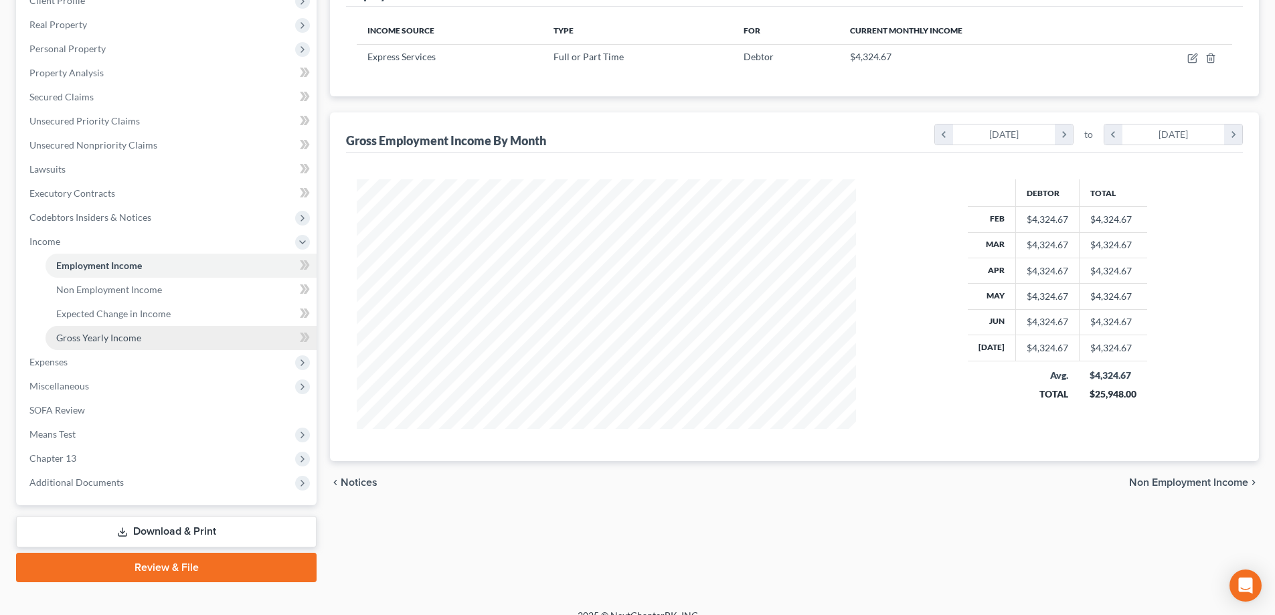
scroll to position [201, 0]
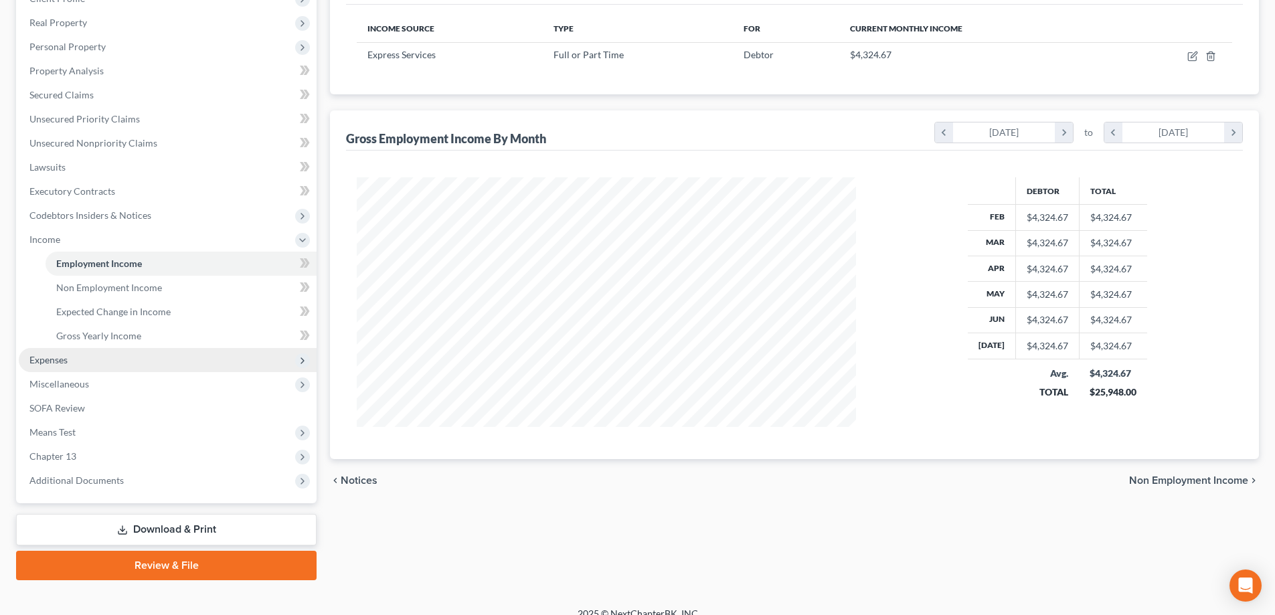
click at [66, 363] on span "Expenses" at bounding box center [48, 359] width 38 height 11
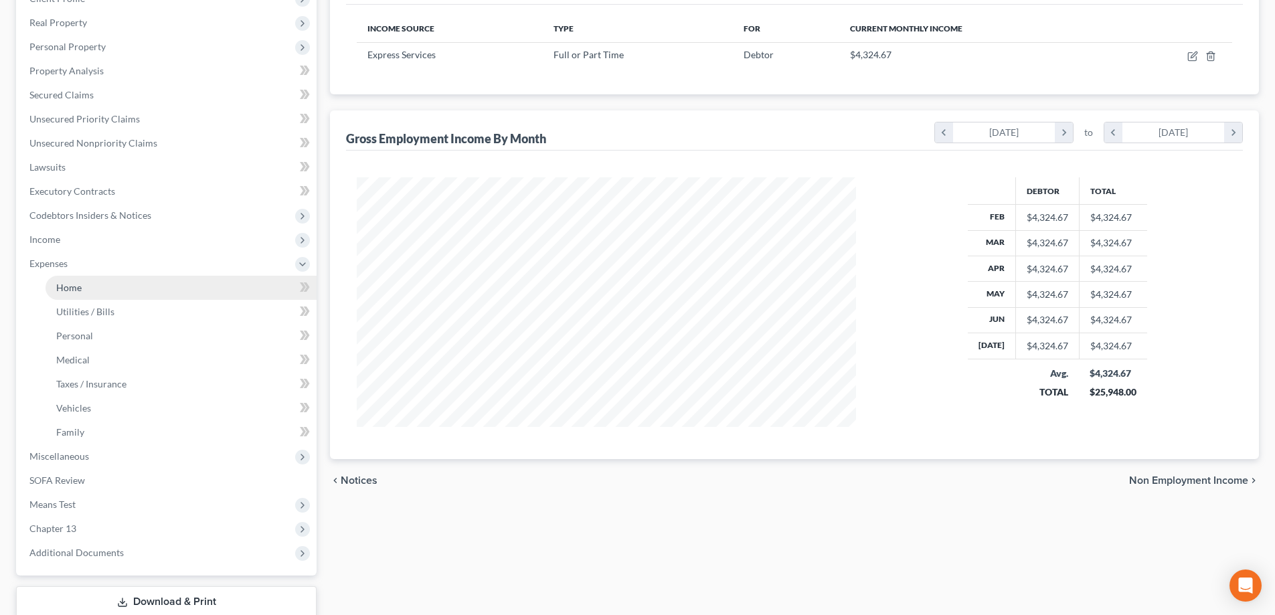
click at [82, 286] on link "Home" at bounding box center [181, 288] width 271 height 24
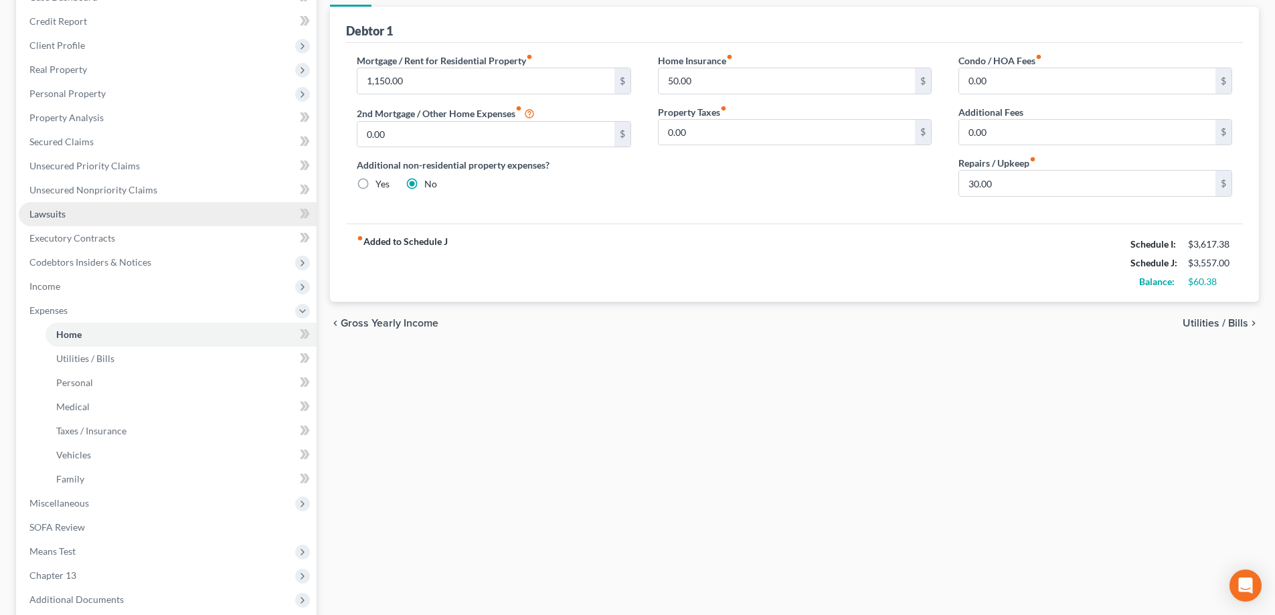
scroll to position [289, 0]
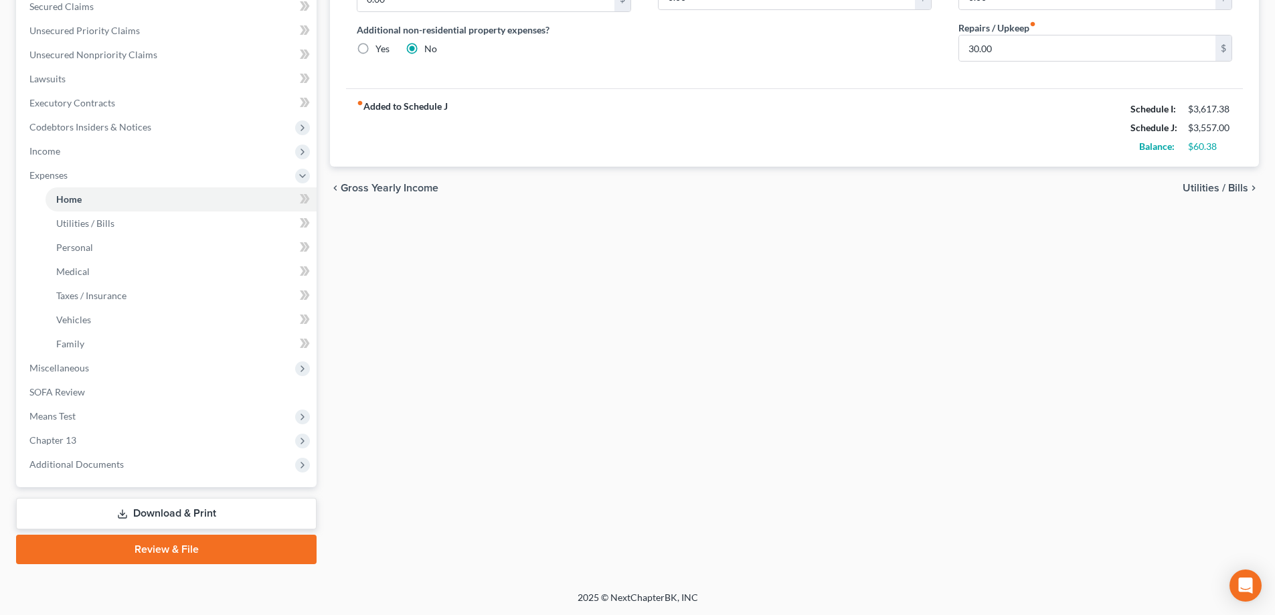
click at [182, 517] on link "Download & Print" at bounding box center [166, 513] width 300 height 31
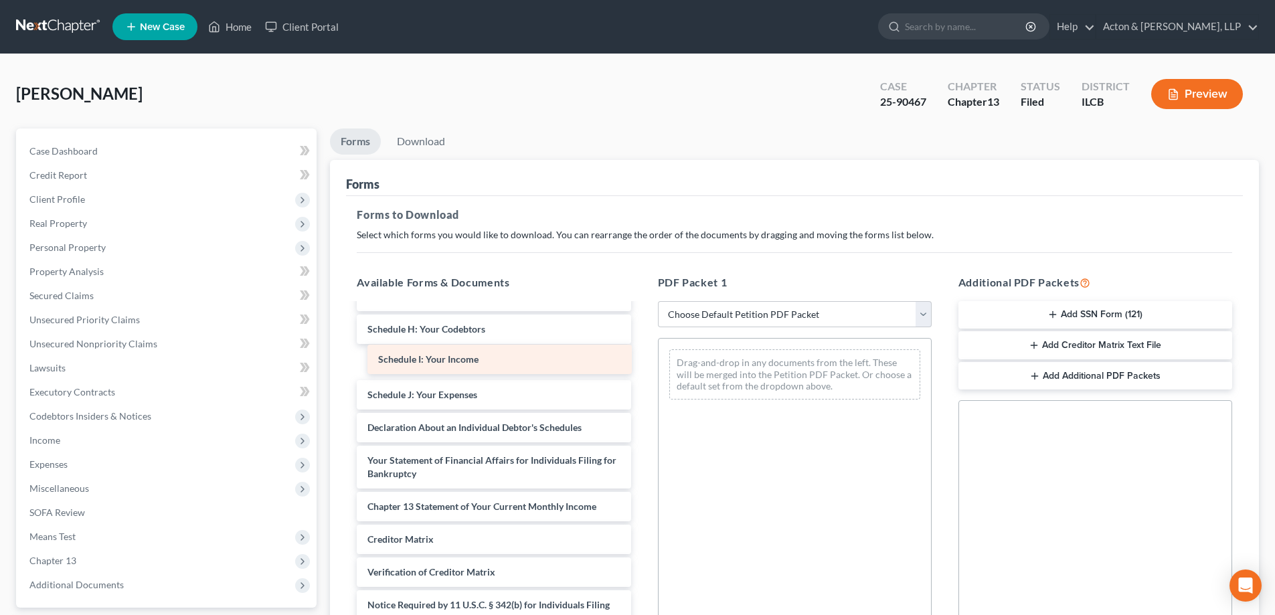
scroll to position [200, 0]
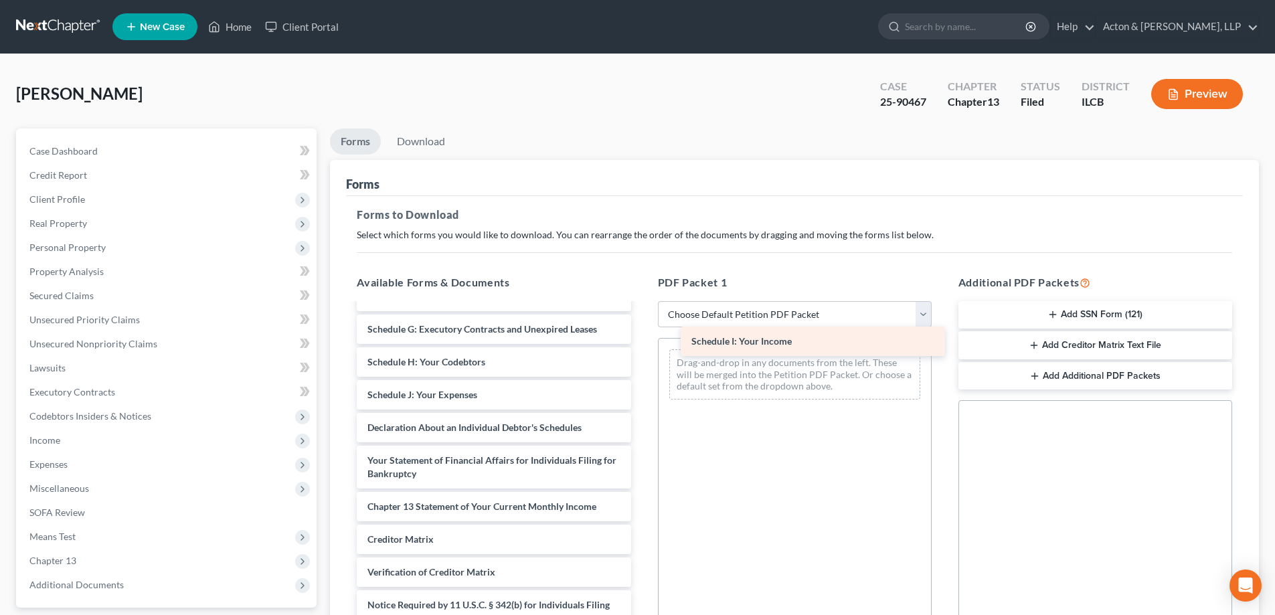
drag, startPoint x: 444, startPoint y: 365, endPoint x: 768, endPoint y: 344, distance: 324.6
click at [641, 344] on div "Schedule I: Your Income Voluntary Petition for Individuals Filing for Bankruptc…" at bounding box center [493, 384] width 295 height 561
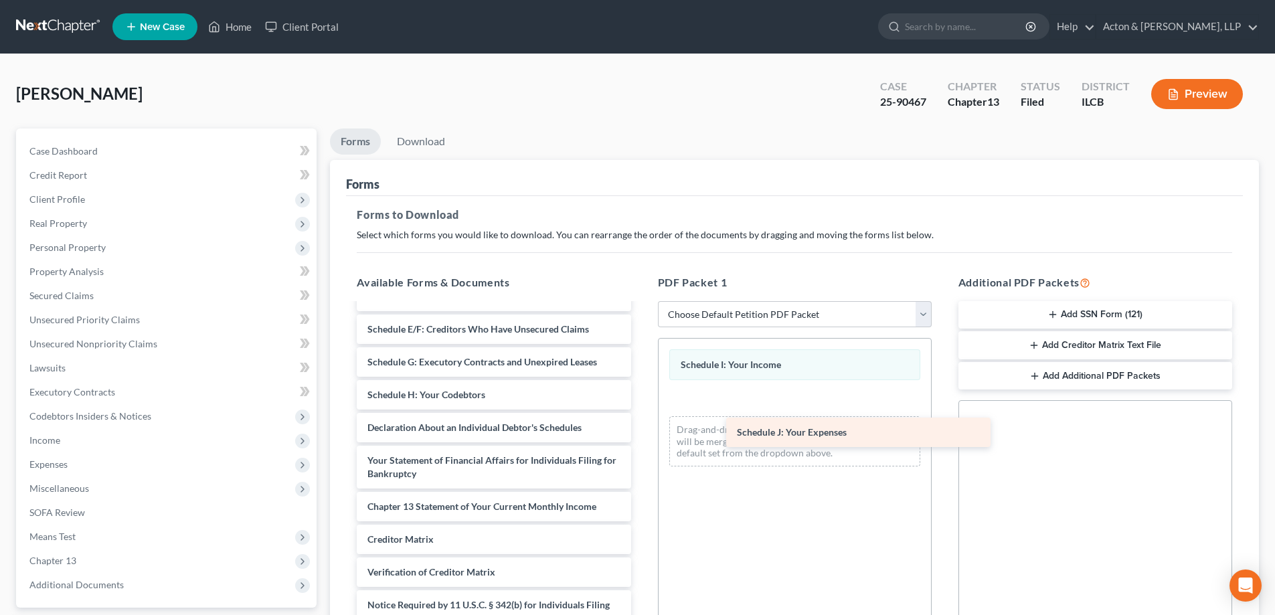
scroll to position [167, 0]
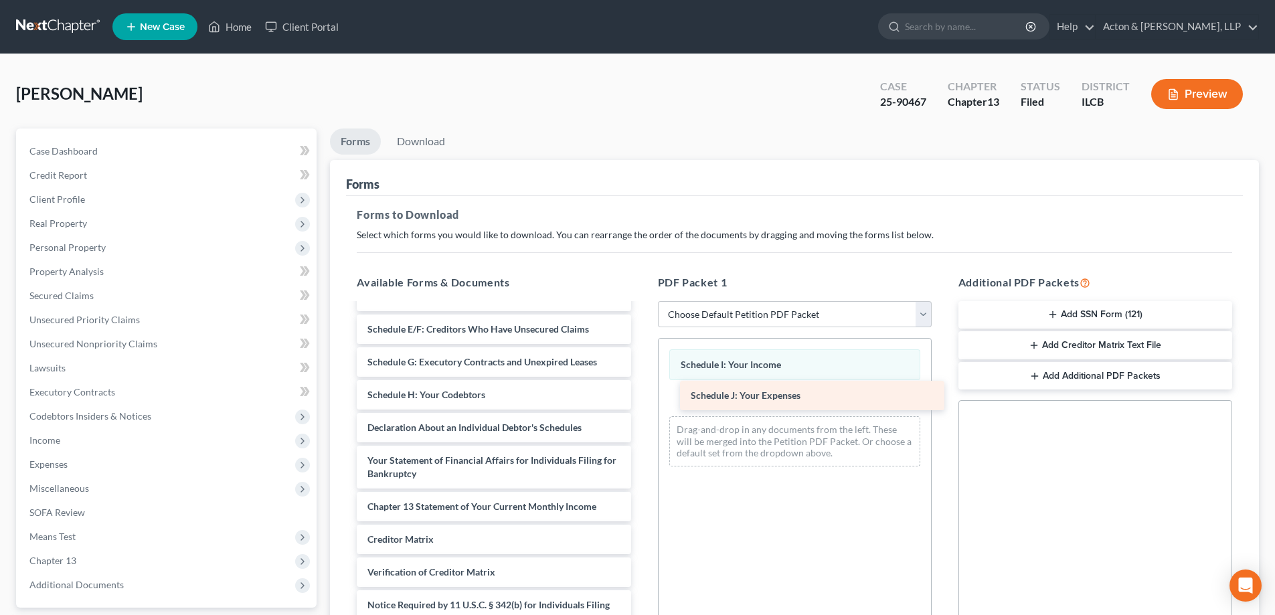
drag, startPoint x: 403, startPoint y: 396, endPoint x: 726, endPoint y: 397, distance: 323.2
click at [641, 397] on div "Schedule J: Your Expenses Voluntary Petition for Individuals Filing for Bankrup…" at bounding box center [493, 401] width 295 height 529
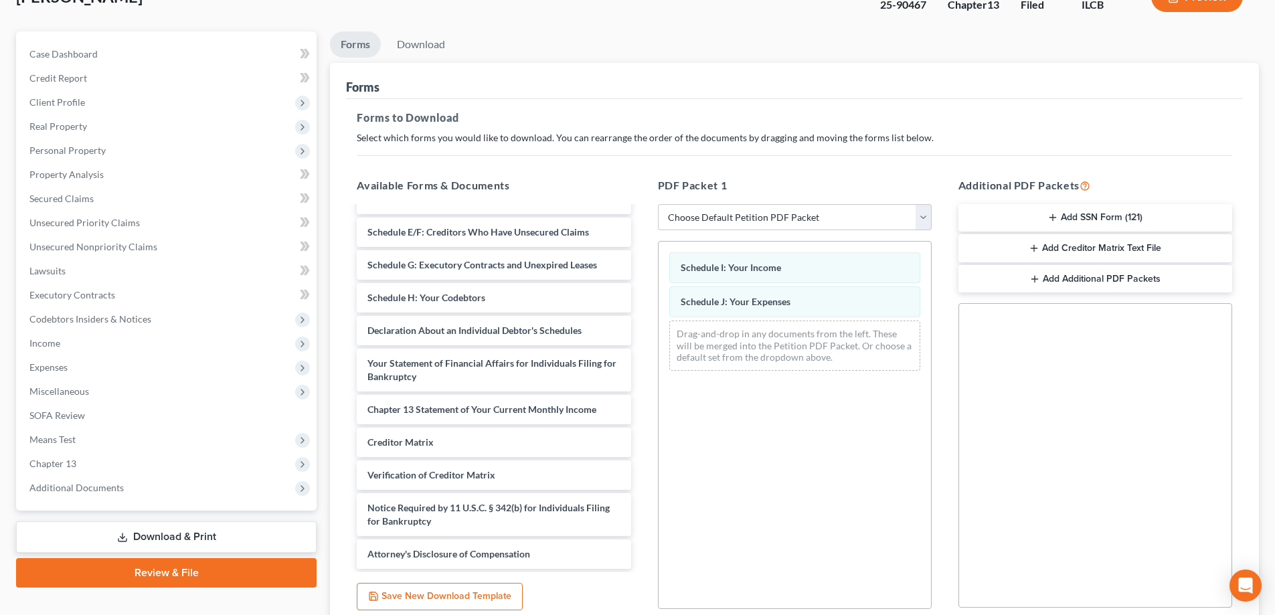
scroll to position [211, 0]
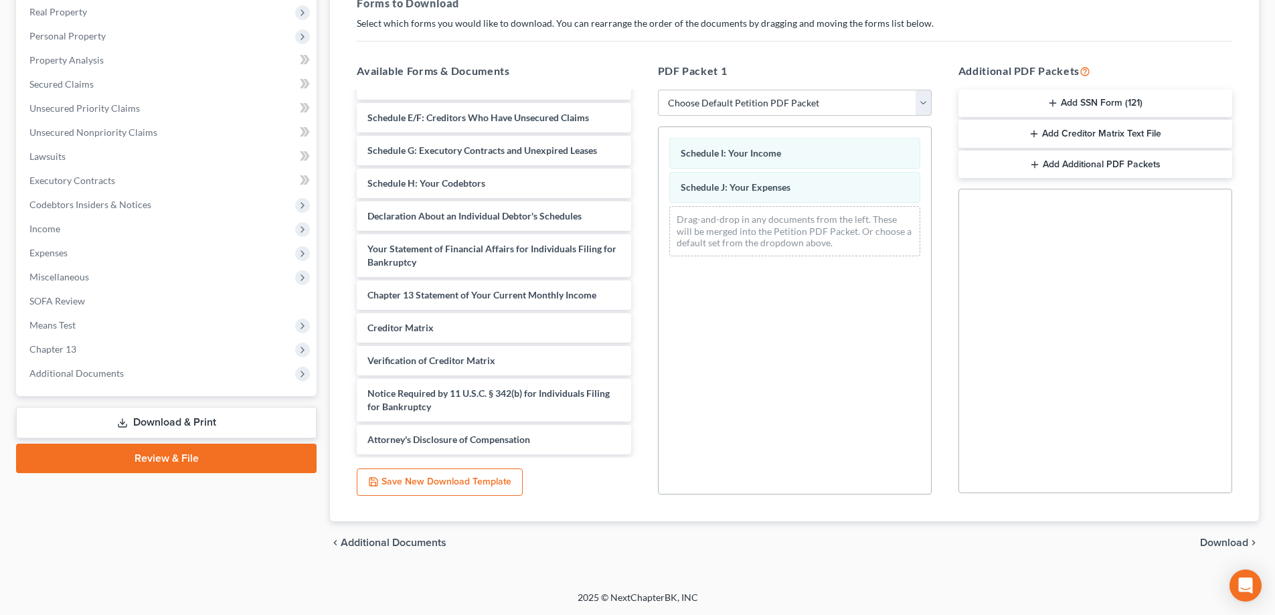
click at [1215, 543] on span "Download" at bounding box center [1224, 542] width 48 height 11
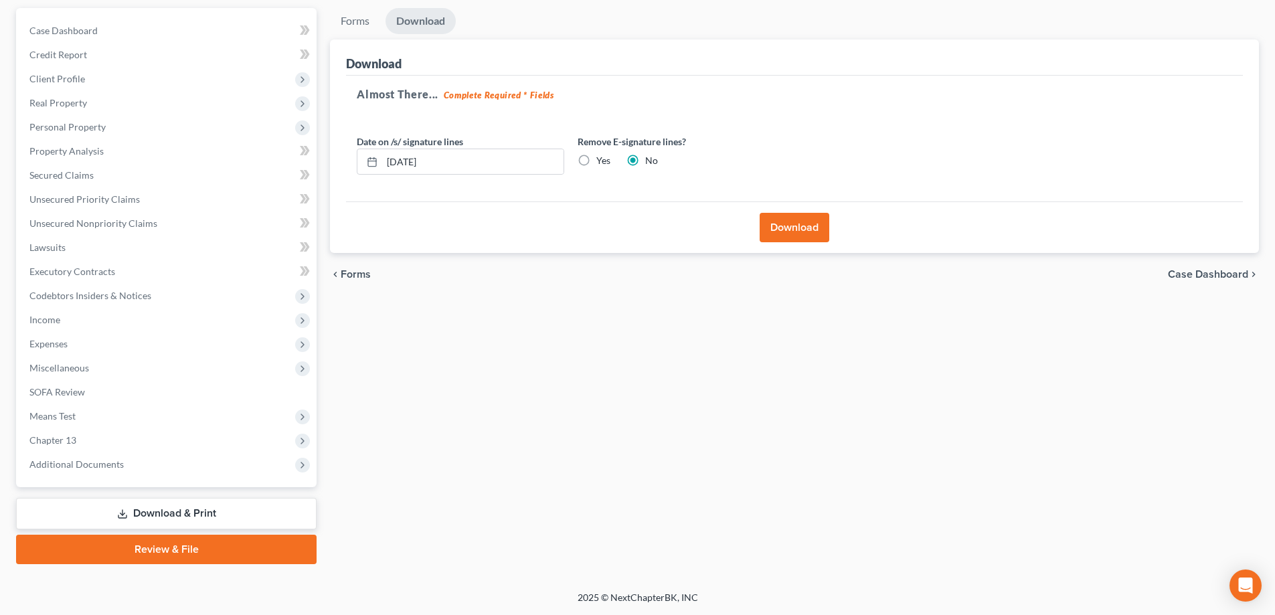
scroll to position [120, 0]
click at [780, 232] on button "Download" at bounding box center [795, 227] width 70 height 29
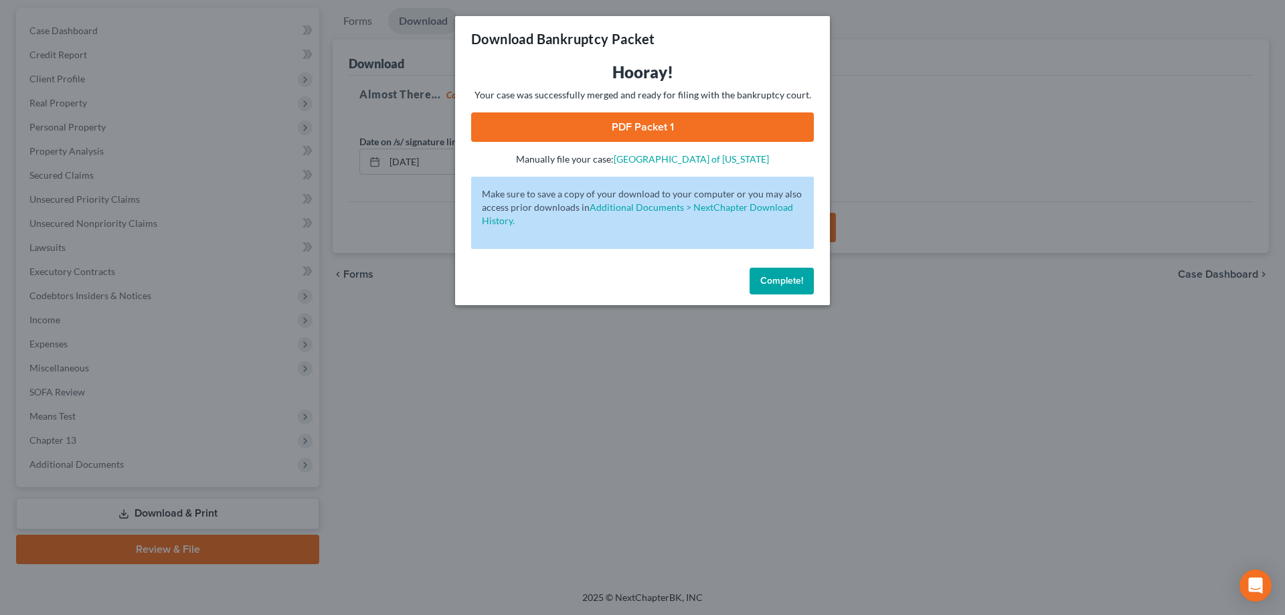
click at [636, 120] on link "PDF Packet 1" at bounding box center [642, 126] width 343 height 29
click at [776, 284] on span "Complete!" at bounding box center [781, 280] width 43 height 11
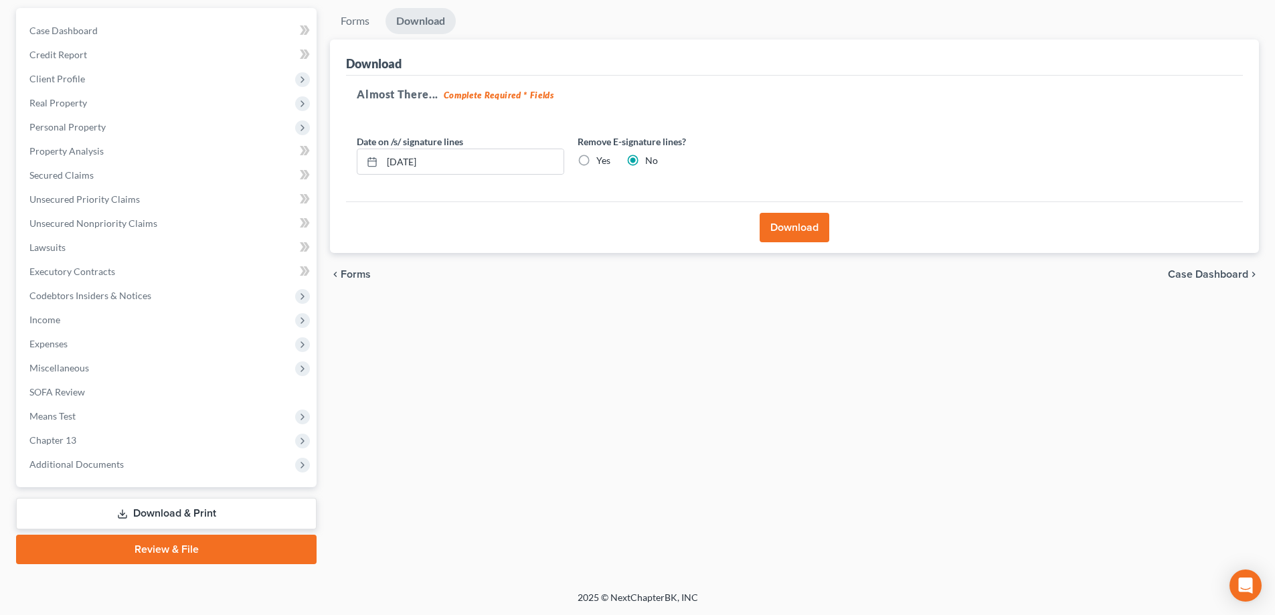
click at [137, 519] on link "Download & Print" at bounding box center [166, 513] width 300 height 31
click at [54, 318] on span "Income" at bounding box center [44, 319] width 31 height 11
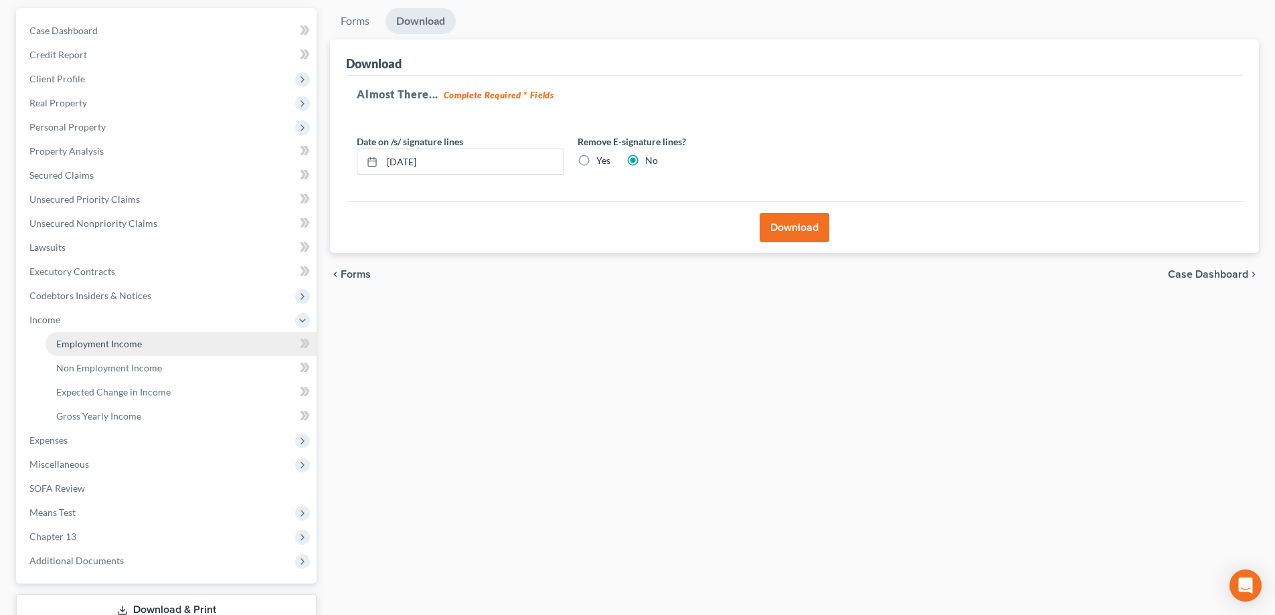
click at [85, 343] on span "Employment Income" at bounding box center [99, 343] width 86 height 11
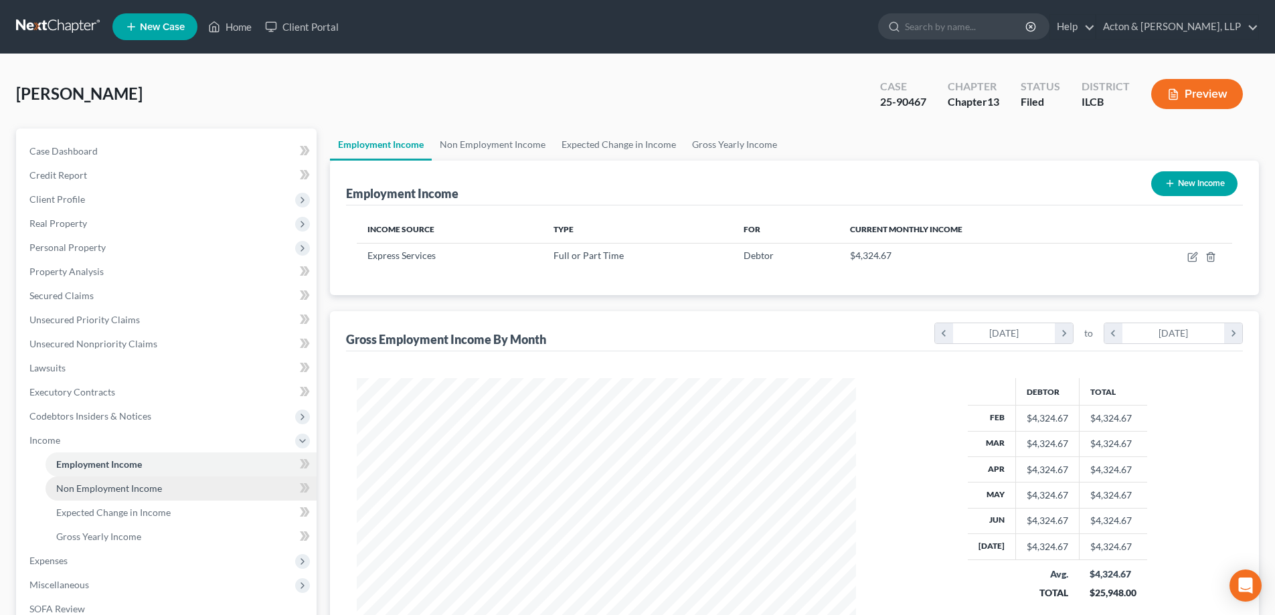
scroll to position [217, 0]
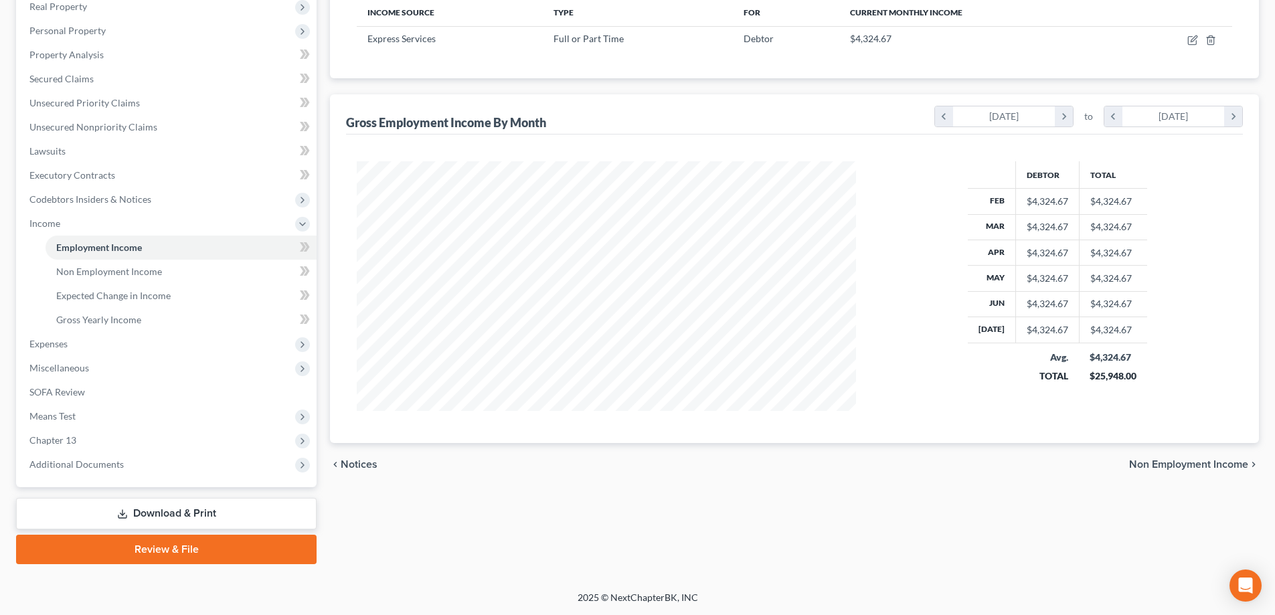
click at [176, 503] on link "Download & Print" at bounding box center [166, 513] width 300 height 31
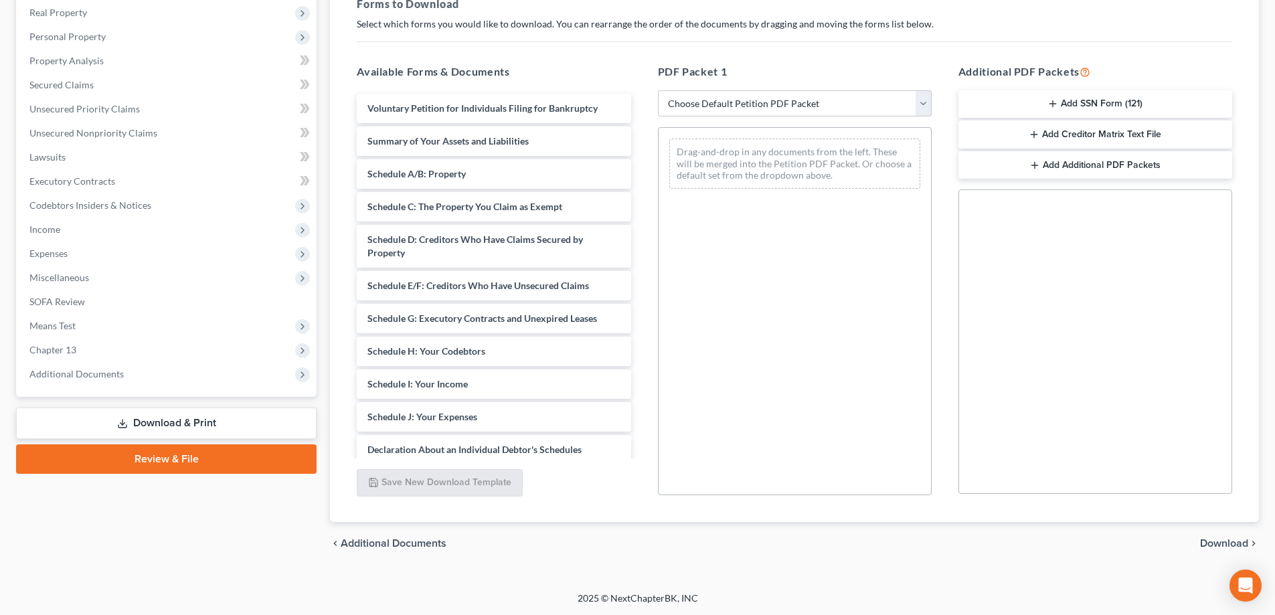
scroll to position [211, 0]
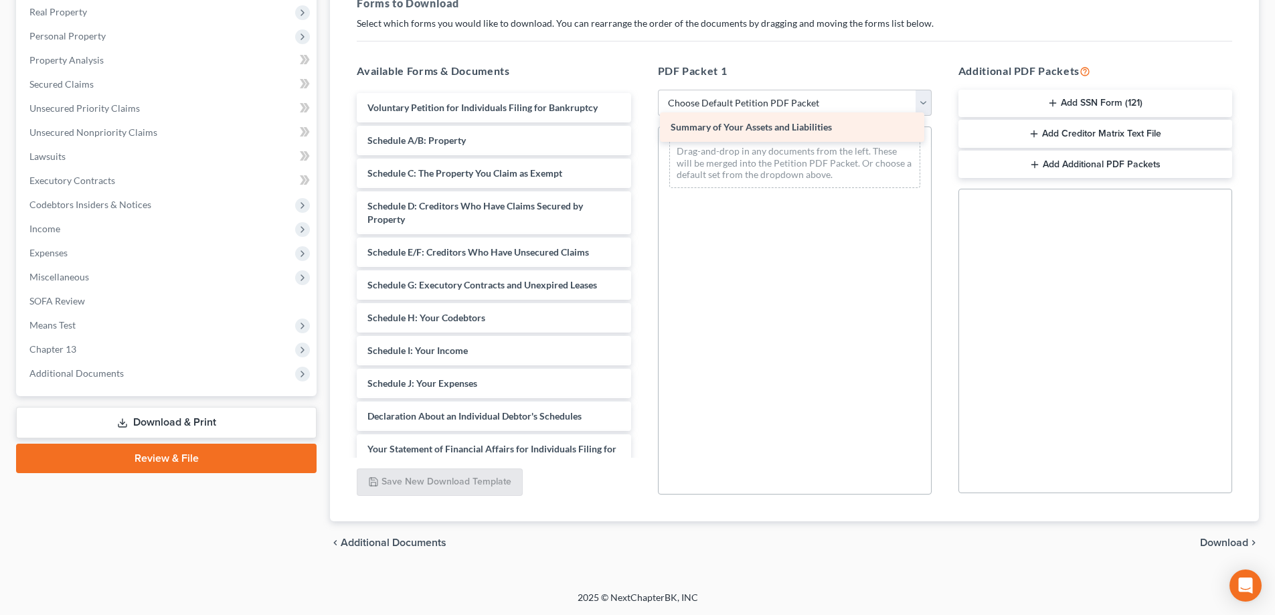
drag, startPoint x: 395, startPoint y: 136, endPoint x: 699, endPoint y: 122, distance: 303.4
click at [641, 122] on div "Summary of Your Assets and Liabilities Voluntary Petition for Individuals Filin…" at bounding box center [493, 373] width 295 height 561
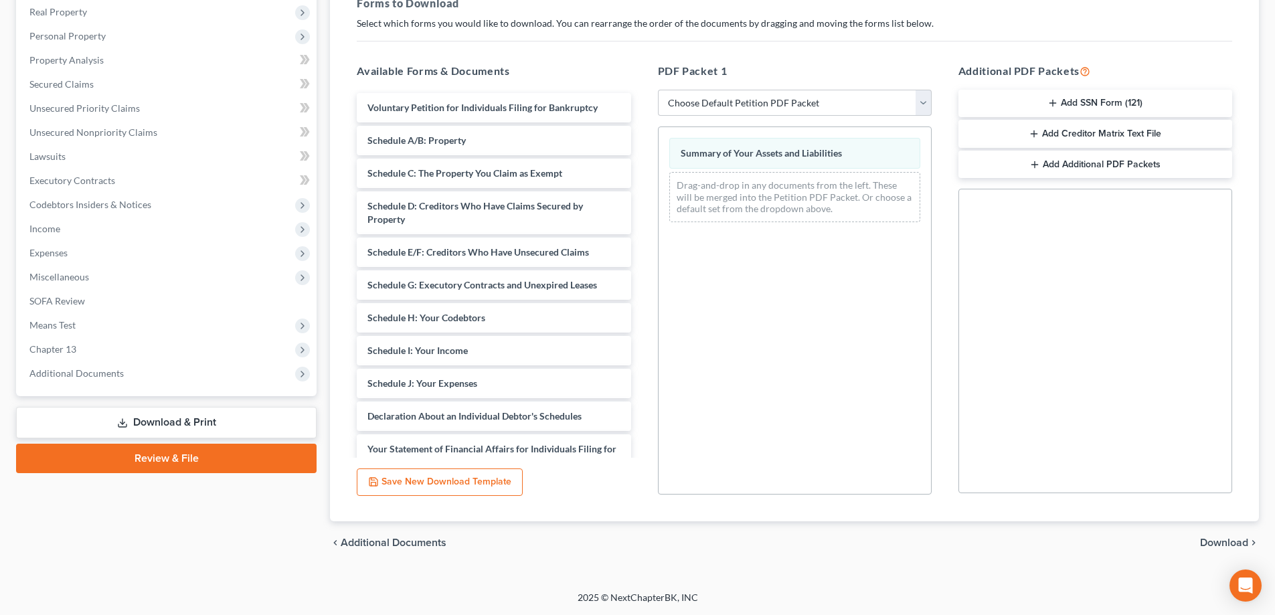
click at [1221, 538] on span "Download" at bounding box center [1224, 542] width 48 height 11
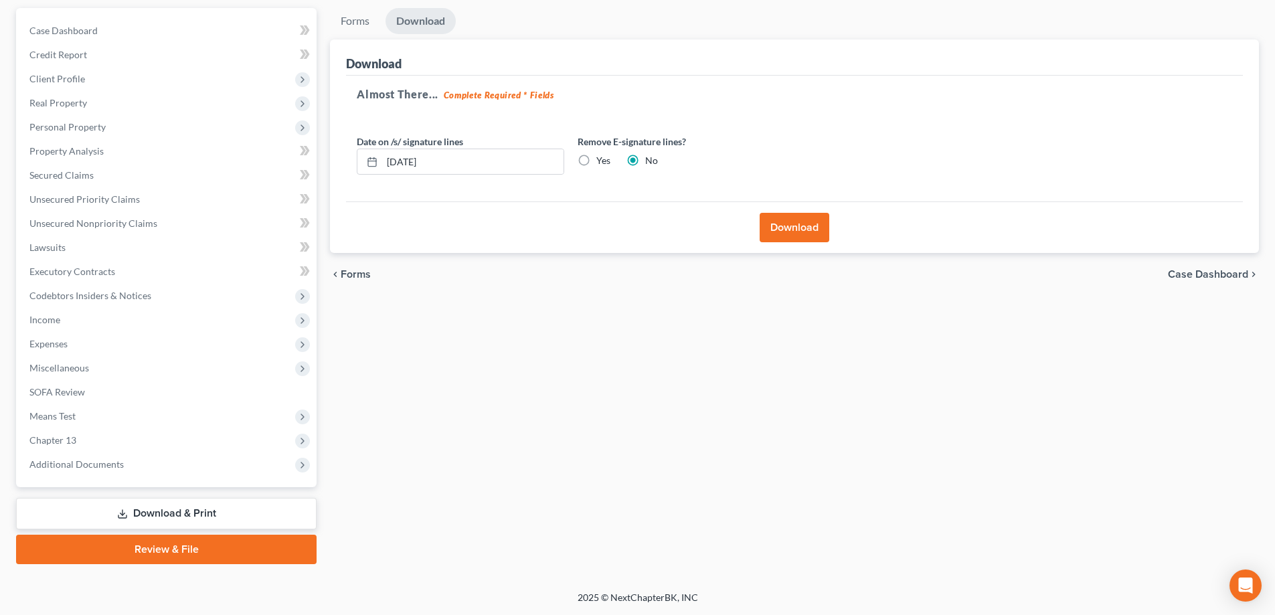
scroll to position [120, 0]
click at [796, 228] on button "Download" at bounding box center [795, 227] width 70 height 29
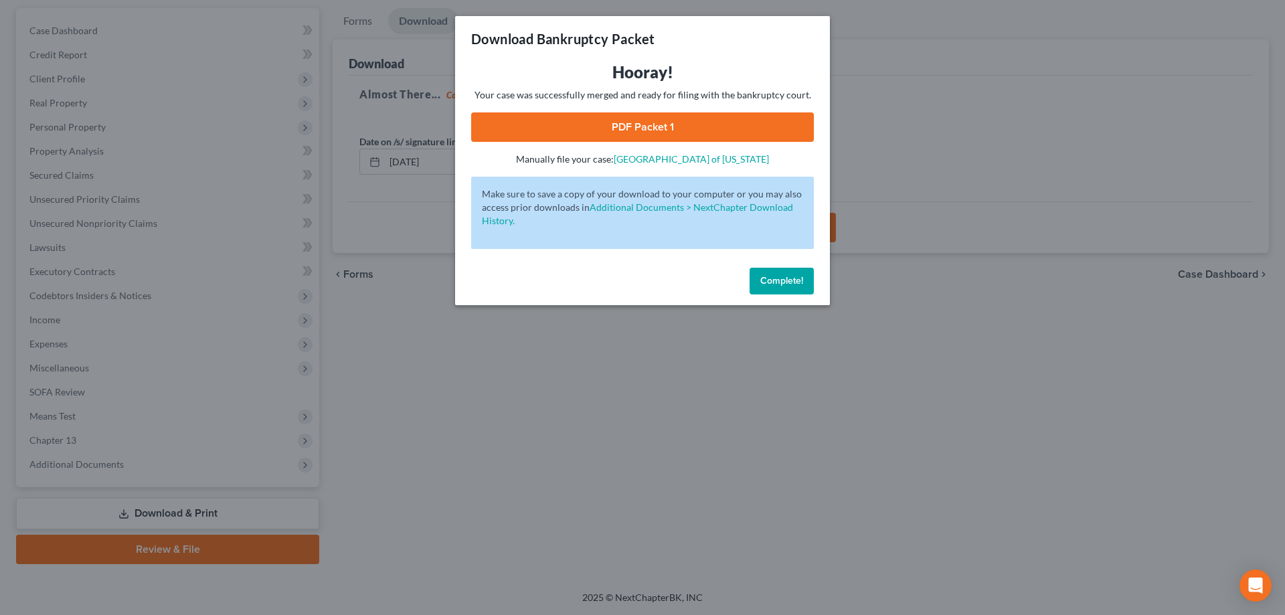
click at [644, 124] on link "PDF Packet 1" at bounding box center [642, 126] width 343 height 29
click at [782, 285] on span "Complete!" at bounding box center [781, 280] width 43 height 11
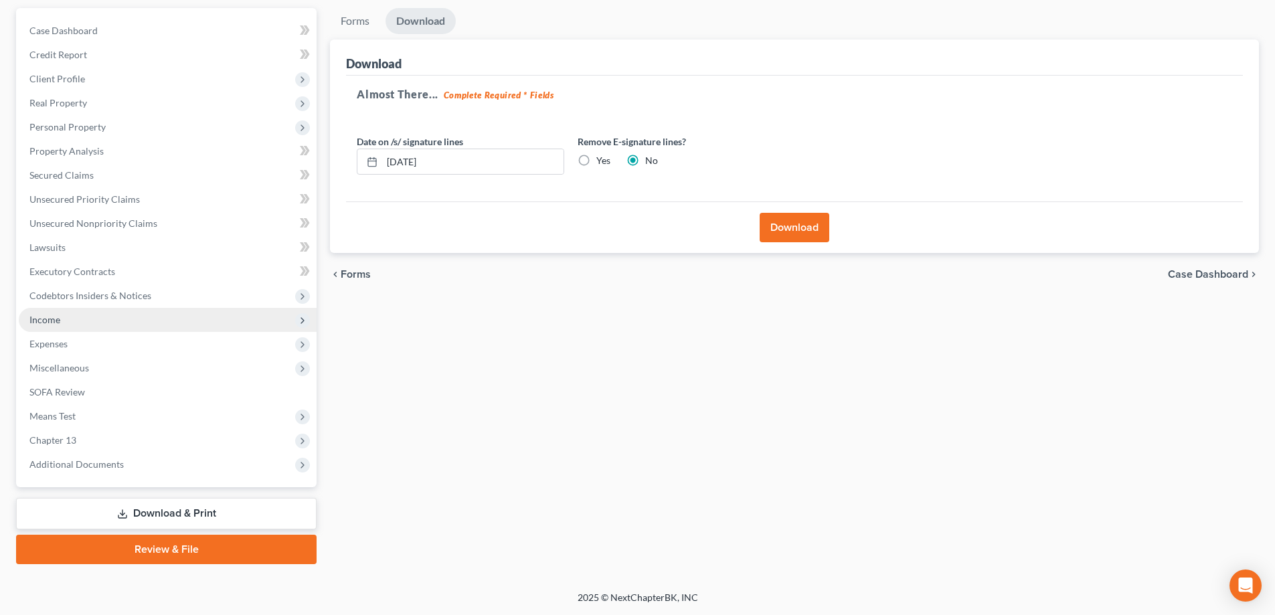
click at [48, 317] on span "Income" at bounding box center [44, 319] width 31 height 11
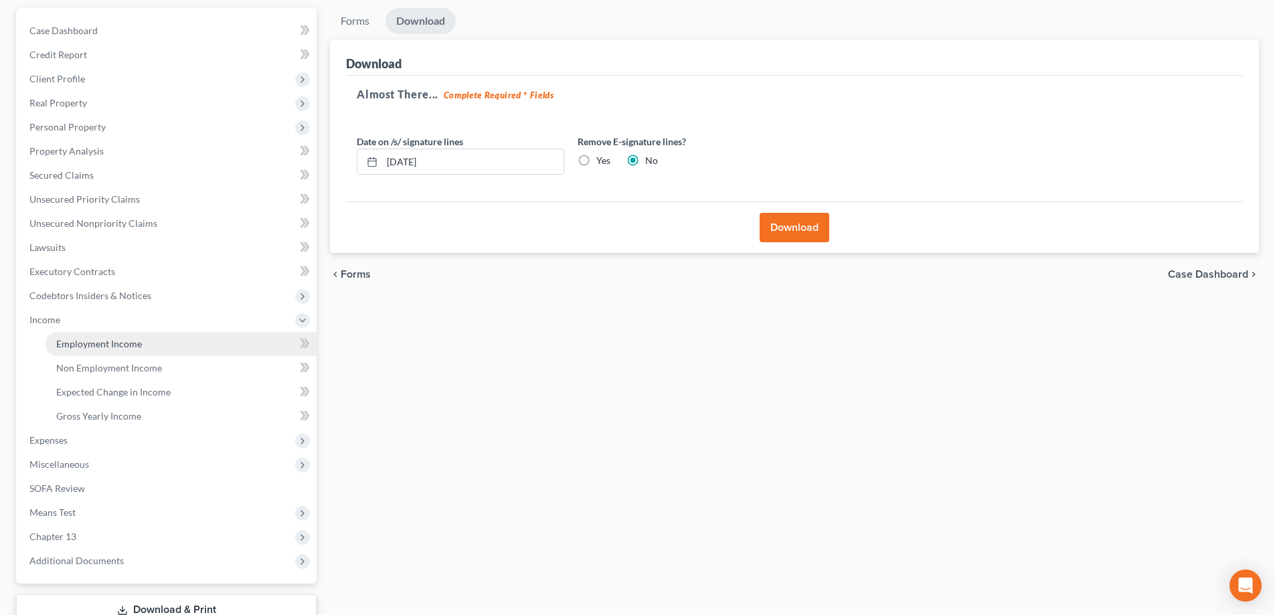
click at [98, 347] on span "Employment Income" at bounding box center [99, 343] width 86 height 11
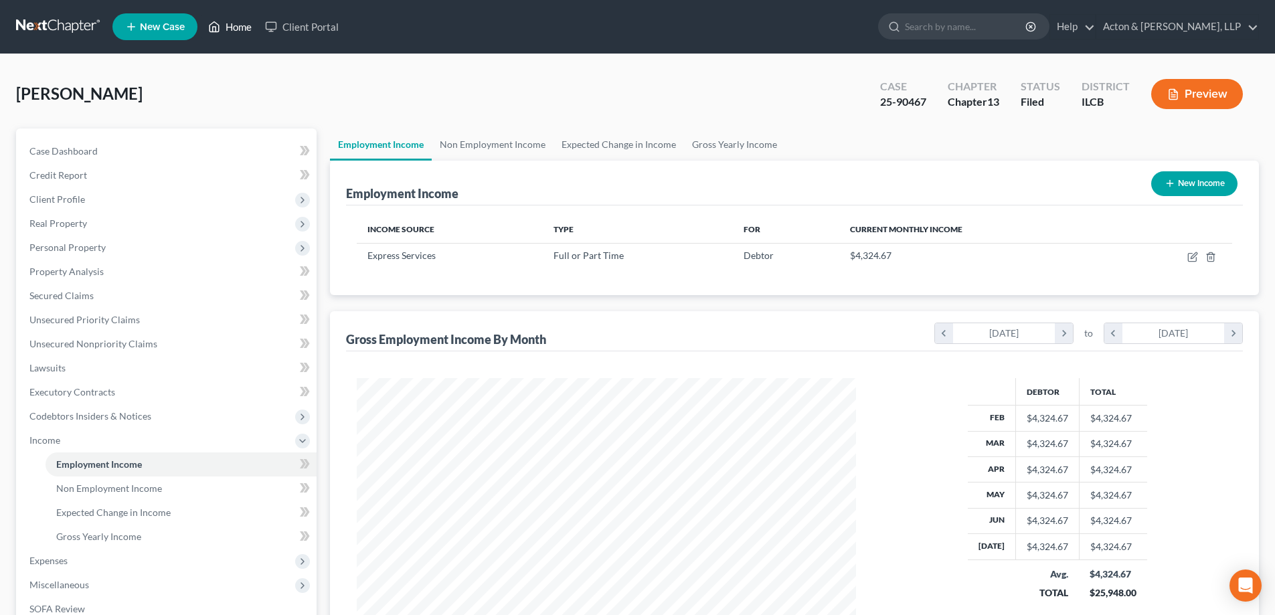
click at [232, 26] on link "Home" at bounding box center [229, 27] width 57 height 24
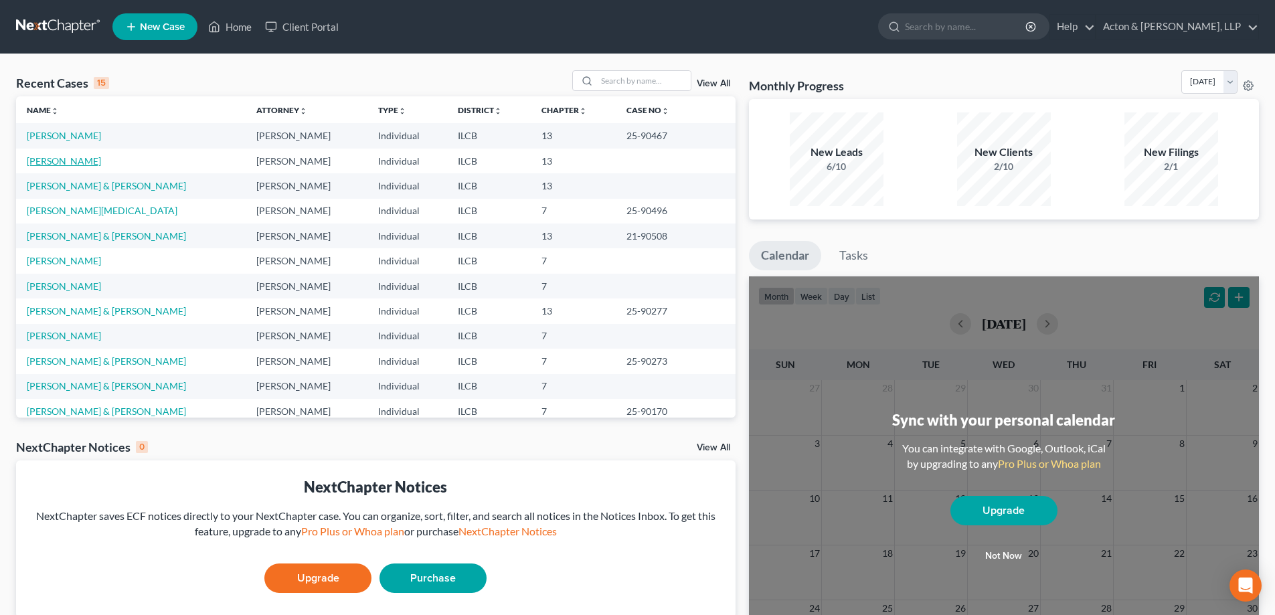
click at [71, 162] on link "[PERSON_NAME]" at bounding box center [64, 160] width 74 height 11
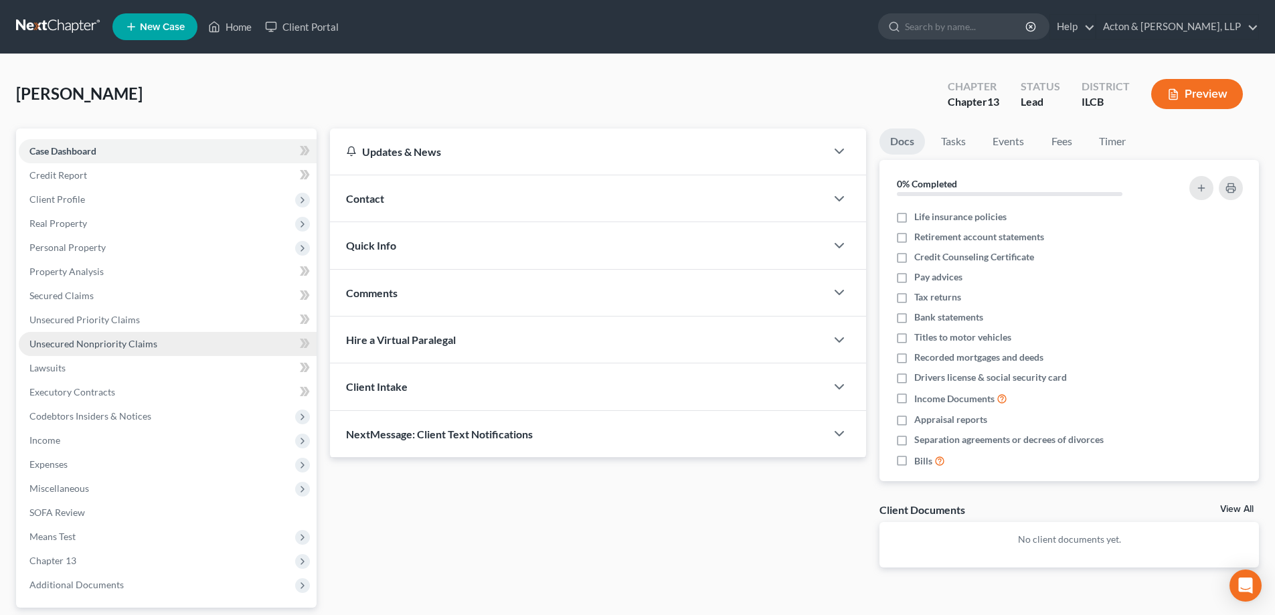
click at [71, 345] on span "Unsecured Nonpriority Claims" at bounding box center [93, 343] width 128 height 11
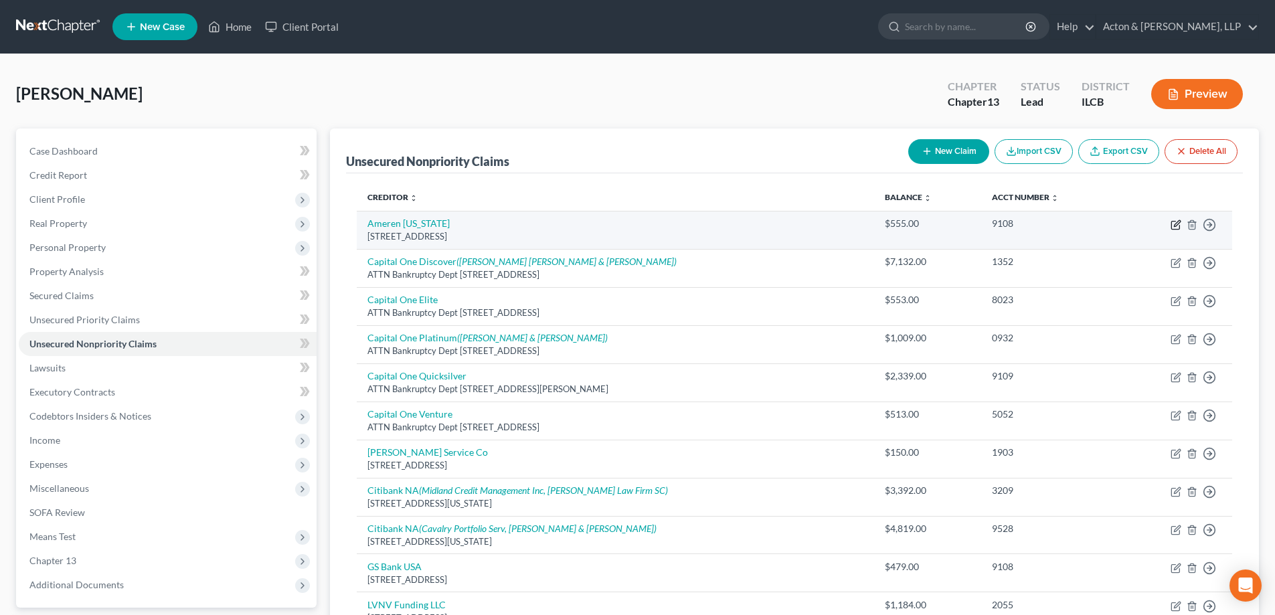
click at [1176, 222] on icon "button" at bounding box center [1175, 224] width 11 height 11
select select "14"
select select "20"
select select "0"
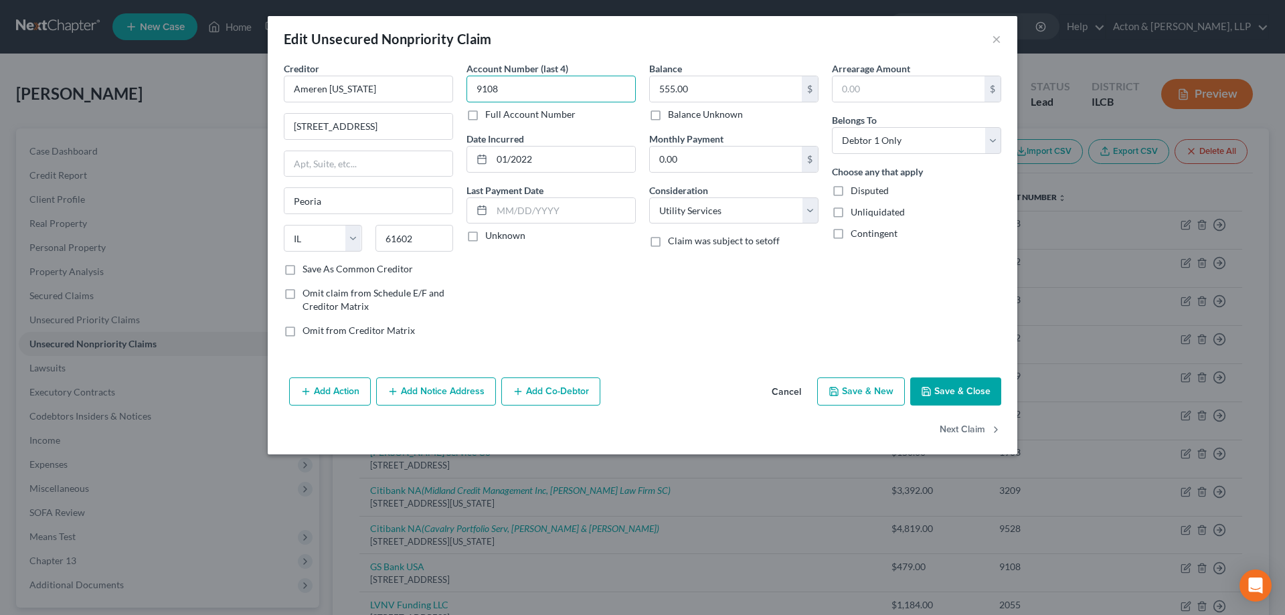
click at [503, 88] on input "9108" at bounding box center [550, 89] width 169 height 27
type input "9"
type input "5149"
click at [557, 160] on input "01/2022" at bounding box center [563, 159] width 143 height 25
type input "01/2025"
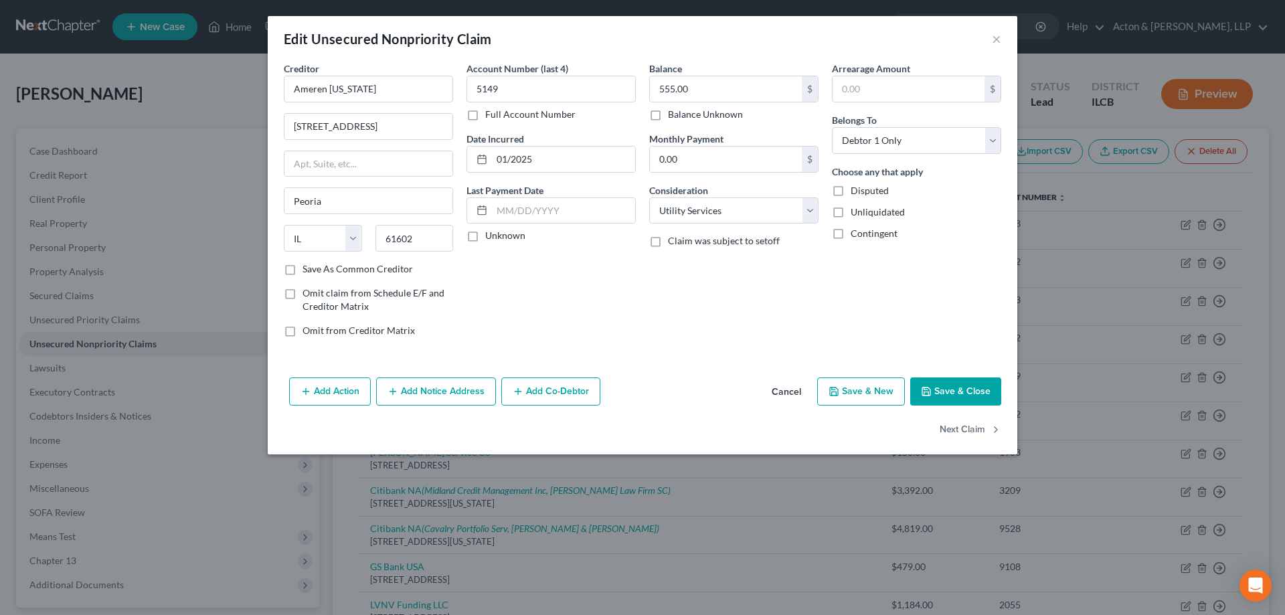
click at [519, 261] on div "Account Number (last 4) 5149 Full Account Number Date Incurred 01/2025 Last Pay…" at bounding box center [551, 205] width 183 height 286
click at [653, 84] on input "555.00" at bounding box center [726, 88] width 152 height 25
type input "1,116"
click at [706, 260] on div "Balance 1,116.00 $ Balance Unknown Balance Undetermined 1,116 $ Balance Unknown…" at bounding box center [733, 205] width 183 height 286
drag, startPoint x: 997, startPoint y: 142, endPoint x: 990, endPoint y: 143, distance: 7.4
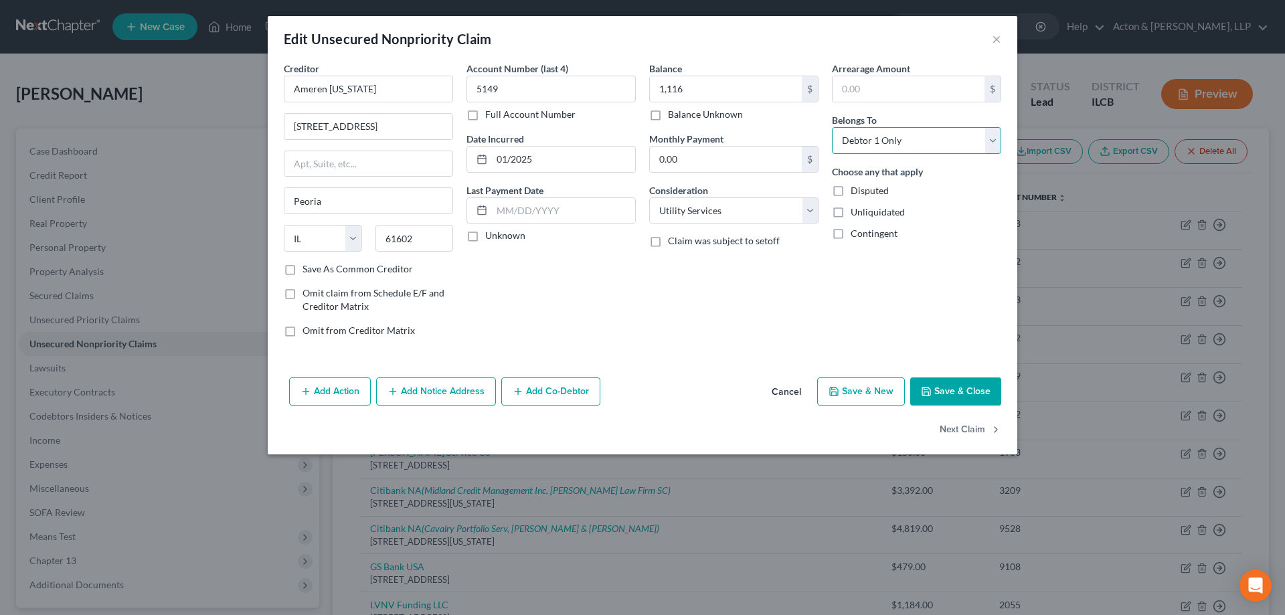
click at [997, 142] on select "Select Debtor 1 Only Debtor 2 Only Debtor 1 And Debtor 2 Only At Least One Of T…" at bounding box center [916, 140] width 169 height 27
select select "3"
click at [832, 127] on select "Select Debtor 1 Only Debtor 2 Only Debtor 1 And Debtor 2 Only At Least One Of T…" at bounding box center [916, 140] width 169 height 27
click at [866, 278] on div "Arrearage Amount $ Belongs To * Select Debtor 1 Only Debtor 2 Only Debtor 1 And…" at bounding box center [916, 205] width 183 height 286
click at [541, 391] on button "Add Co-Debtor" at bounding box center [550, 391] width 99 height 28
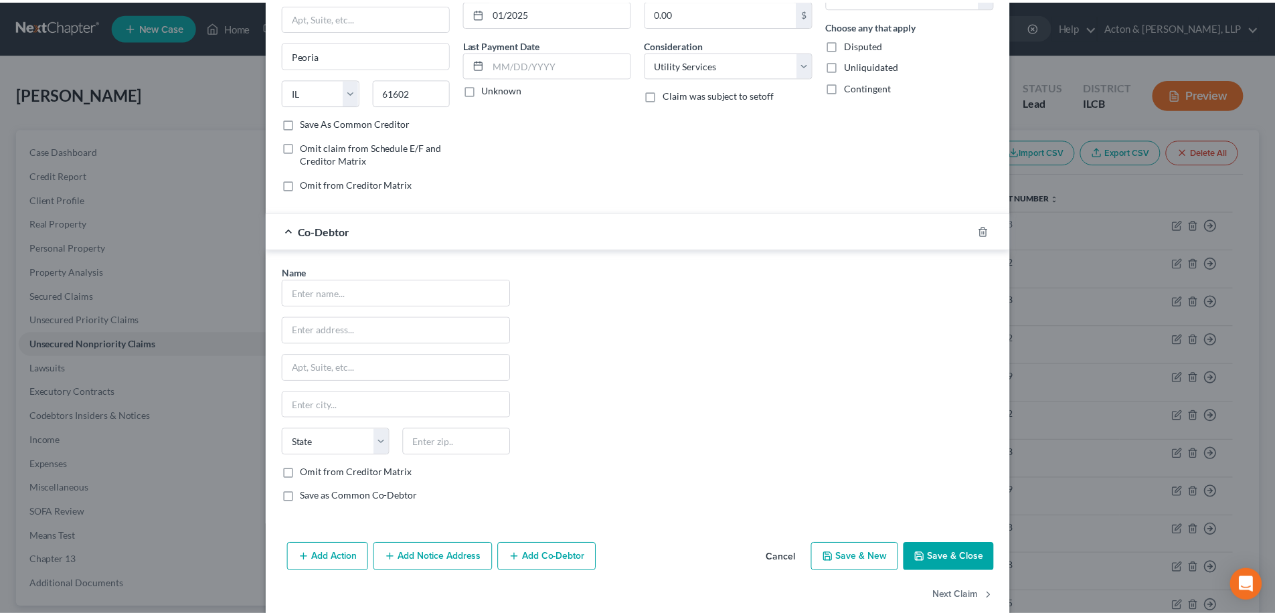
scroll to position [168, 0]
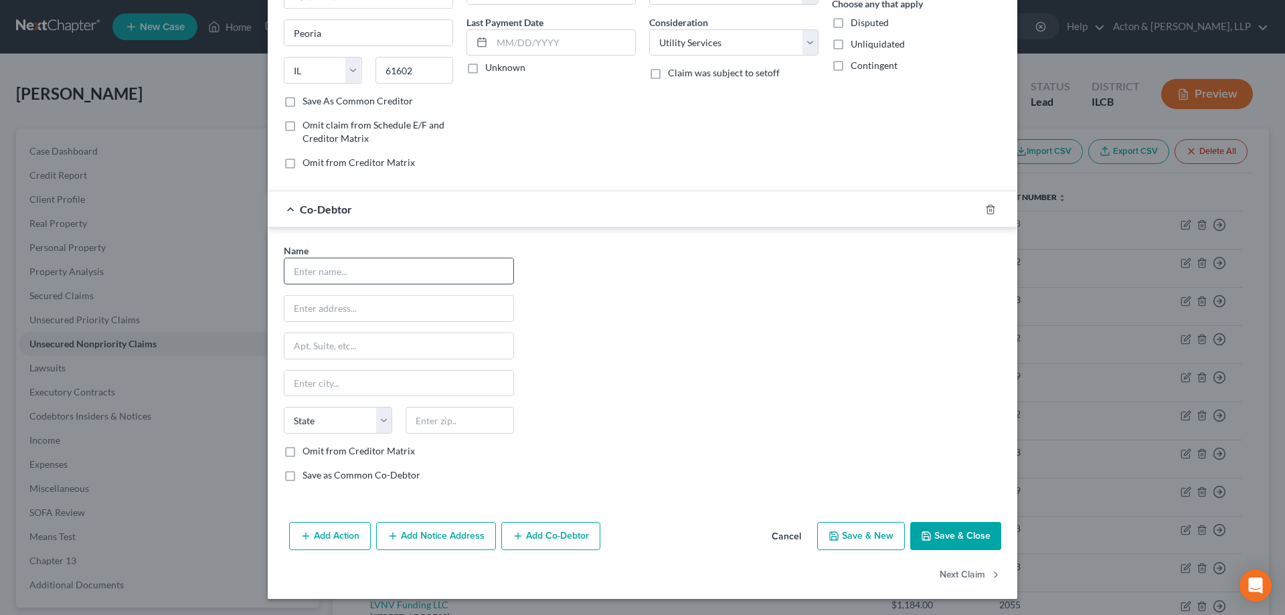
drag, startPoint x: 367, startPoint y: 274, endPoint x: 447, endPoint y: 280, distance: 79.9
click at [367, 274] on input "text" at bounding box center [398, 270] width 229 height 25
type input "[PERSON_NAME]"
drag, startPoint x: 374, startPoint y: 304, endPoint x: 465, endPoint y: 306, distance: 91.0
click at [374, 304] on input "text" at bounding box center [398, 308] width 229 height 25
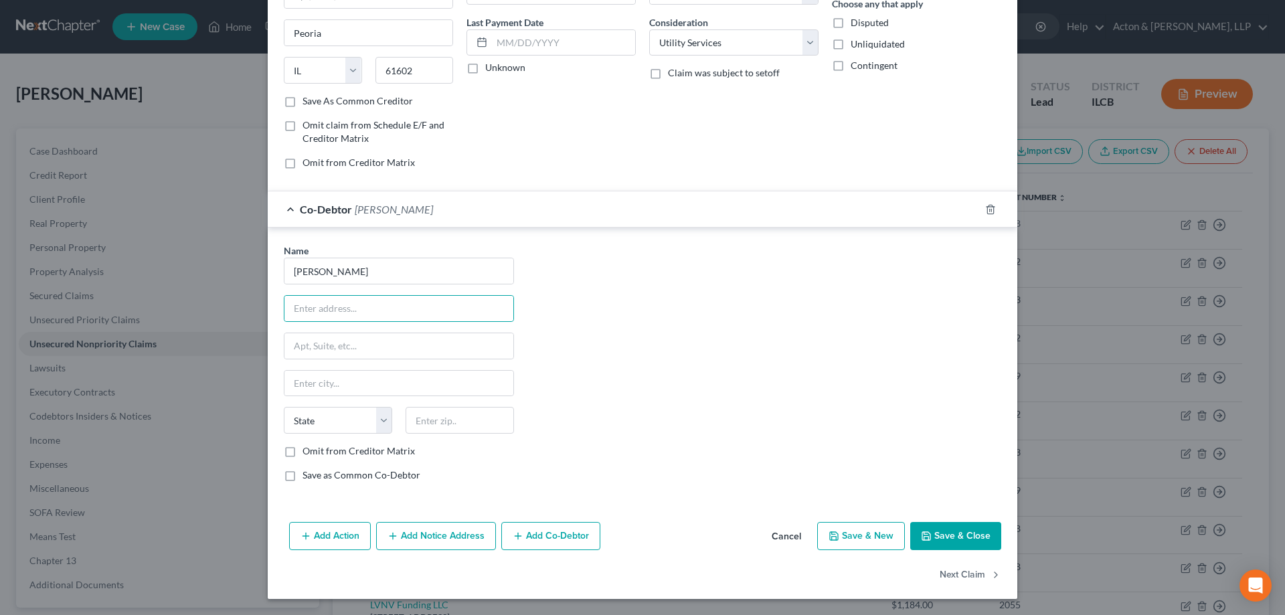
click at [563, 366] on div "Name * [PERSON_NAME] State [US_STATE] AK AR AZ CA CO CT DE DC [GEOGRAPHIC_DATA]…" at bounding box center [642, 368] width 731 height 249
click at [302, 452] on label "Omit from Creditor Matrix" at bounding box center [358, 450] width 112 height 13
click at [308, 452] on input "Omit from Creditor Matrix" at bounding box center [312, 448] width 9 height 9
checkbox input "true"
drag, startPoint x: 343, startPoint y: 319, endPoint x: 354, endPoint y: 317, distance: 10.8
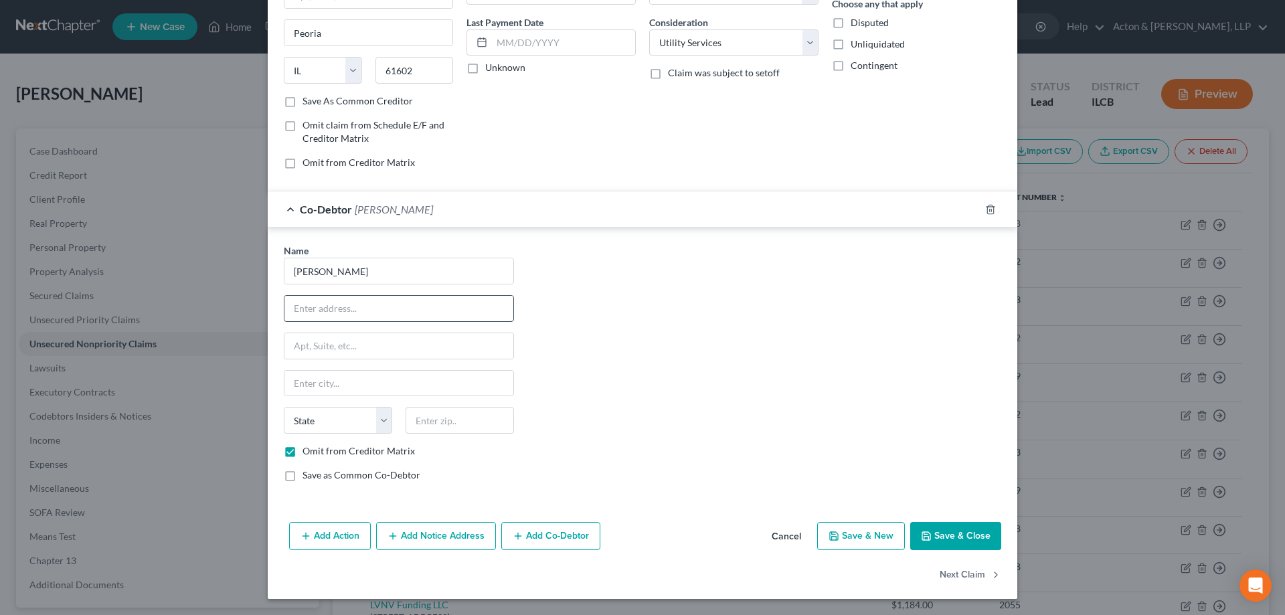
click at [343, 319] on input "text" at bounding box center [398, 308] width 229 height 25
type input "Unknown"
click at [613, 369] on div "Name * [PERSON_NAME] Unknown State [US_STATE] AK AR AZ CA CO [GEOGRAPHIC_DATA] …" at bounding box center [642, 368] width 731 height 249
click at [602, 470] on div "Name * [PERSON_NAME] Unknown State [US_STATE] AK AR AZ CA CO [GEOGRAPHIC_DATA] …" at bounding box center [642, 368] width 731 height 249
click at [939, 539] on button "Save & Close" at bounding box center [955, 536] width 91 height 28
